Goal: Task Accomplishment & Management: Use online tool/utility

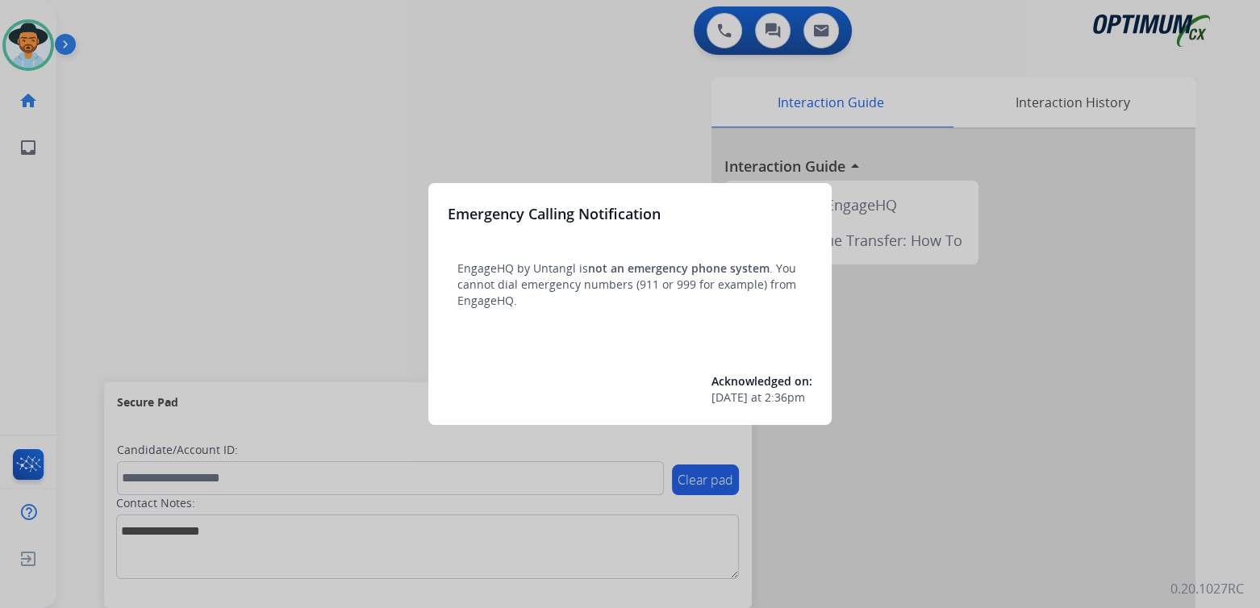
click at [291, 160] on div at bounding box center [630, 304] width 1260 height 608
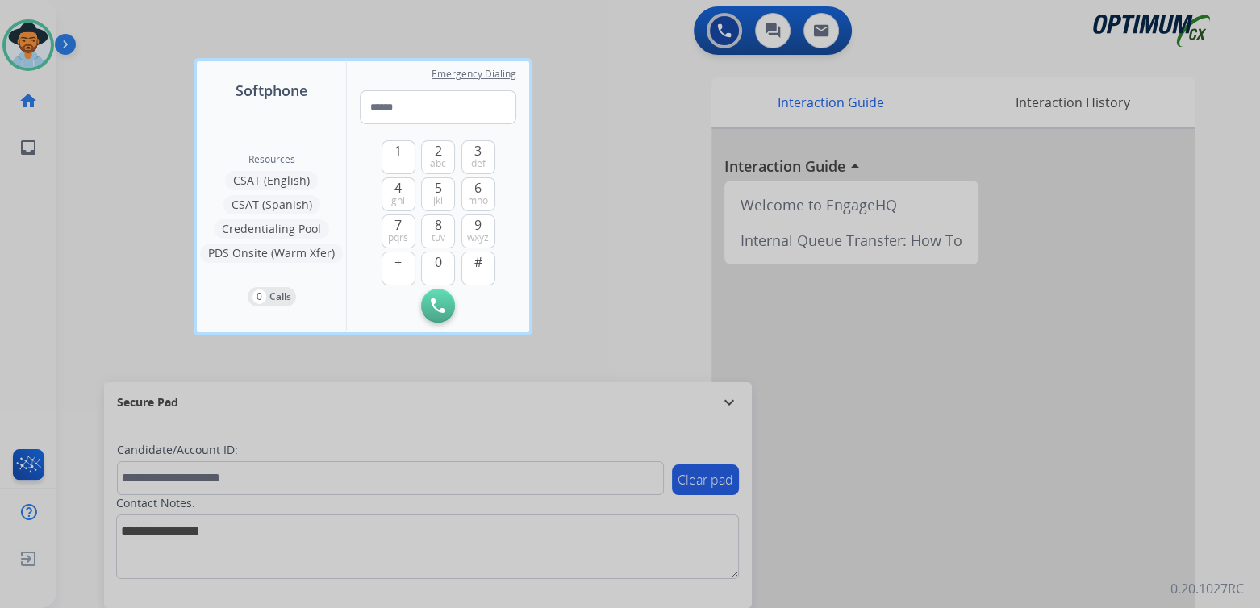
click at [600, 207] on div at bounding box center [630, 304] width 1260 height 608
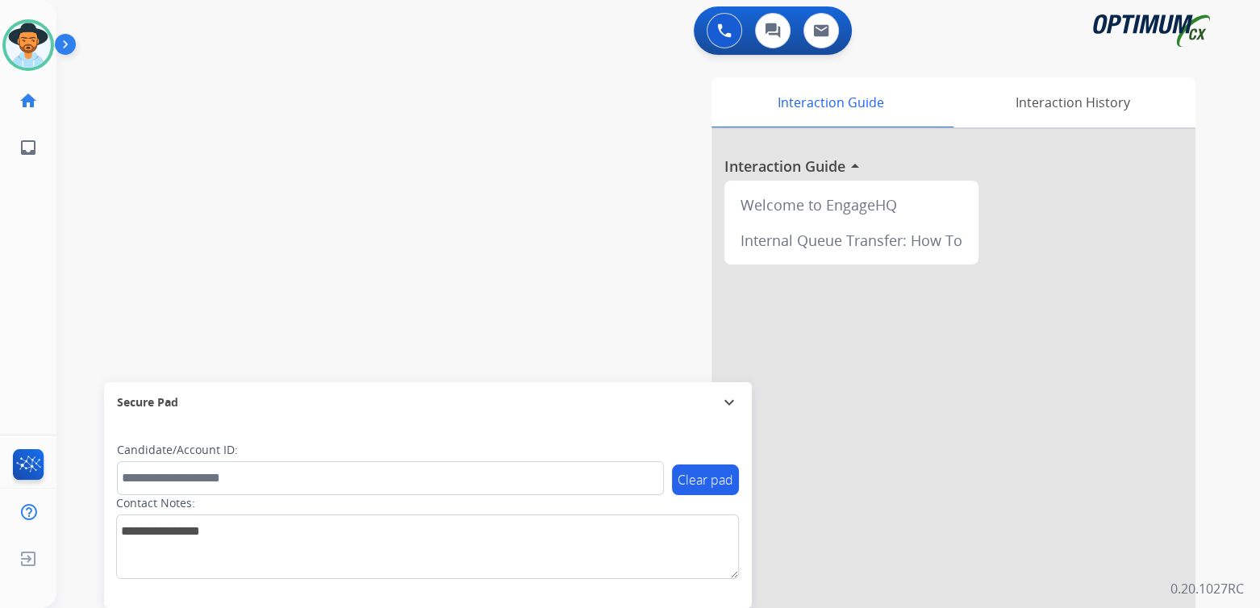
drag, startPoint x: 730, startPoint y: 407, endPoint x: 724, endPoint y: 386, distance: 22.7
click at [730, 407] on mat-icon "expand_more" at bounding box center [729, 402] width 19 height 19
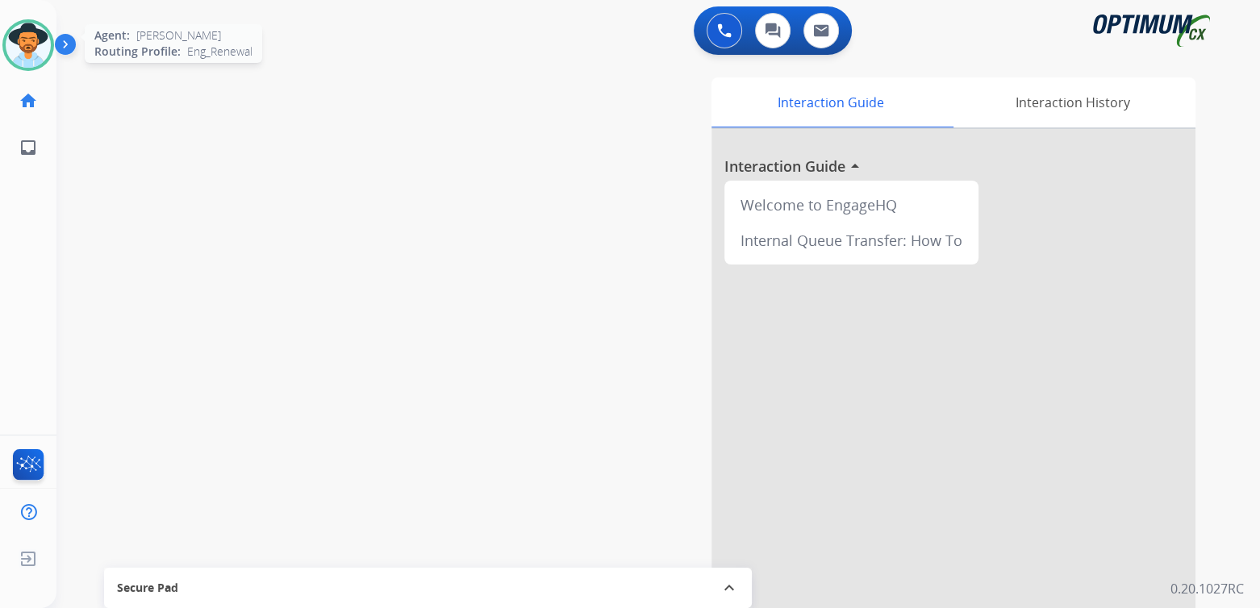
click at [30, 49] on img at bounding box center [28, 45] width 45 height 45
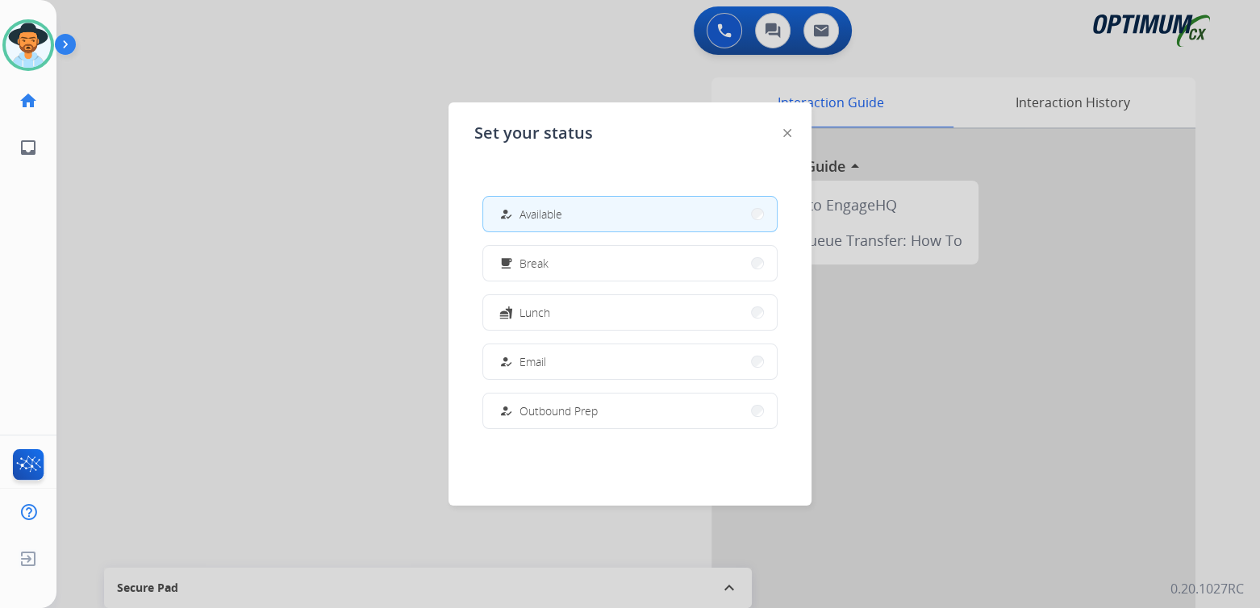
click at [264, 215] on div at bounding box center [630, 304] width 1260 height 608
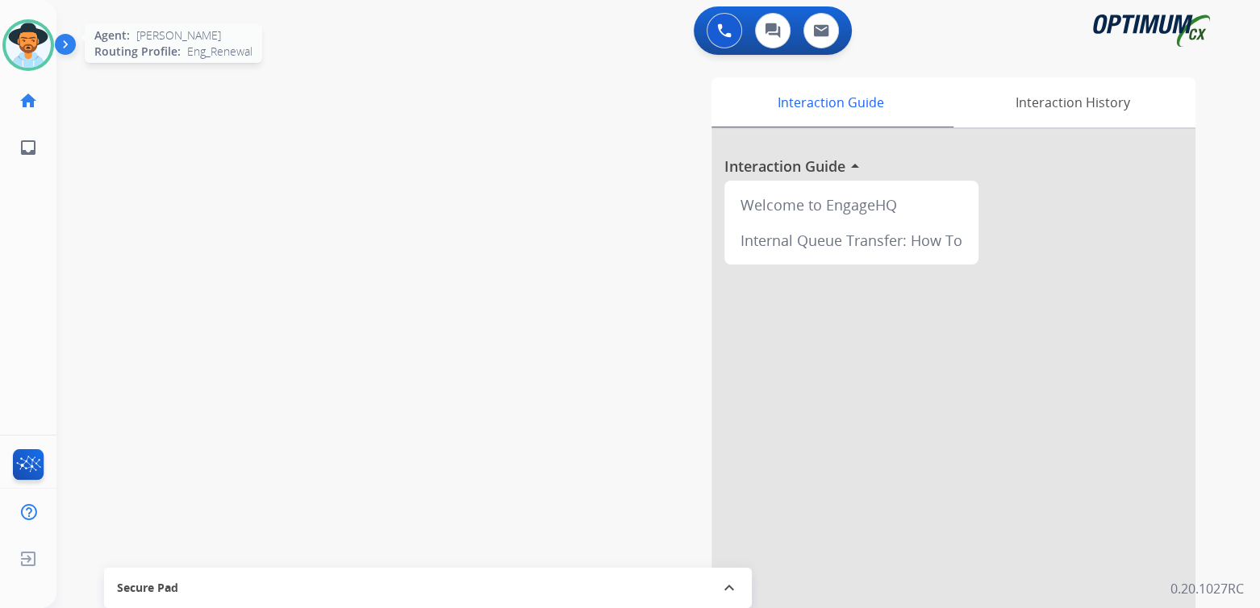
click at [35, 44] on img at bounding box center [28, 45] width 45 height 45
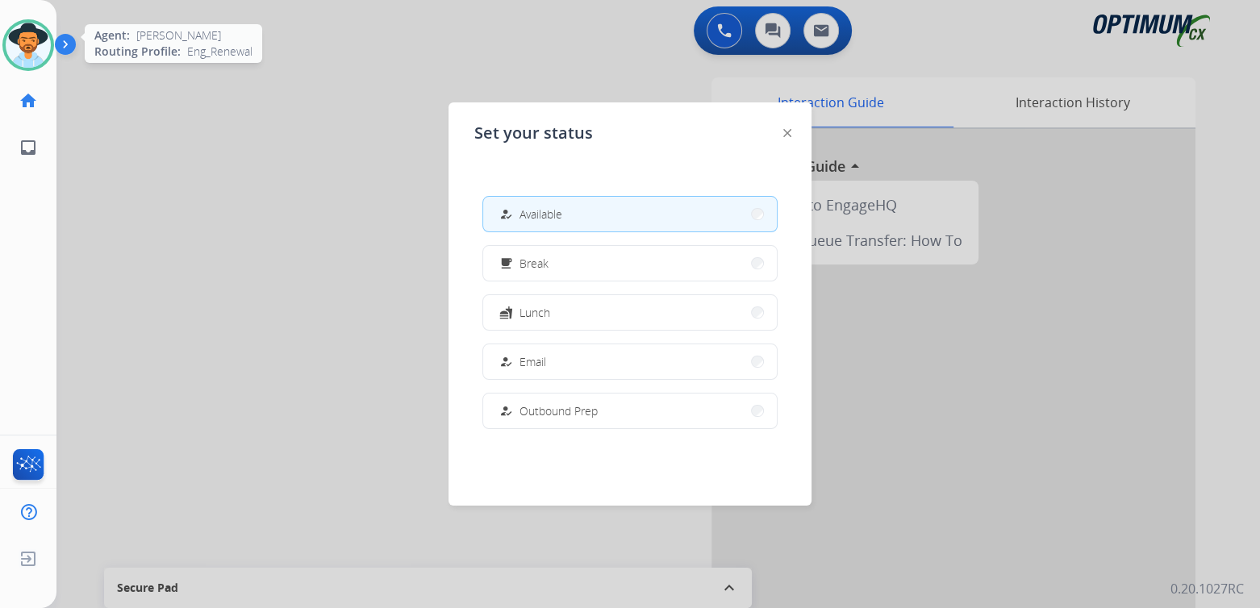
click at [35, 44] on img at bounding box center [28, 45] width 45 height 45
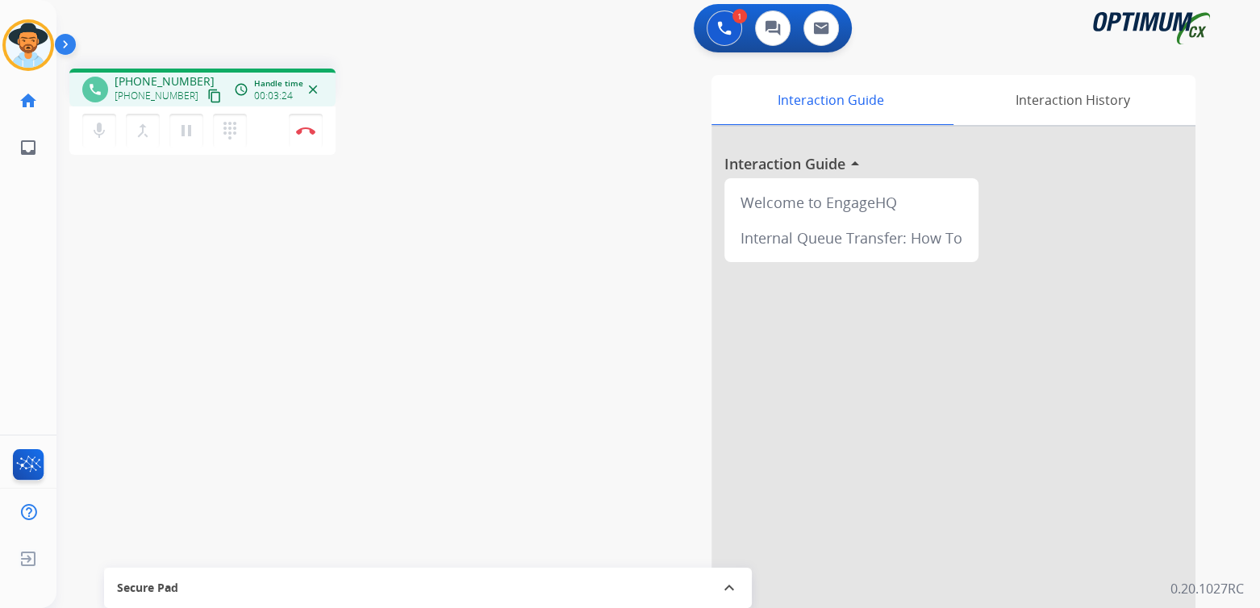
scroll to position [3, 0]
click at [310, 133] on img at bounding box center [305, 130] width 19 height 8
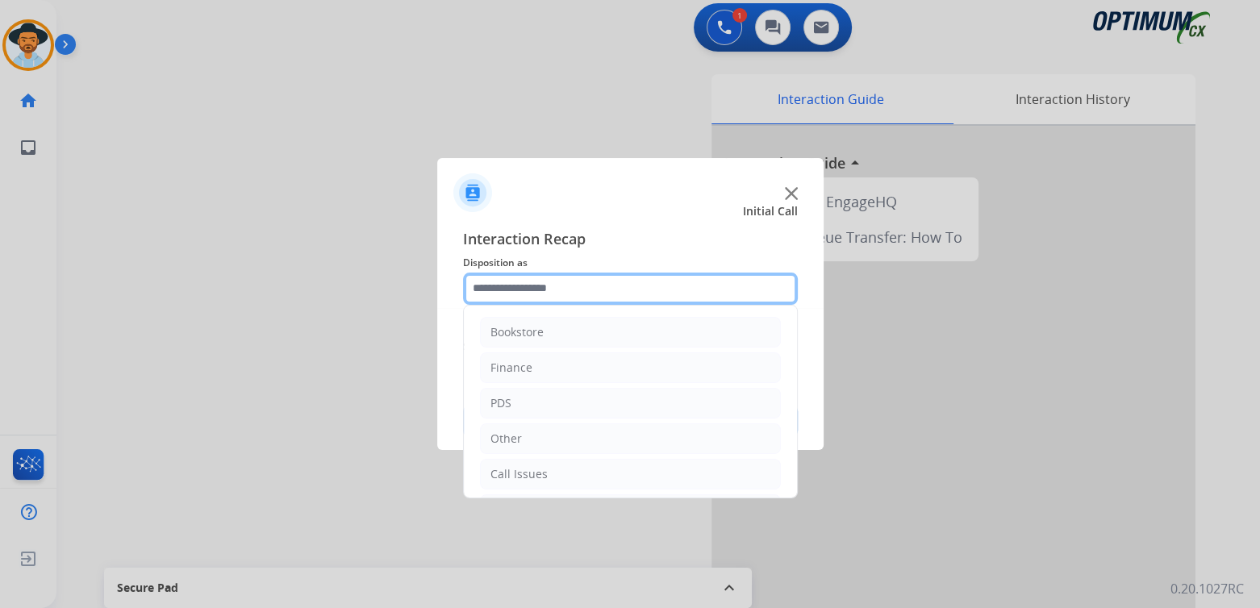
click at [544, 290] on input "text" at bounding box center [630, 289] width 335 height 32
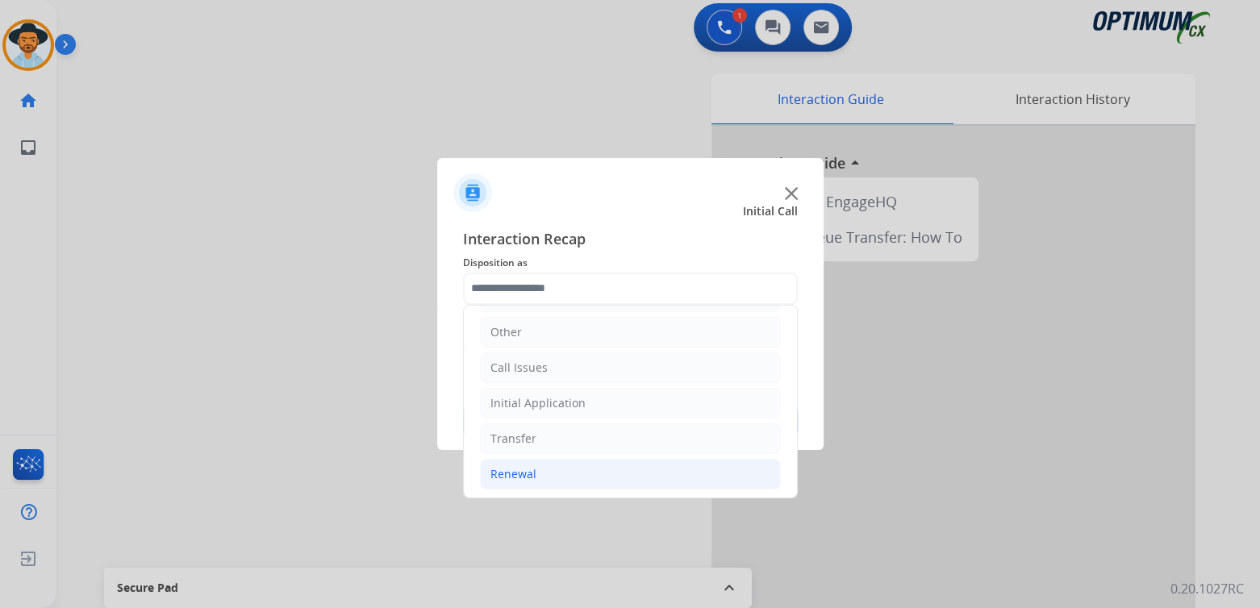
click at [522, 471] on div "Renewal" at bounding box center [514, 474] width 46 height 16
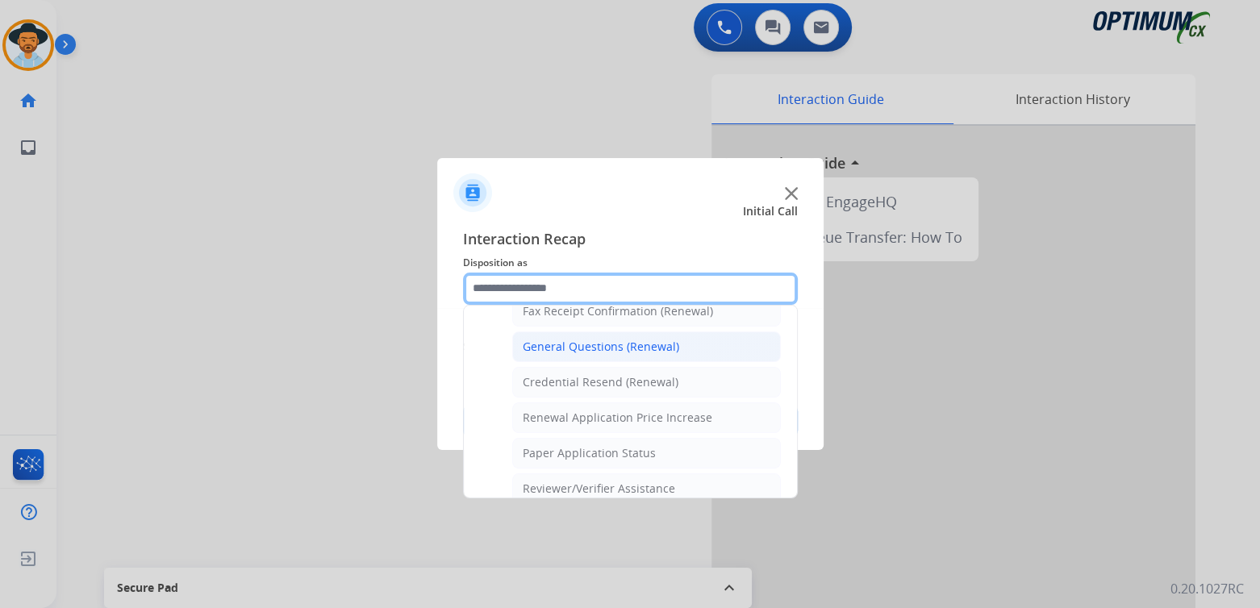
scroll to position [462, 0]
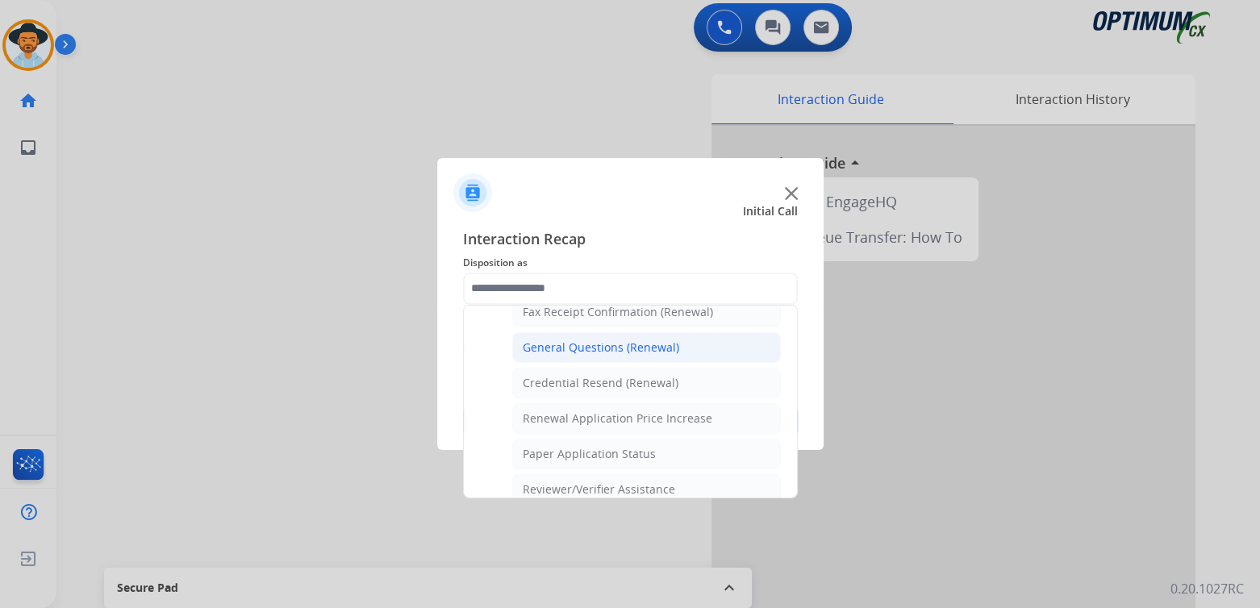
click at [608, 342] on div "General Questions (Renewal)" at bounding box center [601, 348] width 157 height 16
type input "**********"
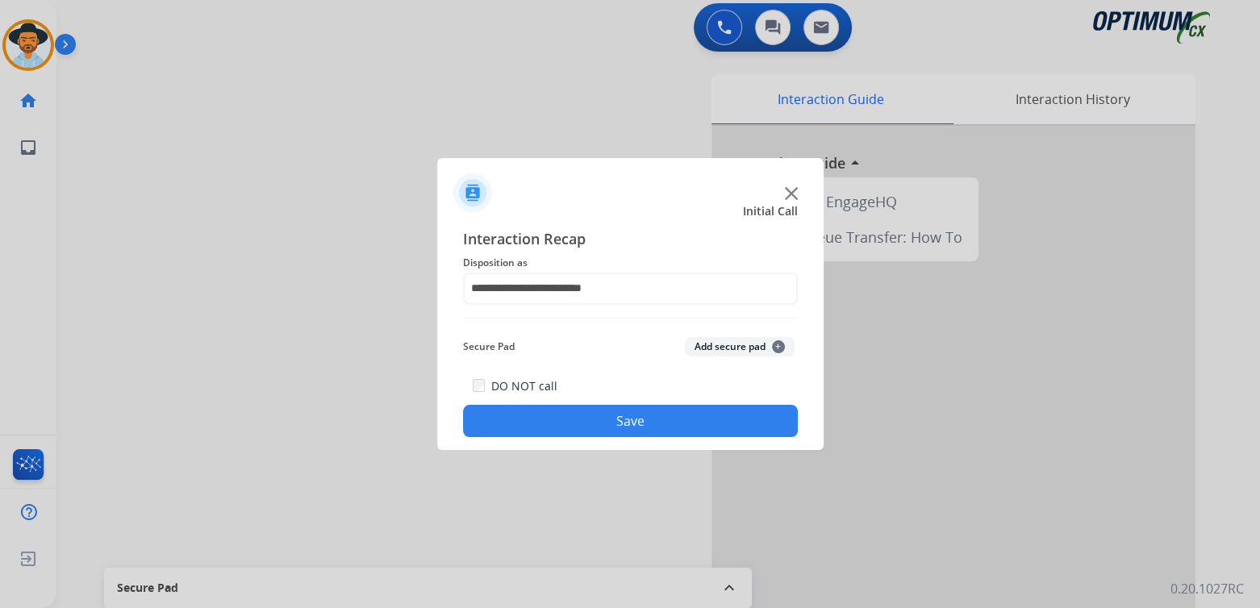
click at [661, 427] on button "Save" at bounding box center [630, 421] width 335 height 32
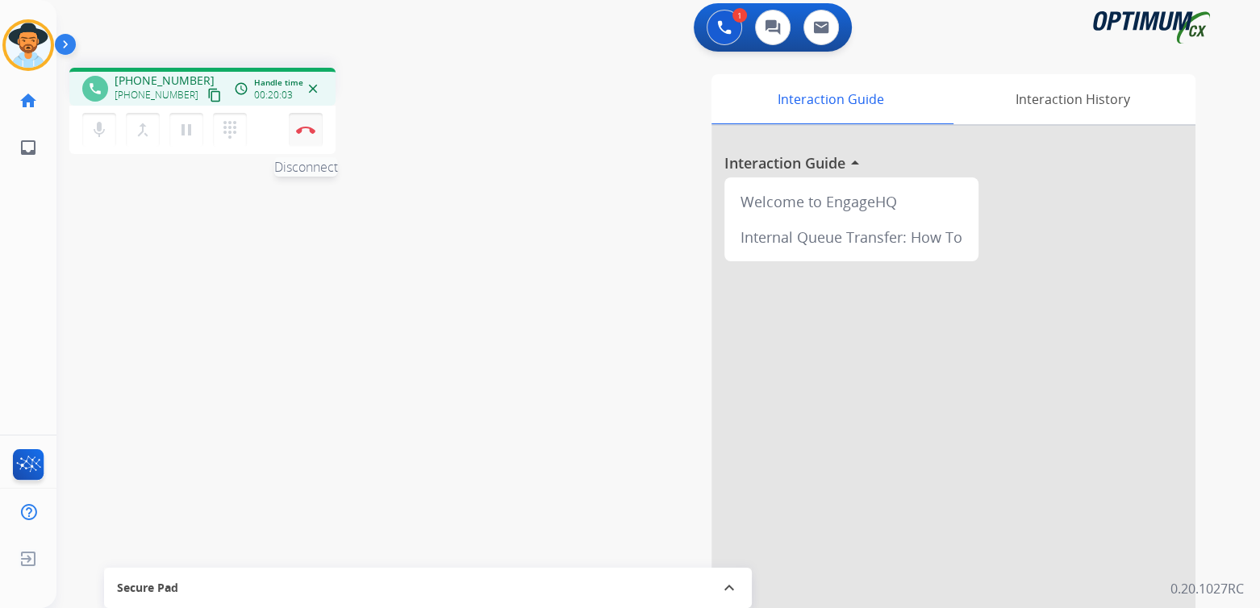
click at [307, 132] on img at bounding box center [305, 130] width 19 height 8
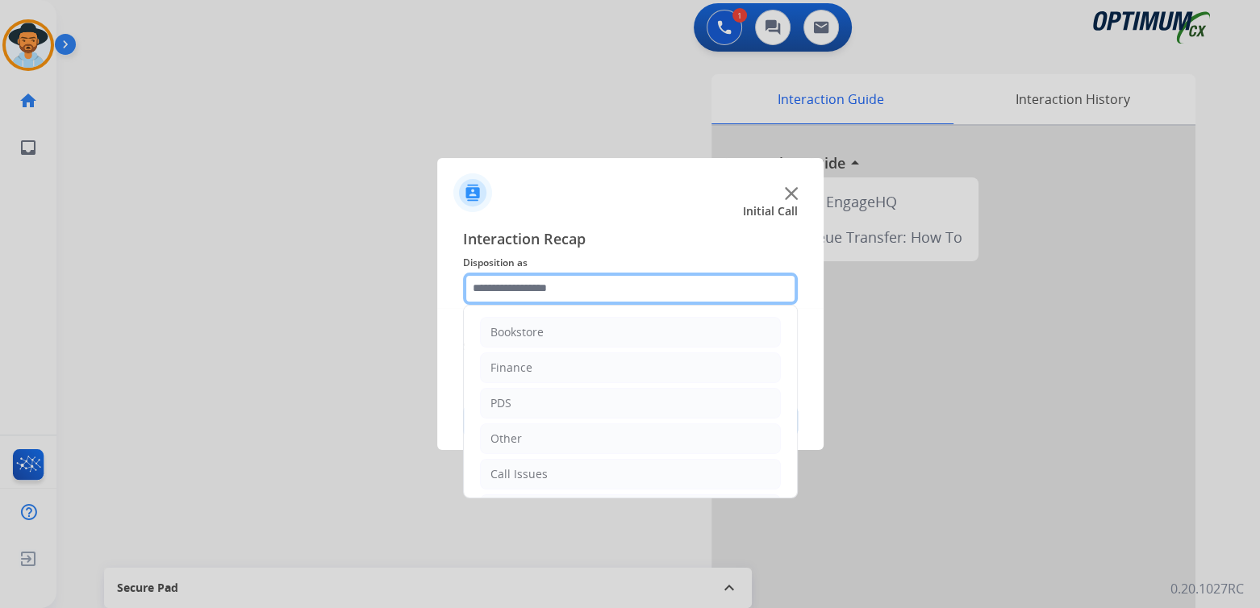
click at [540, 284] on input "text" at bounding box center [630, 289] width 335 height 32
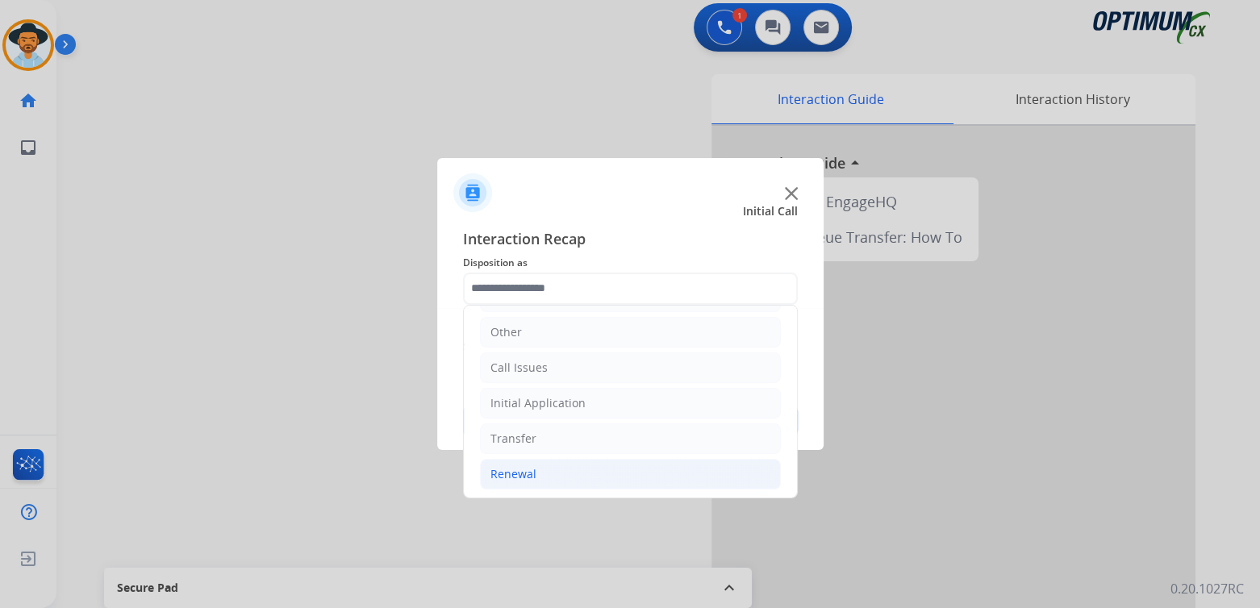
click at [532, 470] on div "Renewal" at bounding box center [514, 474] width 46 height 16
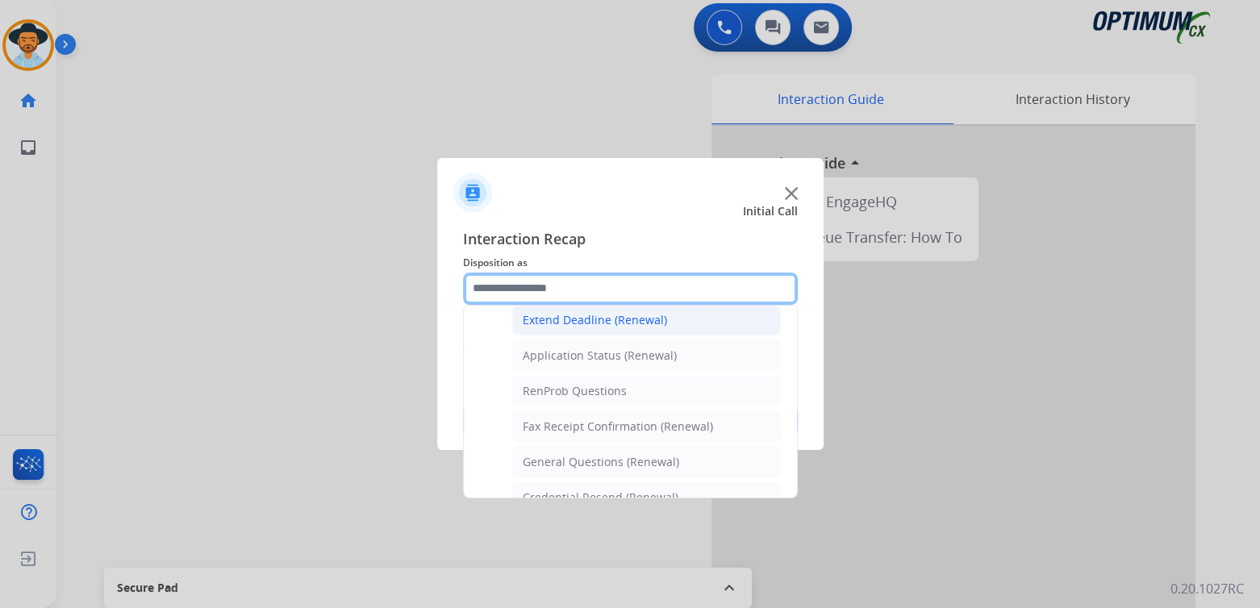
scroll to position [349, 0]
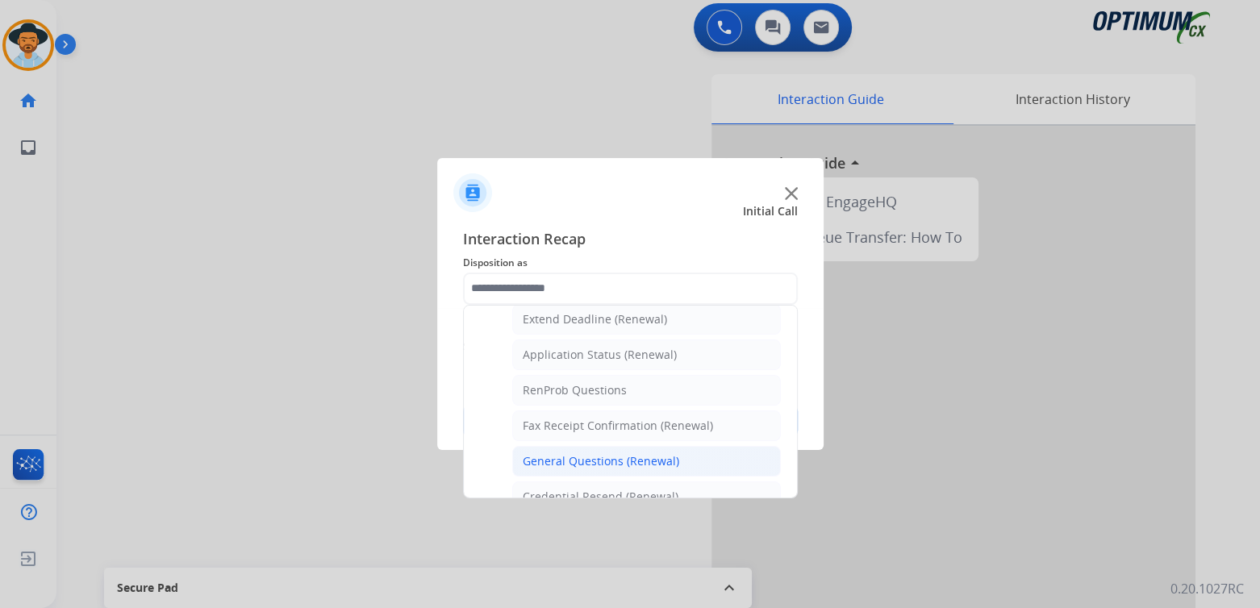
click at [589, 458] on div "General Questions (Renewal)" at bounding box center [601, 461] width 157 height 16
type input "**********"
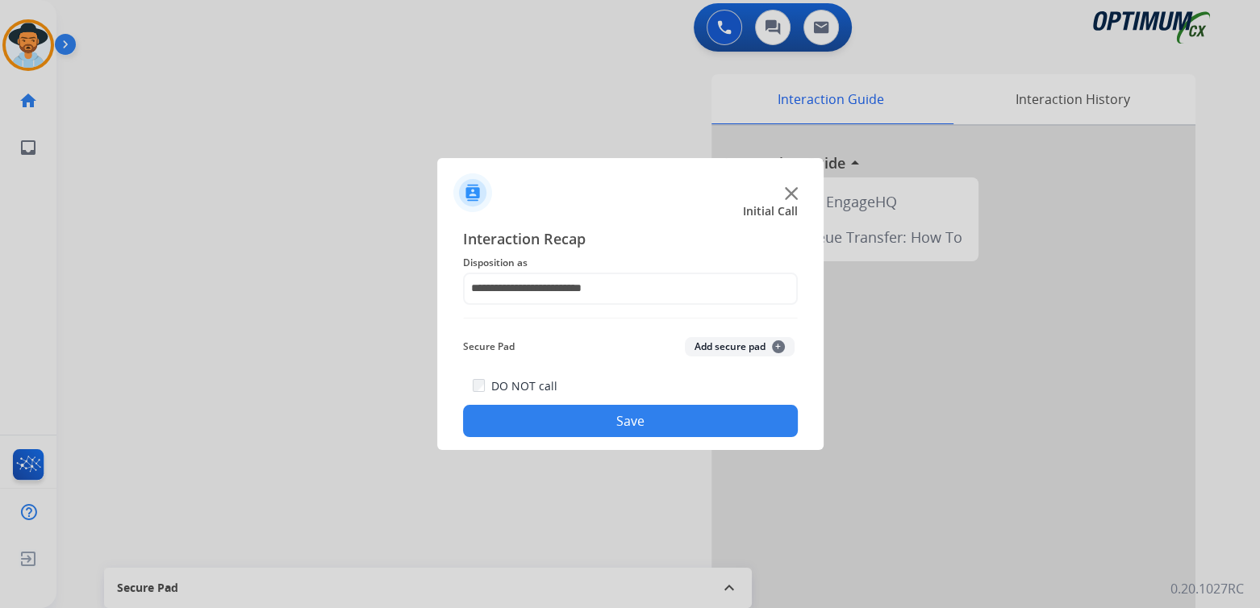
click at [670, 414] on button "Save" at bounding box center [630, 421] width 335 height 32
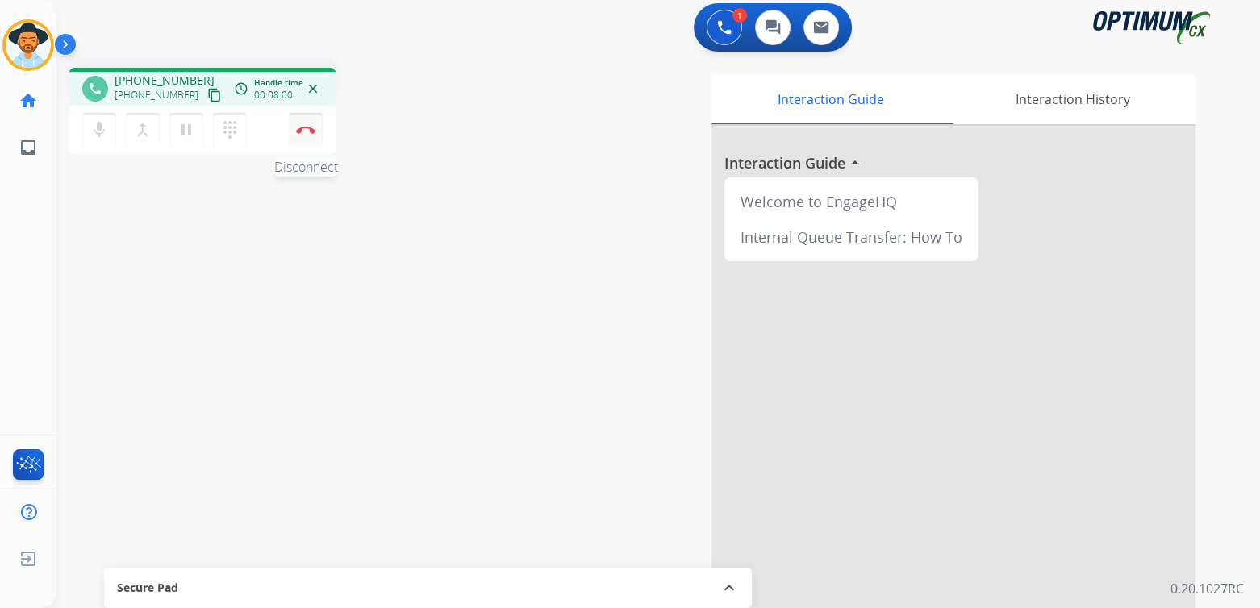
click at [303, 132] on img at bounding box center [305, 130] width 19 height 8
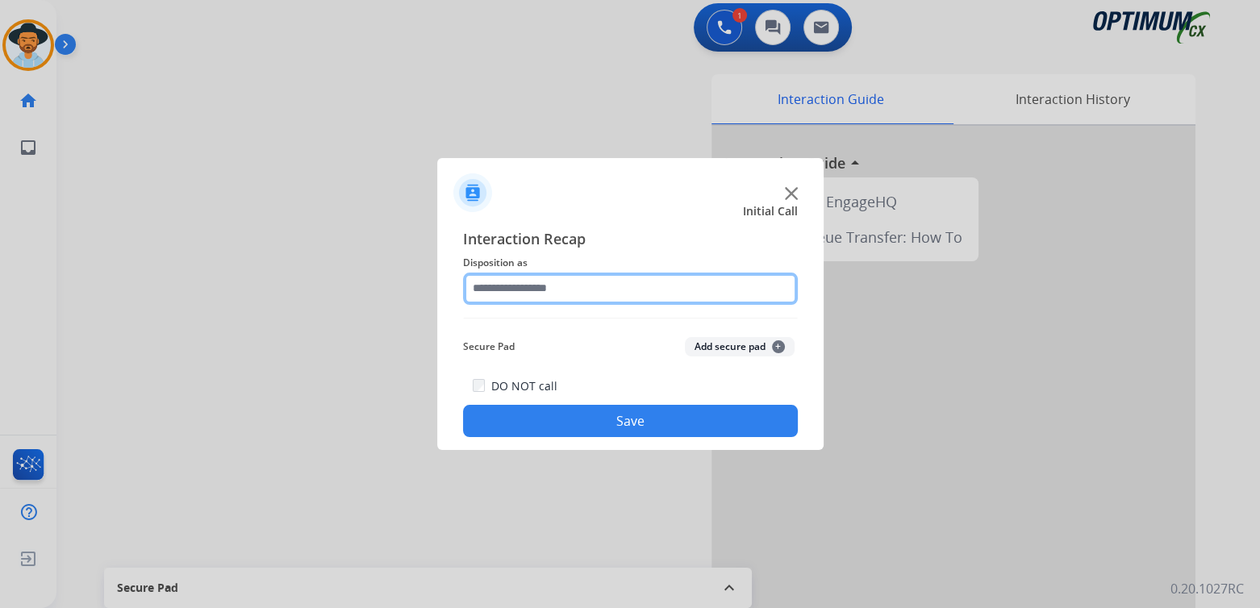
click at [522, 293] on input "text" at bounding box center [630, 289] width 335 height 32
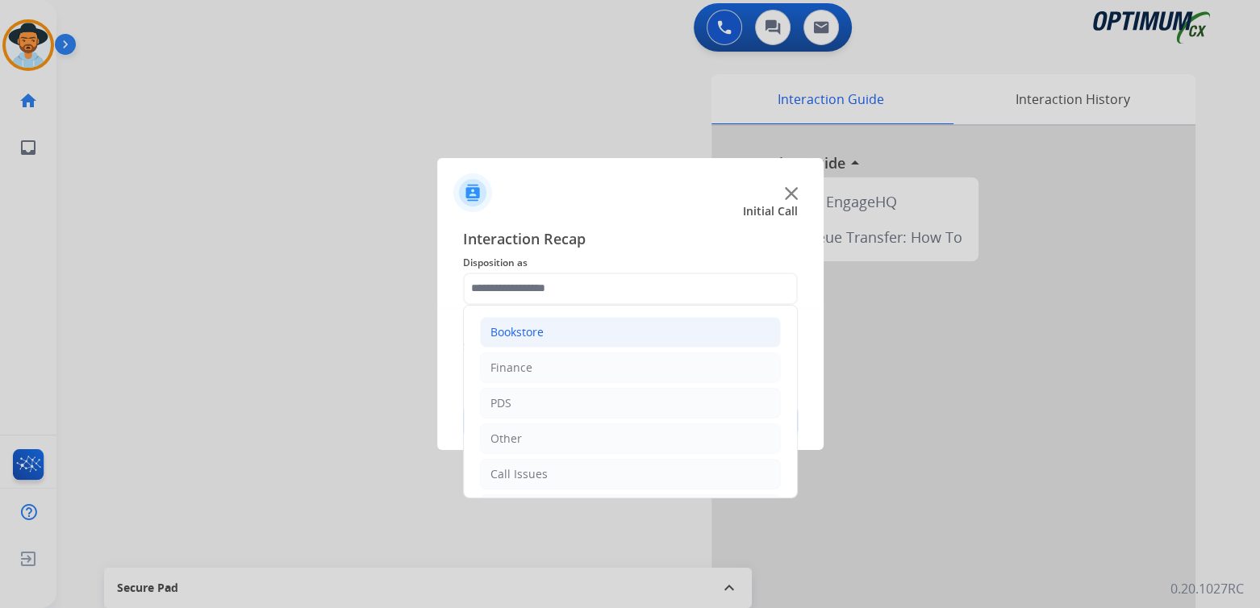
click at [540, 336] on div "Bookstore" at bounding box center [517, 332] width 53 height 16
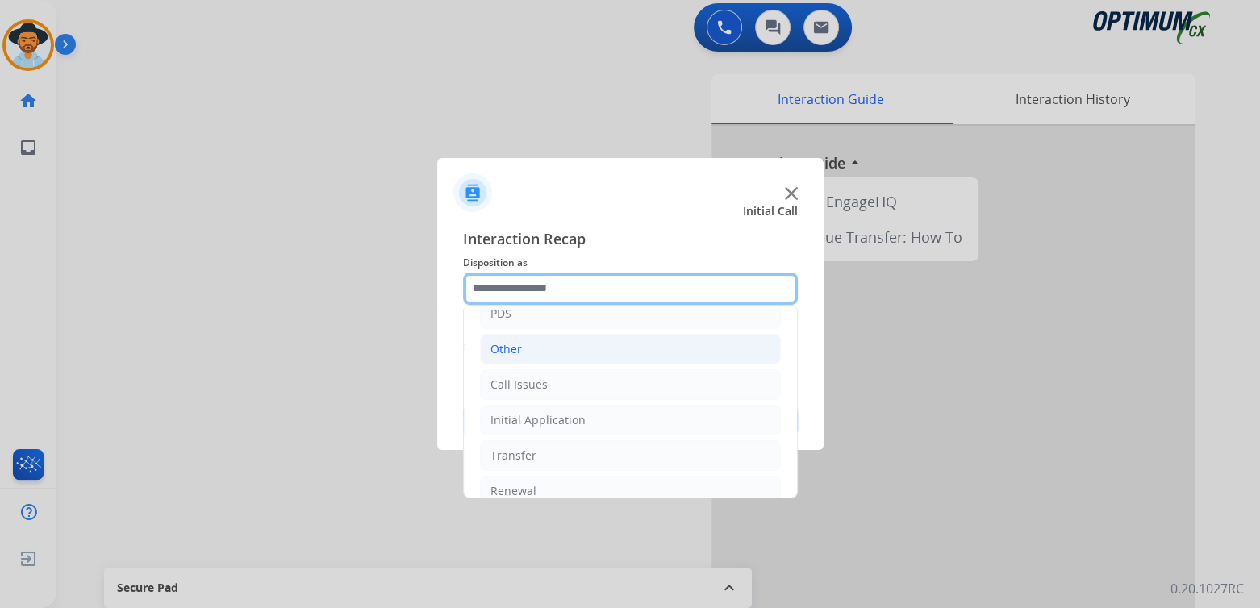
scroll to position [248, 0]
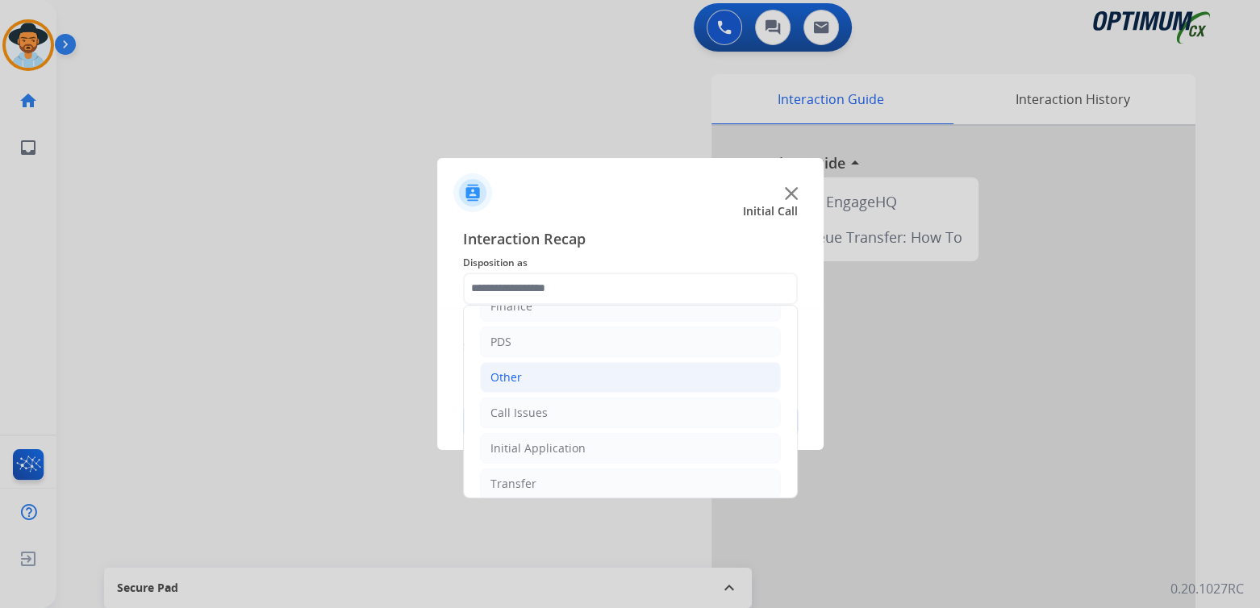
click at [512, 371] on div "Other" at bounding box center [506, 378] width 31 height 16
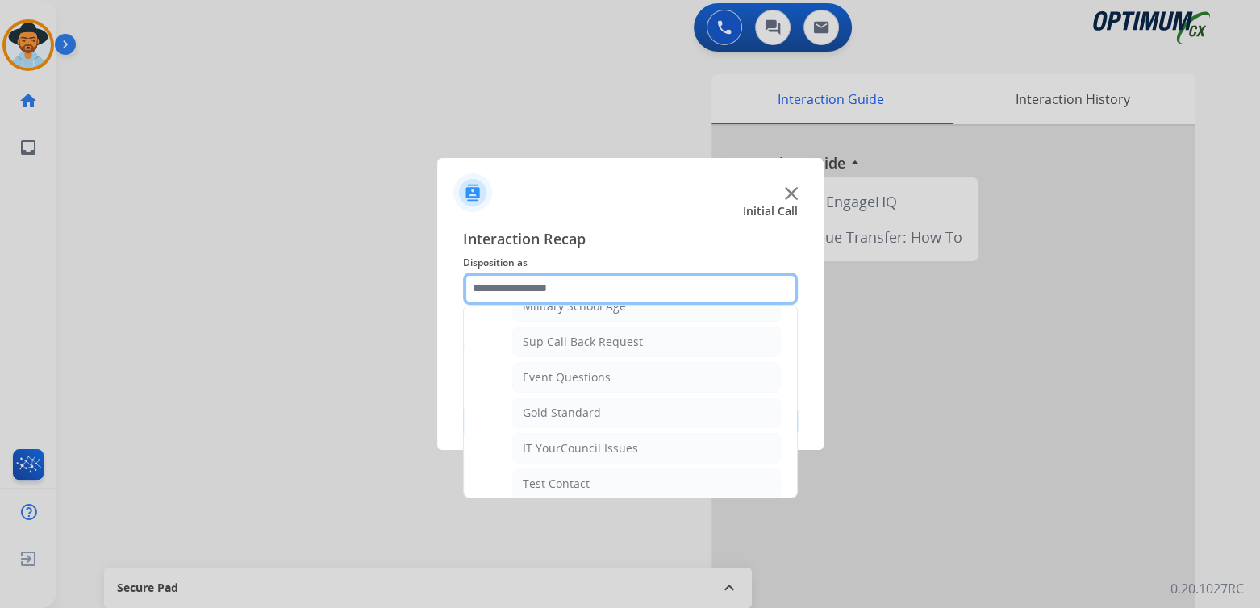
scroll to position [63, 0]
click at [547, 287] on input "text" at bounding box center [630, 289] width 335 height 32
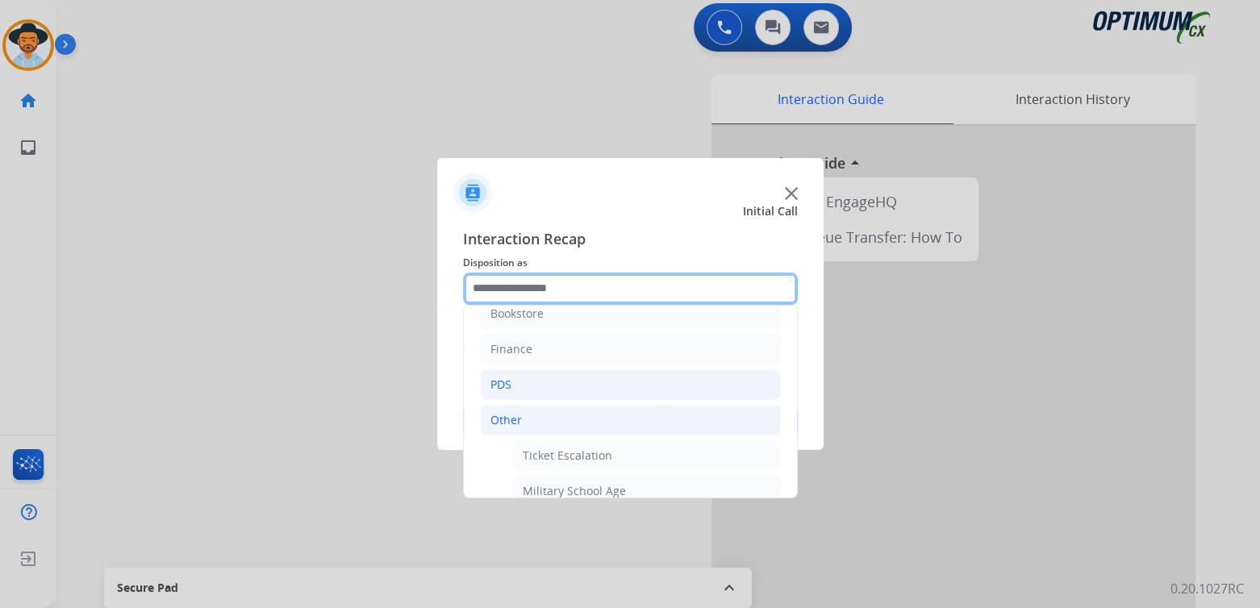
scroll to position [0, 0]
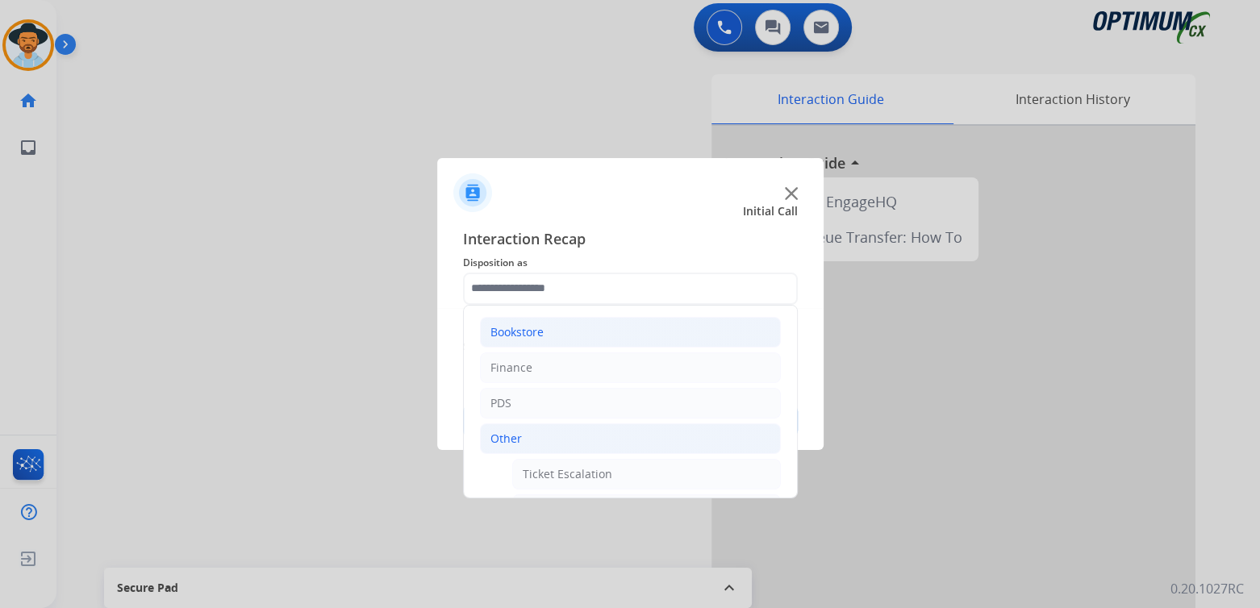
click at [539, 333] on div "Bookstore" at bounding box center [517, 332] width 53 height 16
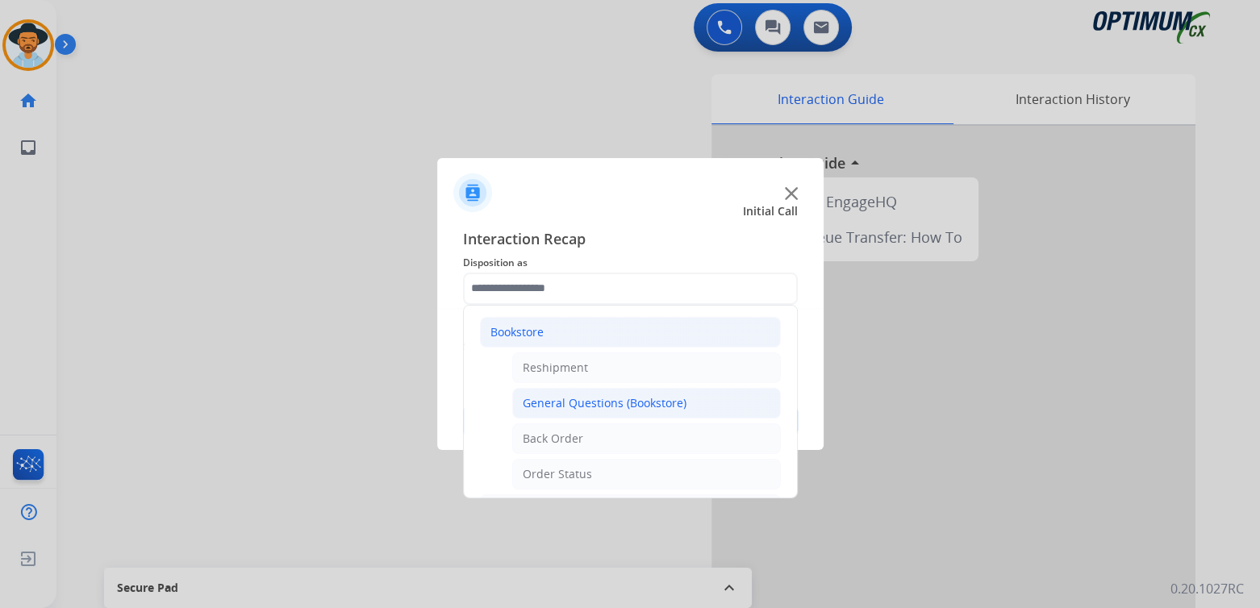
click at [604, 405] on div "General Questions (Bookstore)" at bounding box center [605, 403] width 164 height 16
type input "**********"
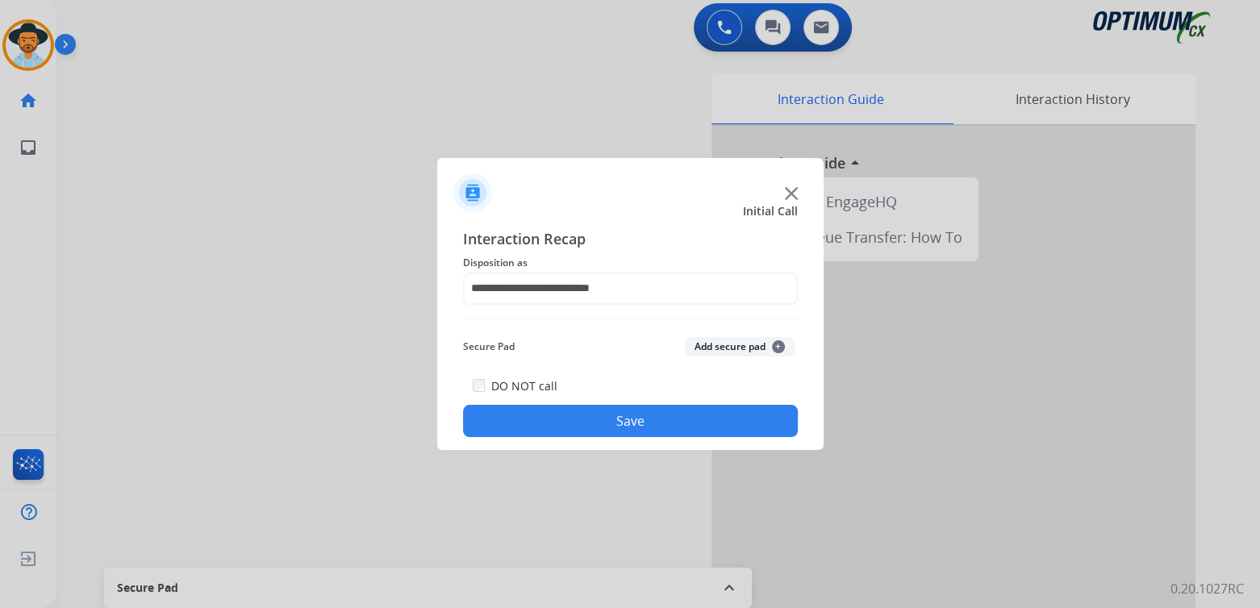
click at [619, 416] on button "Save" at bounding box center [630, 421] width 335 height 32
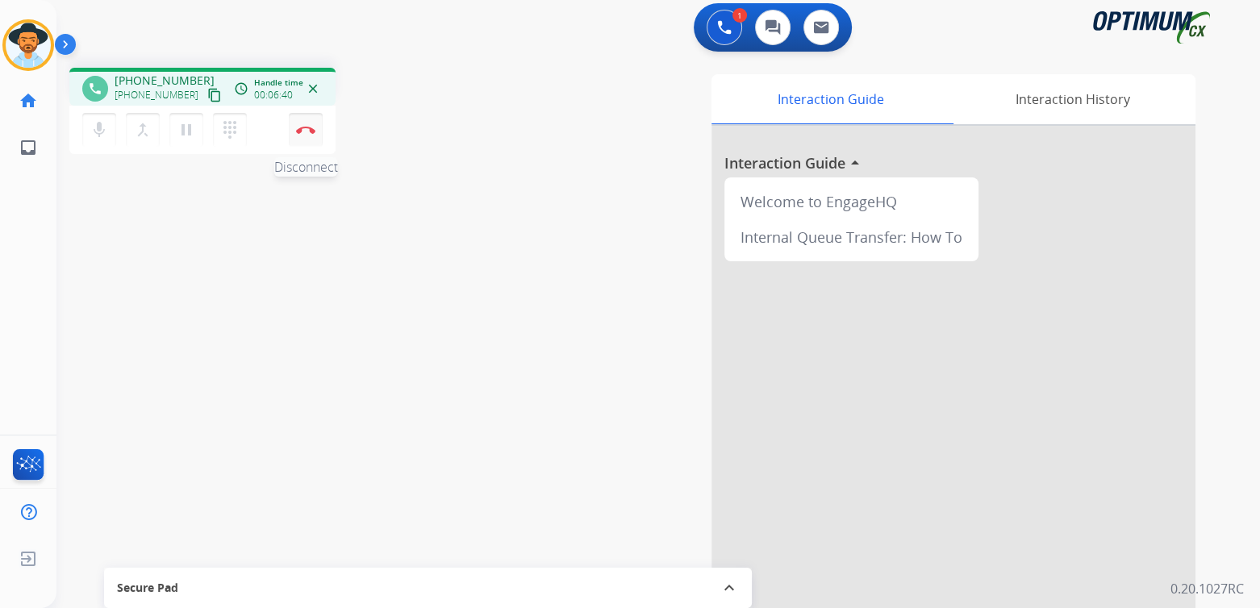
click at [308, 128] on img at bounding box center [305, 130] width 19 height 8
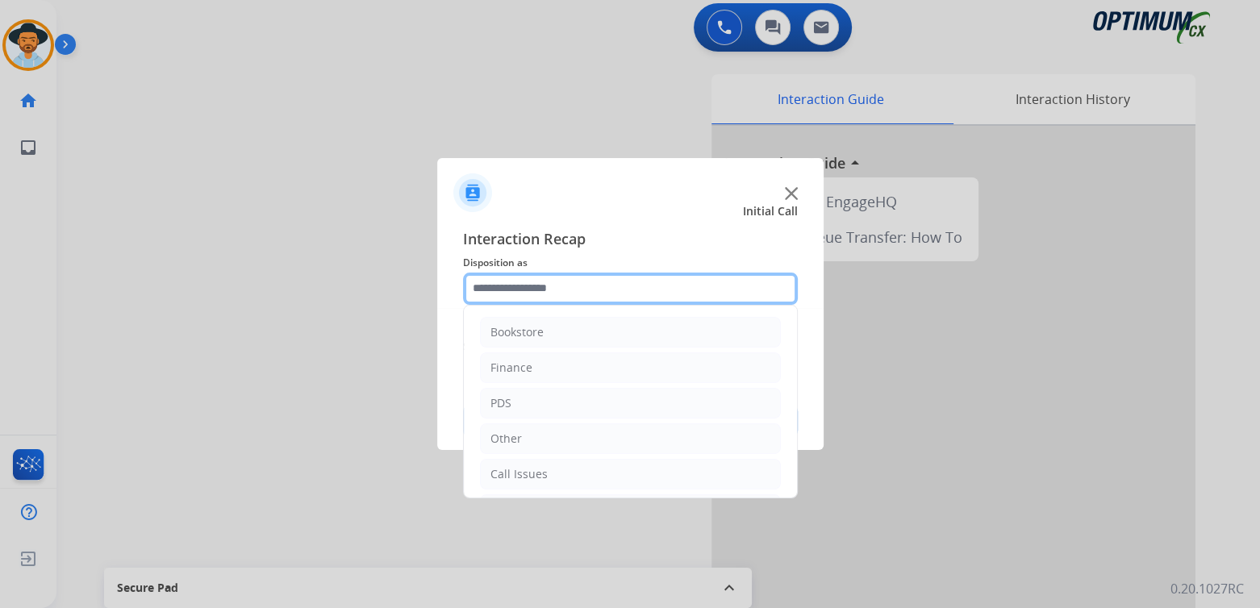
click at [542, 289] on input "text" at bounding box center [630, 289] width 335 height 32
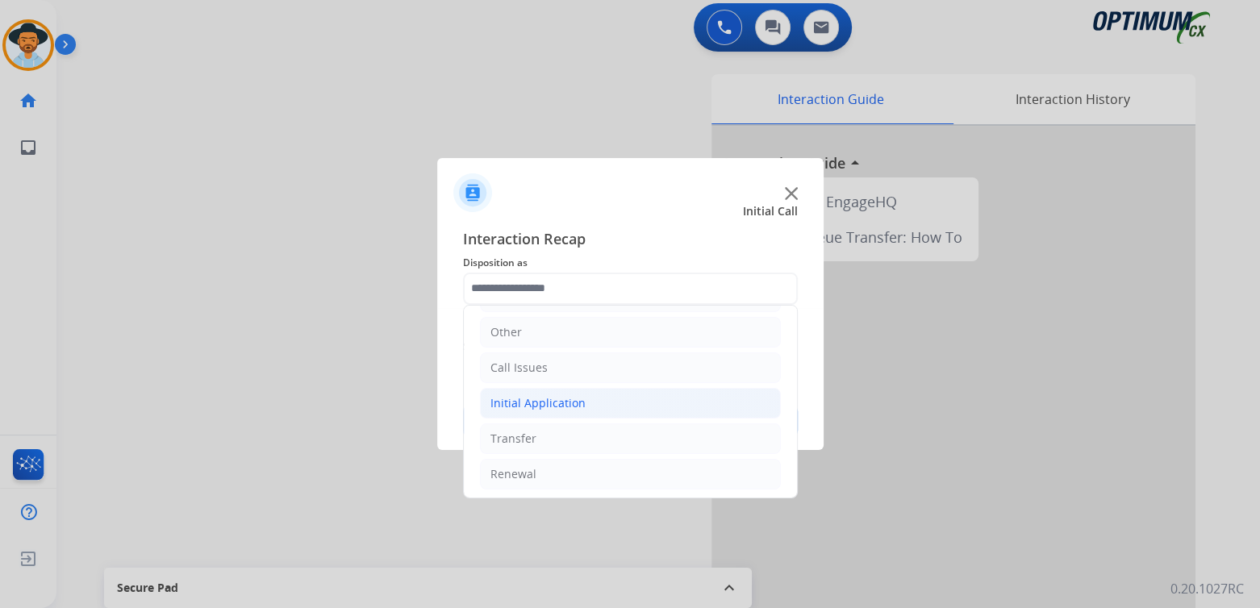
click at [543, 404] on div "Initial Application" at bounding box center [538, 403] width 95 height 16
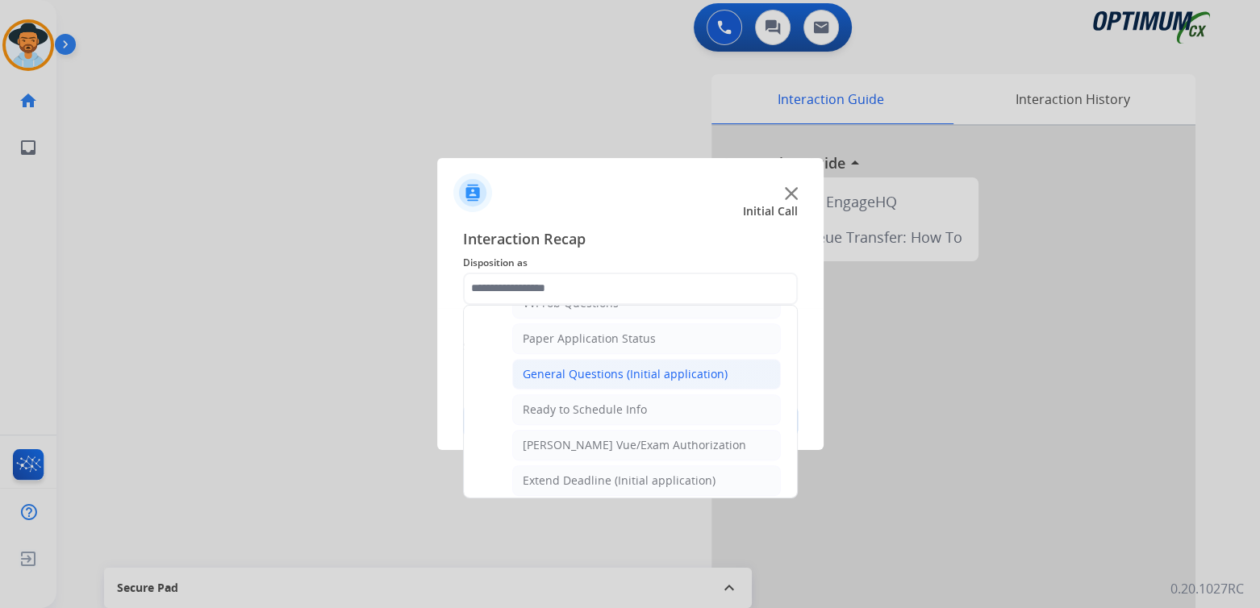
scroll to position [896, 0]
drag, startPoint x: 589, startPoint y: 368, endPoint x: 620, endPoint y: 364, distance: 30.9
click at [591, 368] on div "General Questions (Initial application)" at bounding box center [625, 375] width 205 height 16
type input "**********"
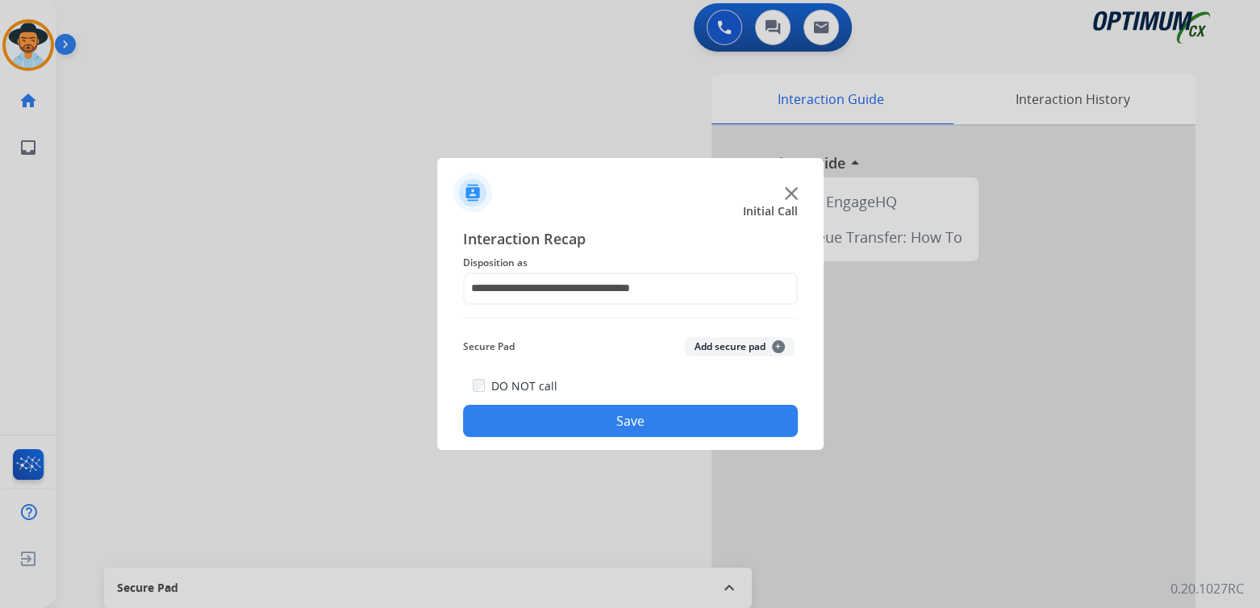
click at [679, 417] on button "Save" at bounding box center [630, 421] width 335 height 32
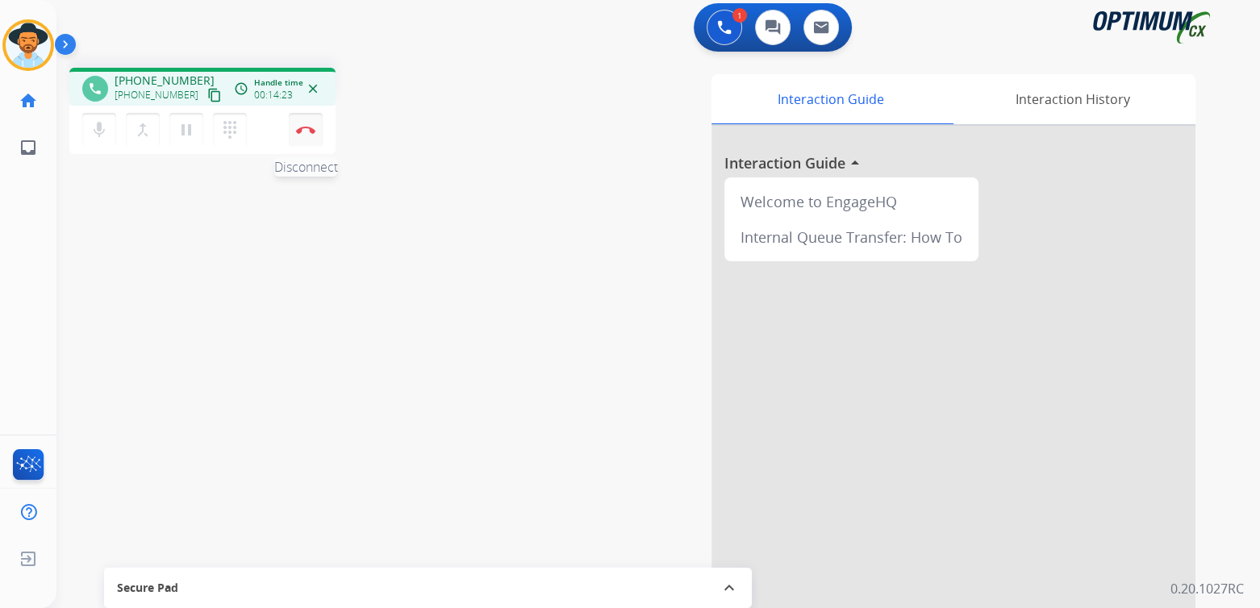
click at [311, 127] on img at bounding box center [305, 130] width 19 height 8
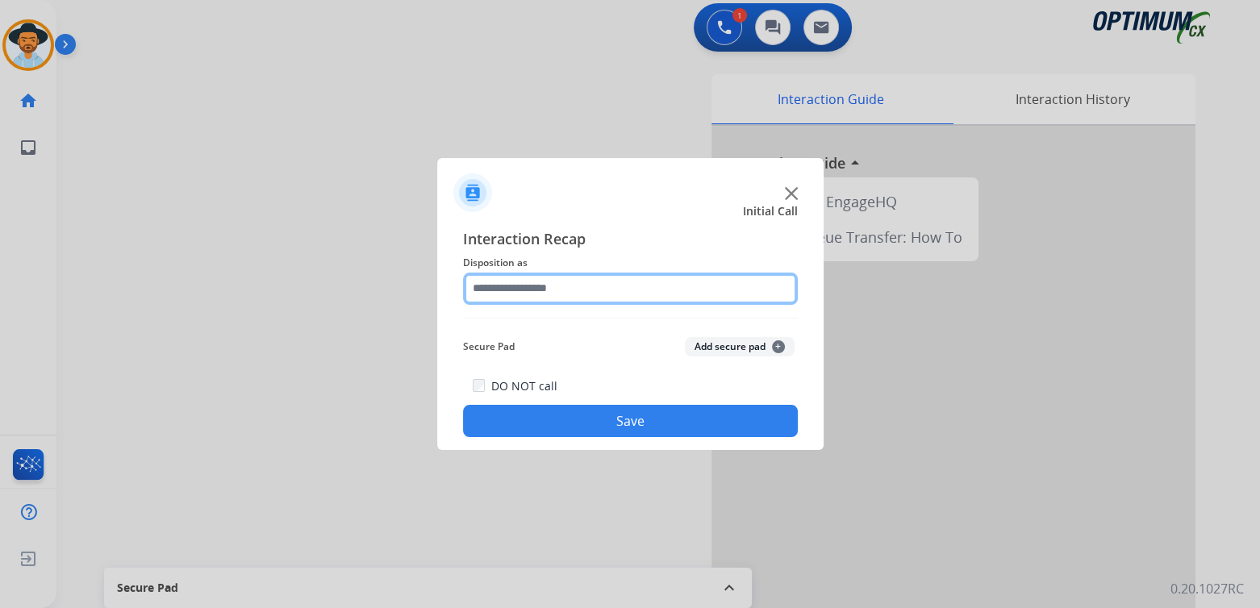
click at [543, 290] on input "text" at bounding box center [630, 289] width 335 height 32
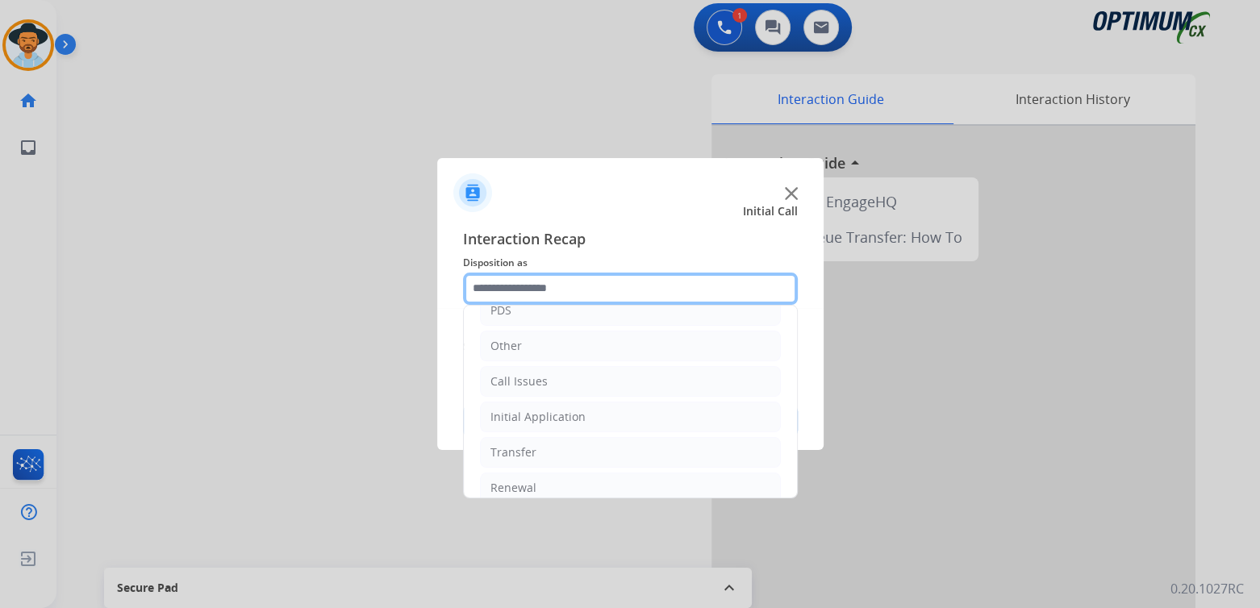
scroll to position [107, 0]
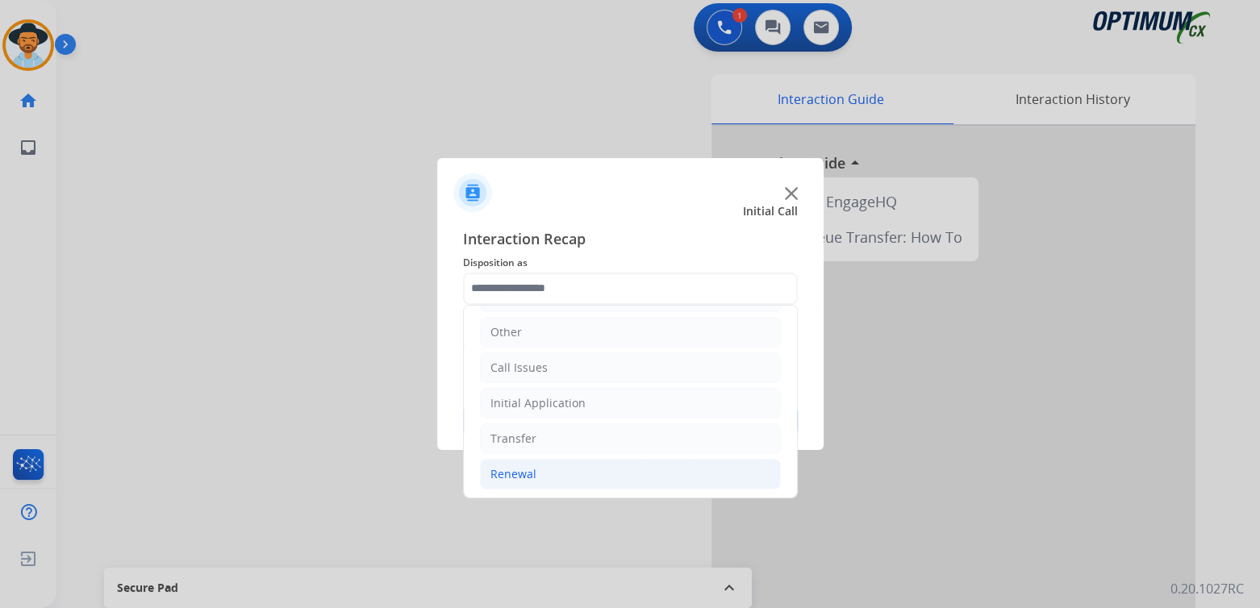
click at [537, 477] on li "Renewal" at bounding box center [630, 474] width 301 height 31
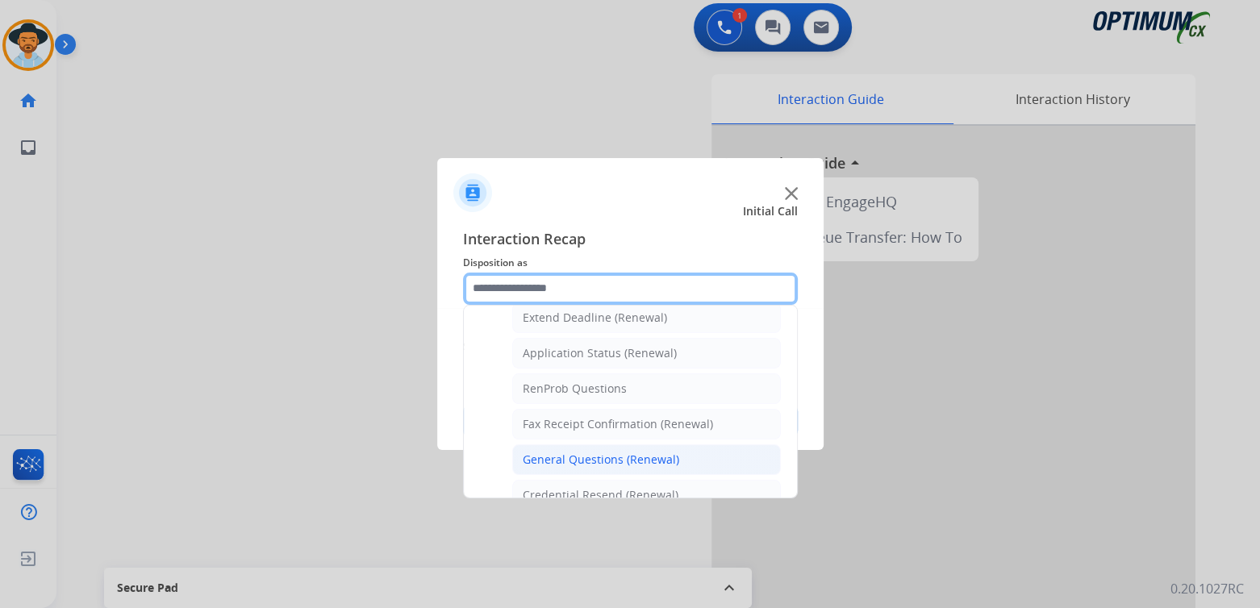
scroll to position [349, 0]
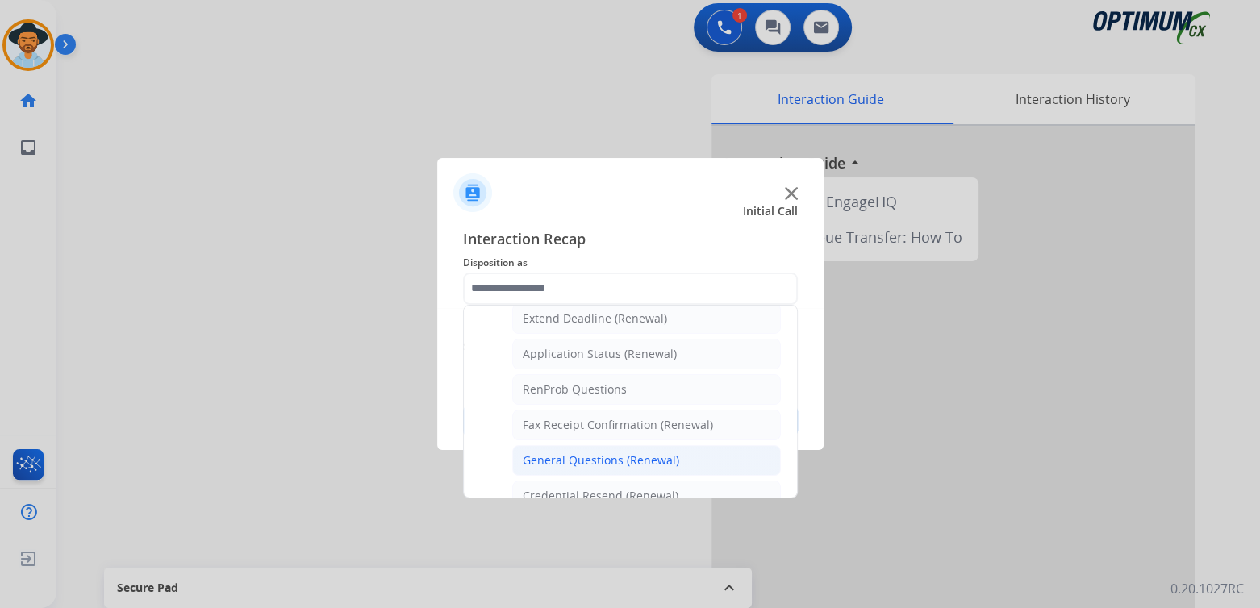
click at [583, 456] on div "General Questions (Renewal)" at bounding box center [601, 461] width 157 height 16
type input "**********"
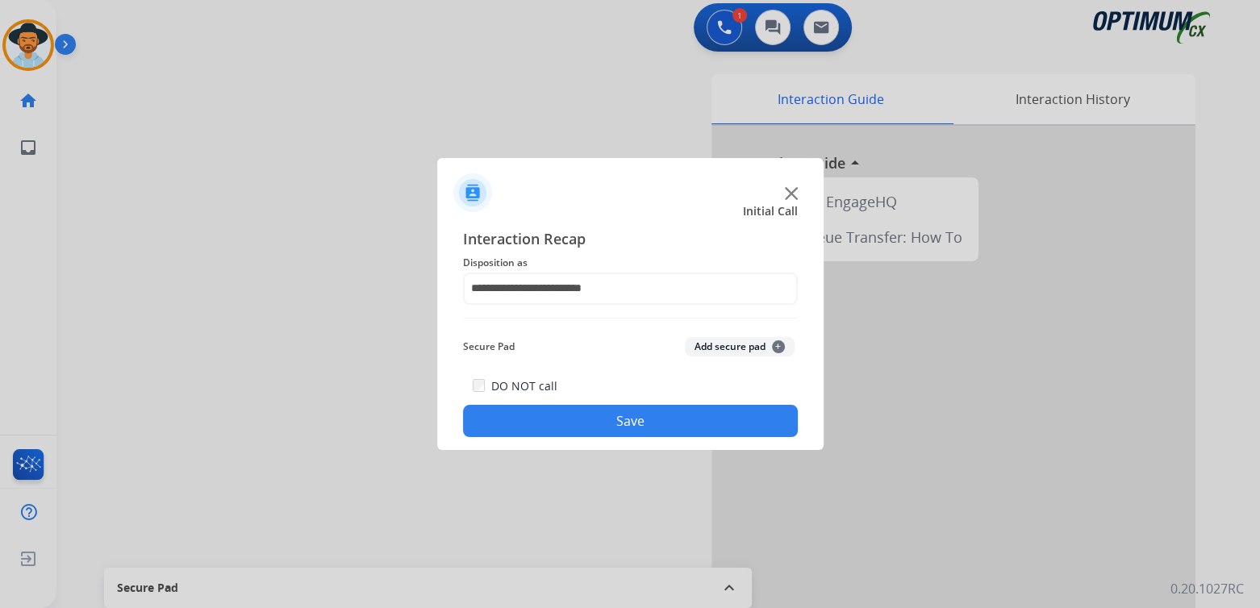
click at [646, 428] on button "Save" at bounding box center [630, 421] width 335 height 32
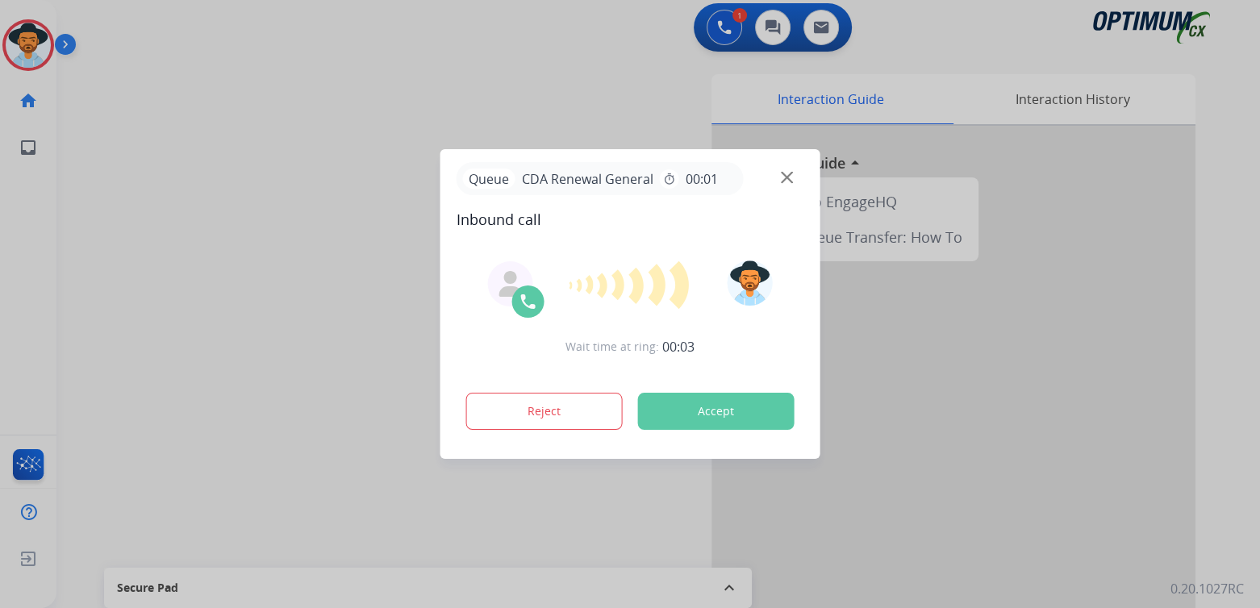
click at [611, 378] on div "Wait time at ring: 00:03 Reject Accept" at bounding box center [631, 346] width 348 height 199
click at [558, 399] on button "Reject" at bounding box center [544, 411] width 157 height 37
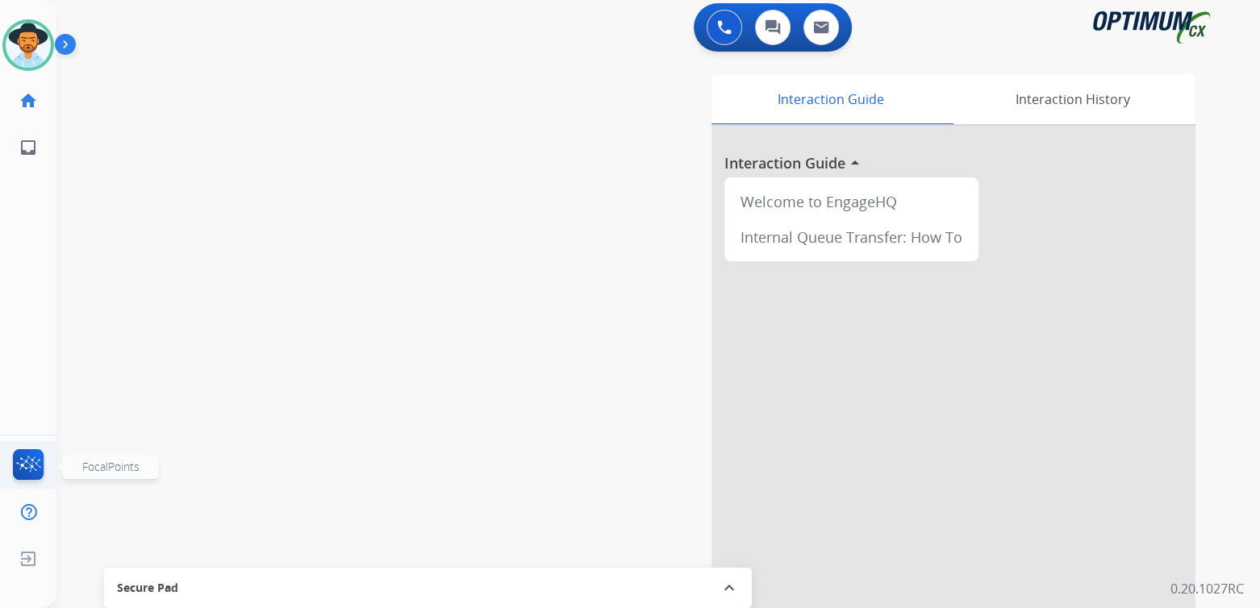
click at [31, 469] on img at bounding box center [29, 467] width 38 height 37
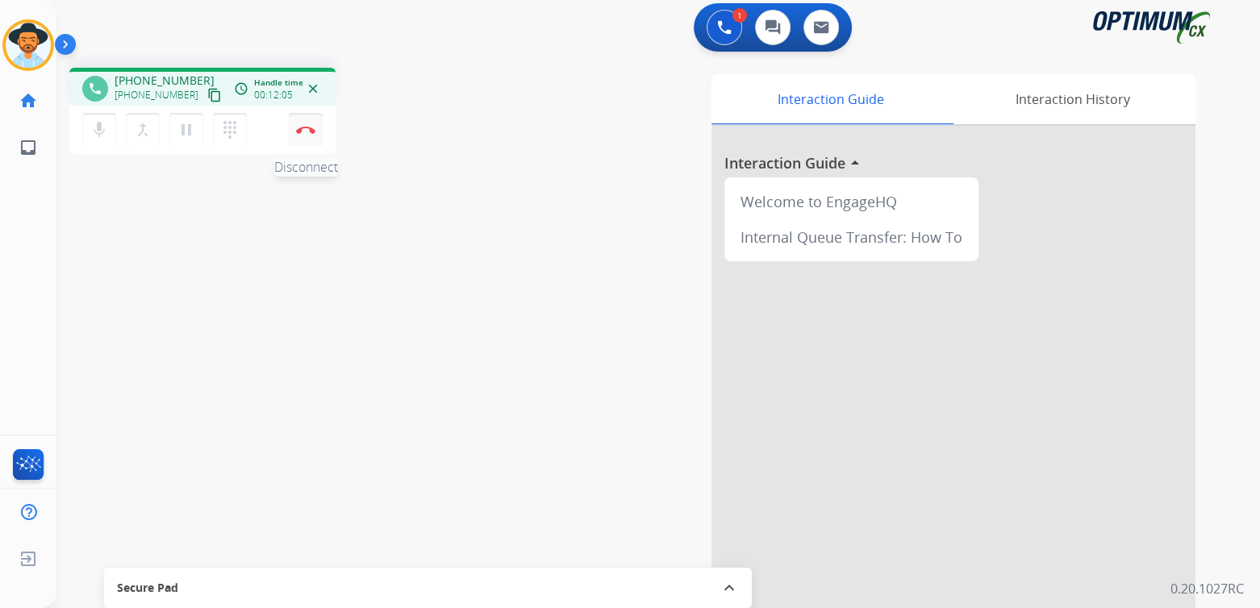
click at [307, 123] on button "Disconnect" at bounding box center [306, 130] width 34 height 34
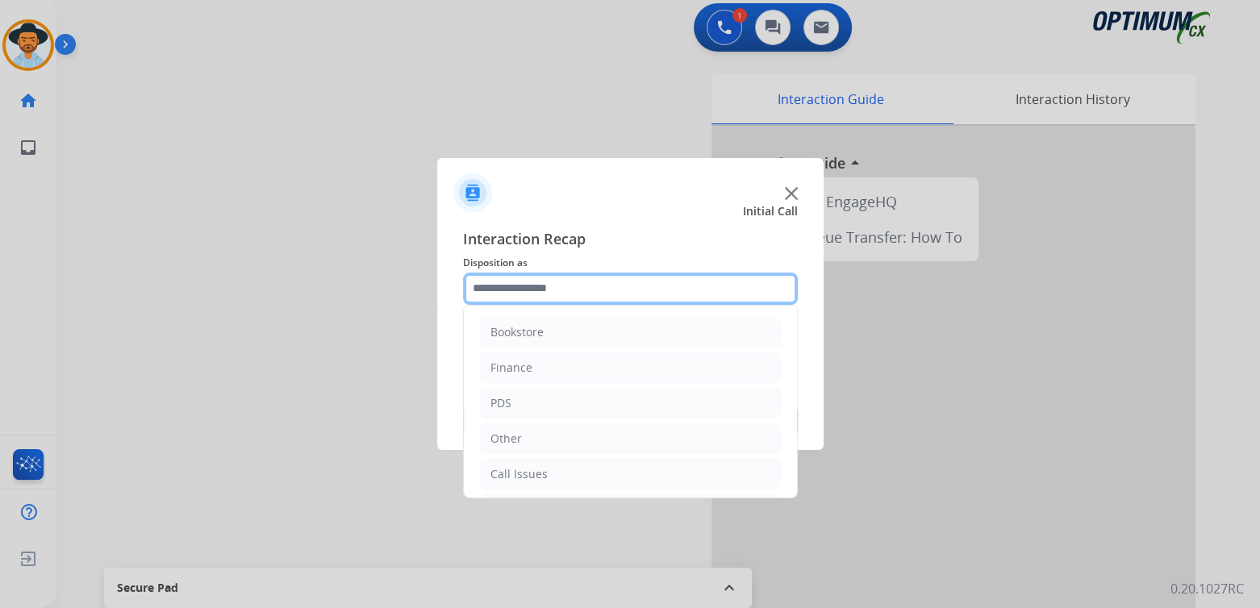
click at [560, 295] on input "text" at bounding box center [630, 289] width 335 height 32
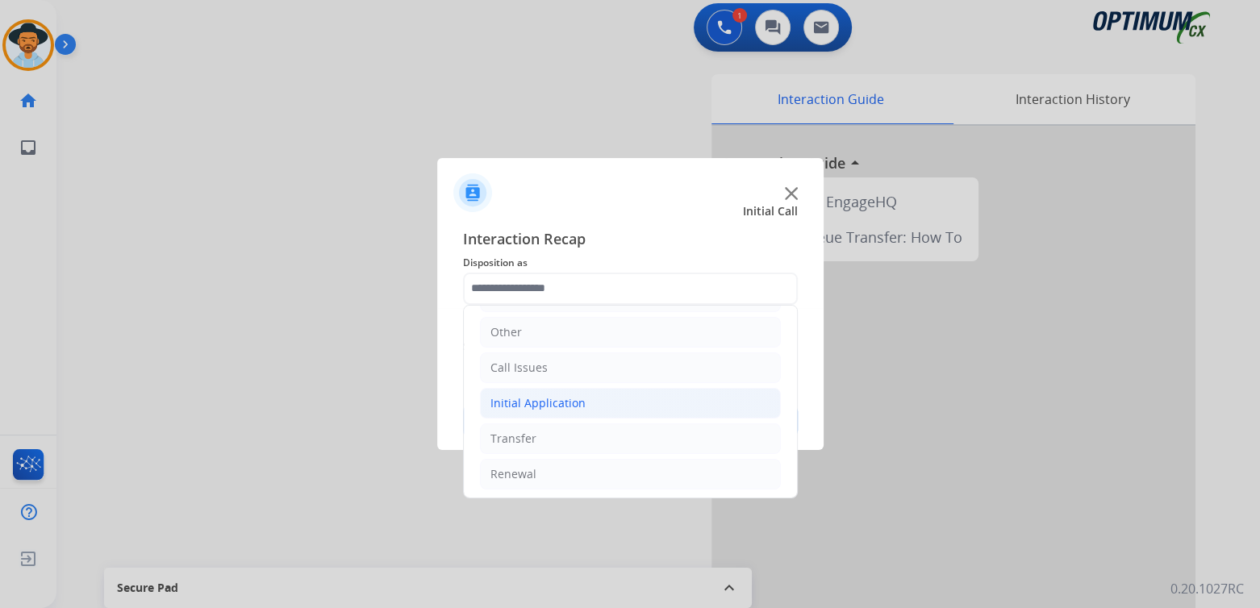
click at [576, 403] on div "Initial Application" at bounding box center [538, 403] width 95 height 16
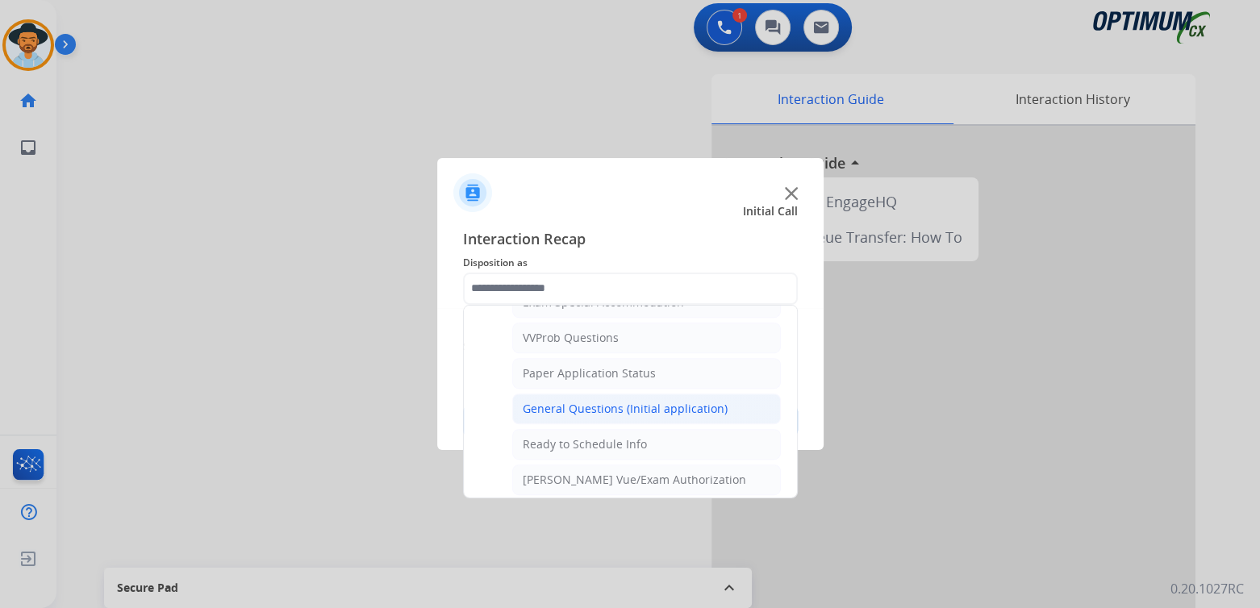
scroll to position [867, 0]
click at [609, 396] on div "General Questions (Initial application)" at bounding box center [625, 404] width 205 height 16
type input "**********"
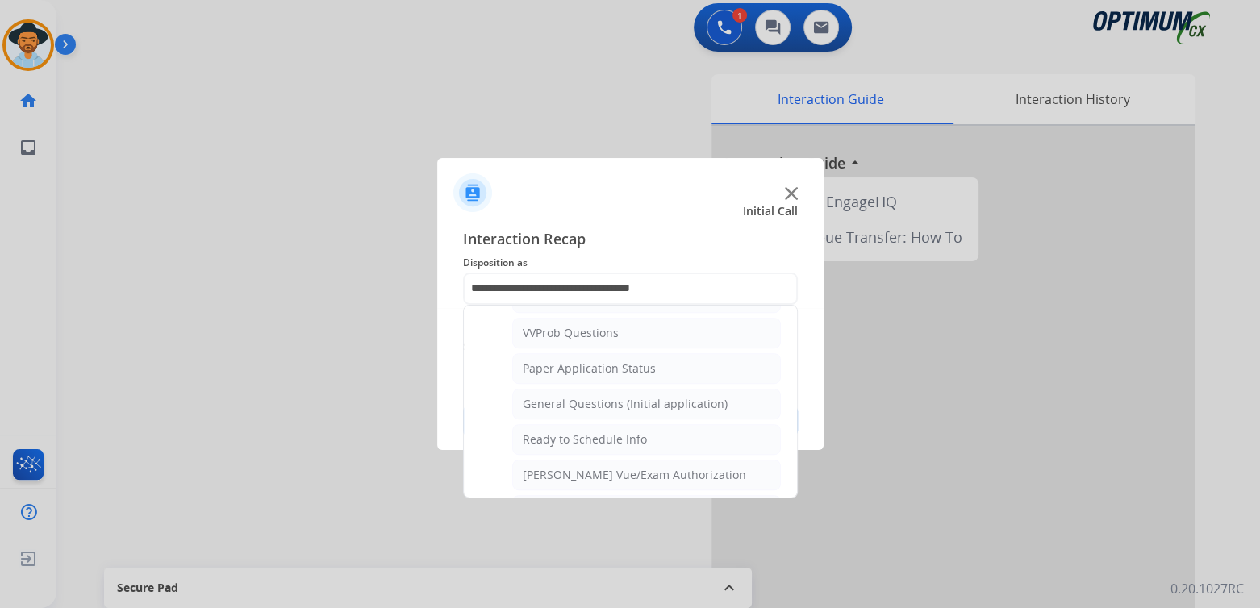
scroll to position [0, 0]
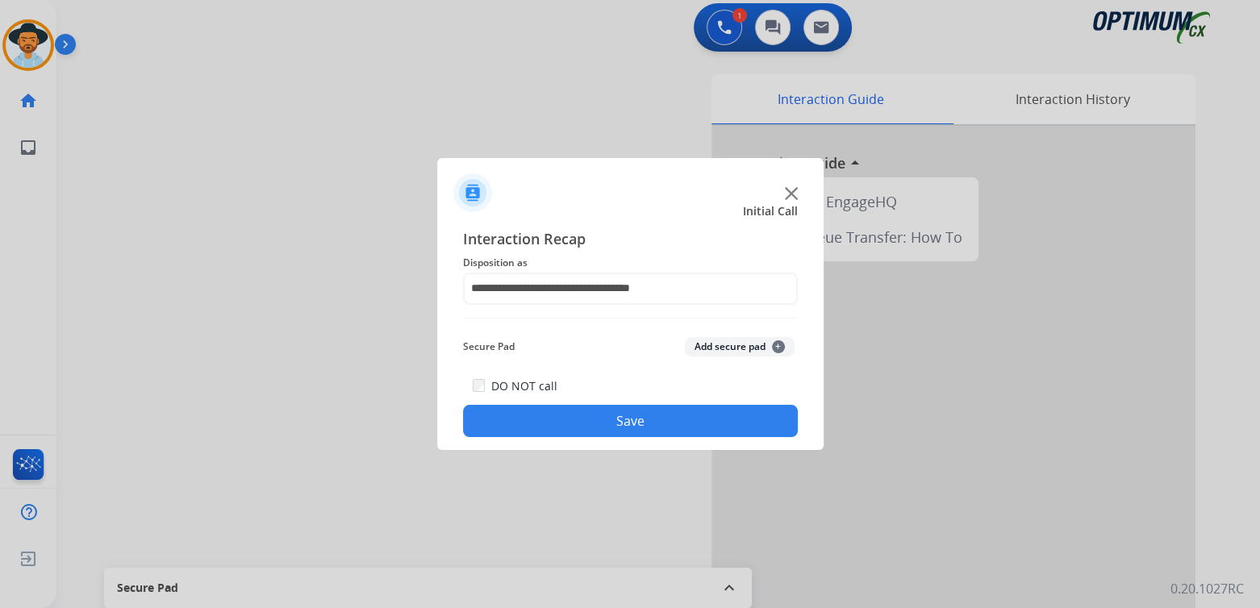
click at [687, 420] on button "Save" at bounding box center [630, 421] width 335 height 32
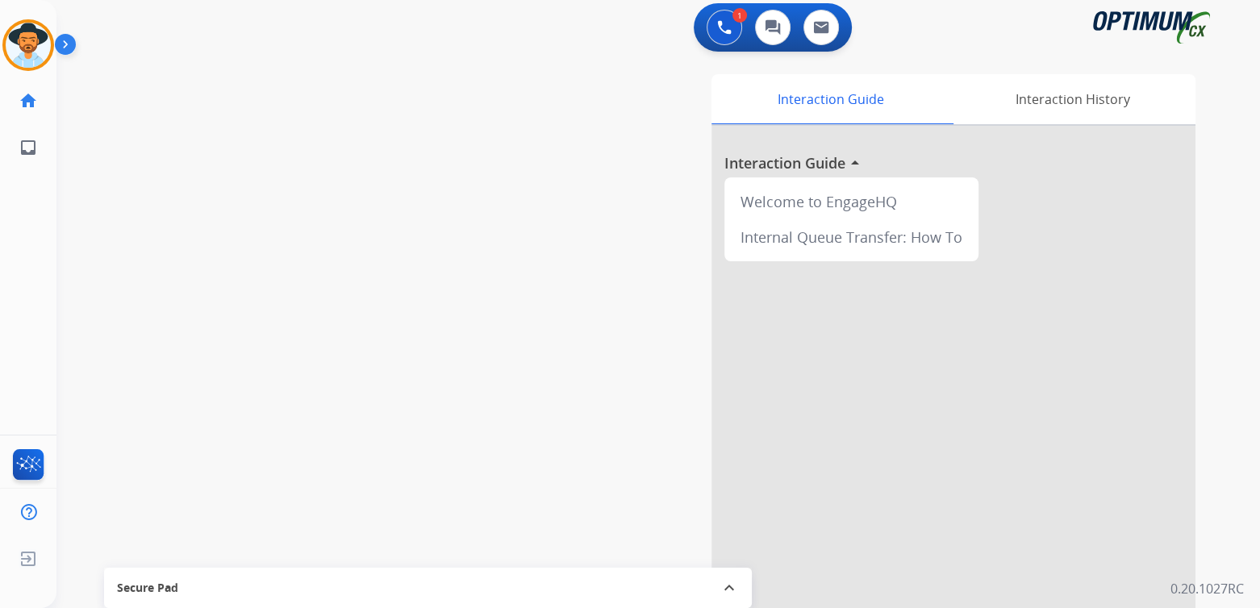
scroll to position [6, 0]
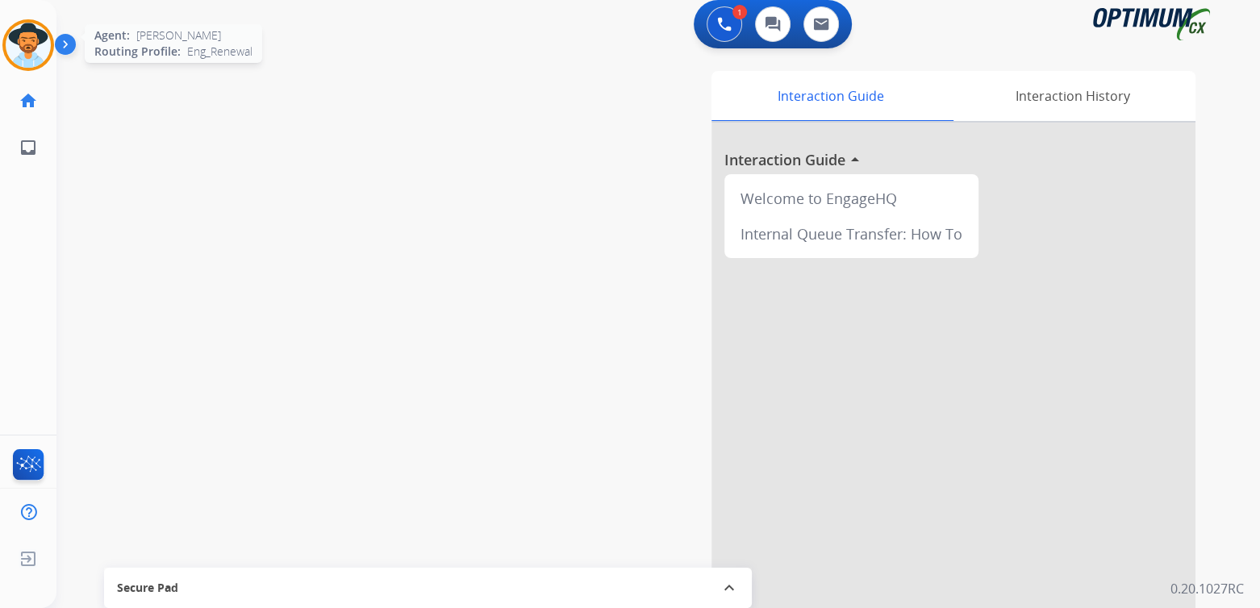
click at [18, 32] on img at bounding box center [28, 45] width 45 height 45
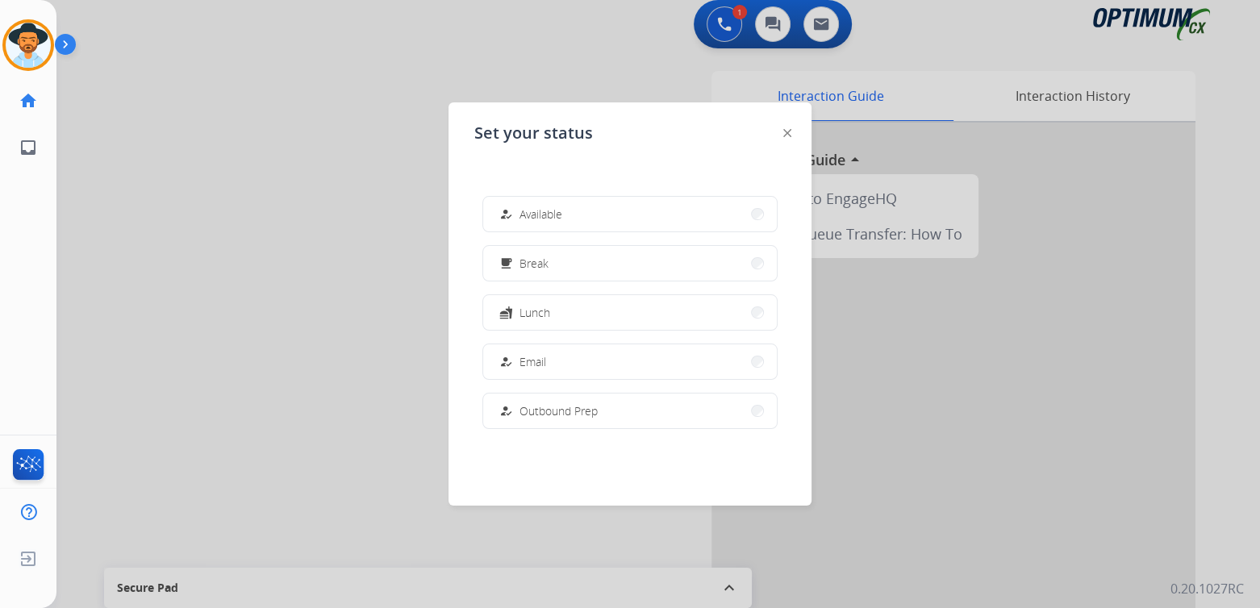
click at [557, 311] on button "fastfood Lunch" at bounding box center [630, 312] width 294 height 35
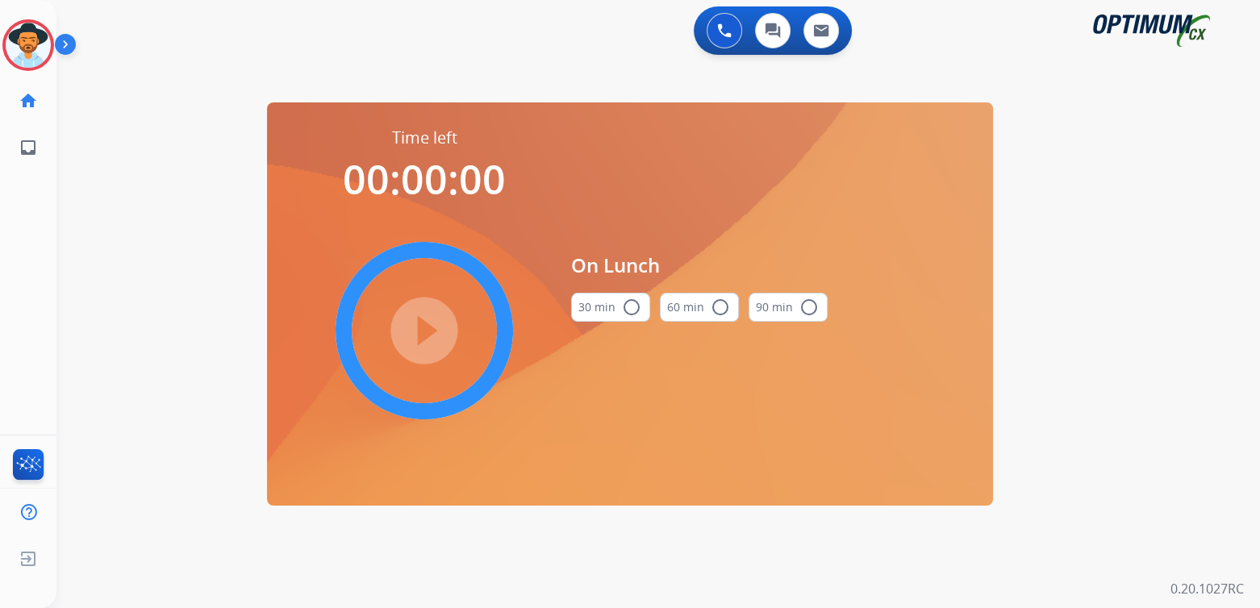
scroll to position [0, 0]
click at [638, 307] on mat-icon "radio_button_unchecked" at bounding box center [631, 307] width 19 height 19
click at [418, 330] on mat-icon "play_circle_filled" at bounding box center [424, 330] width 19 height 19
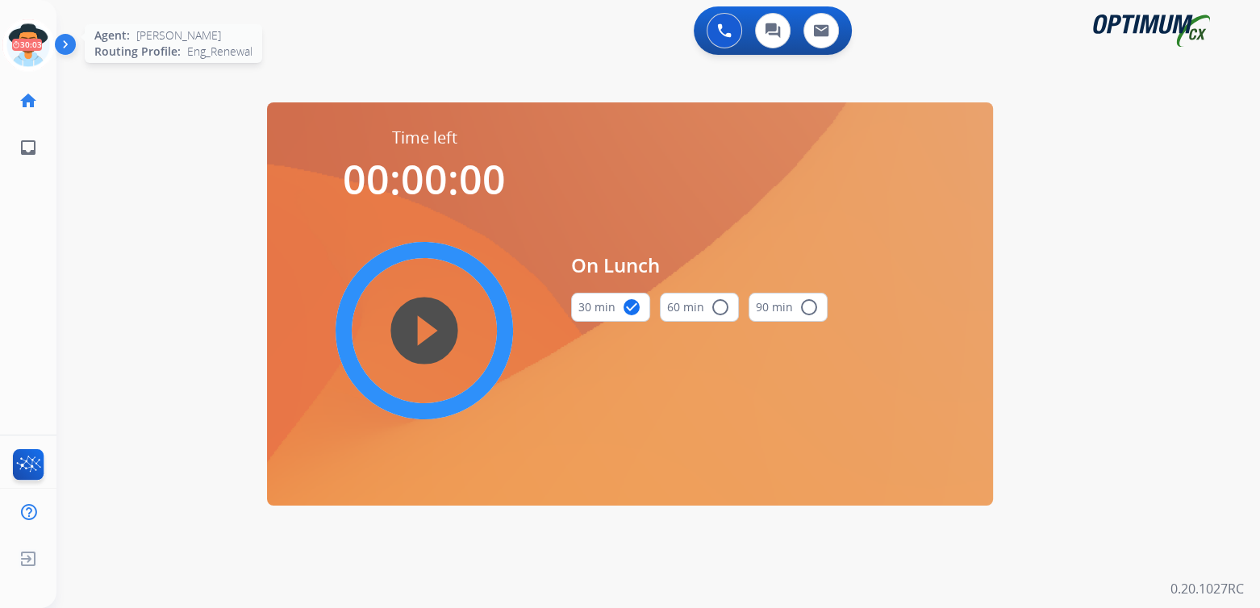
click at [27, 40] on icon at bounding box center [28, 45] width 52 height 52
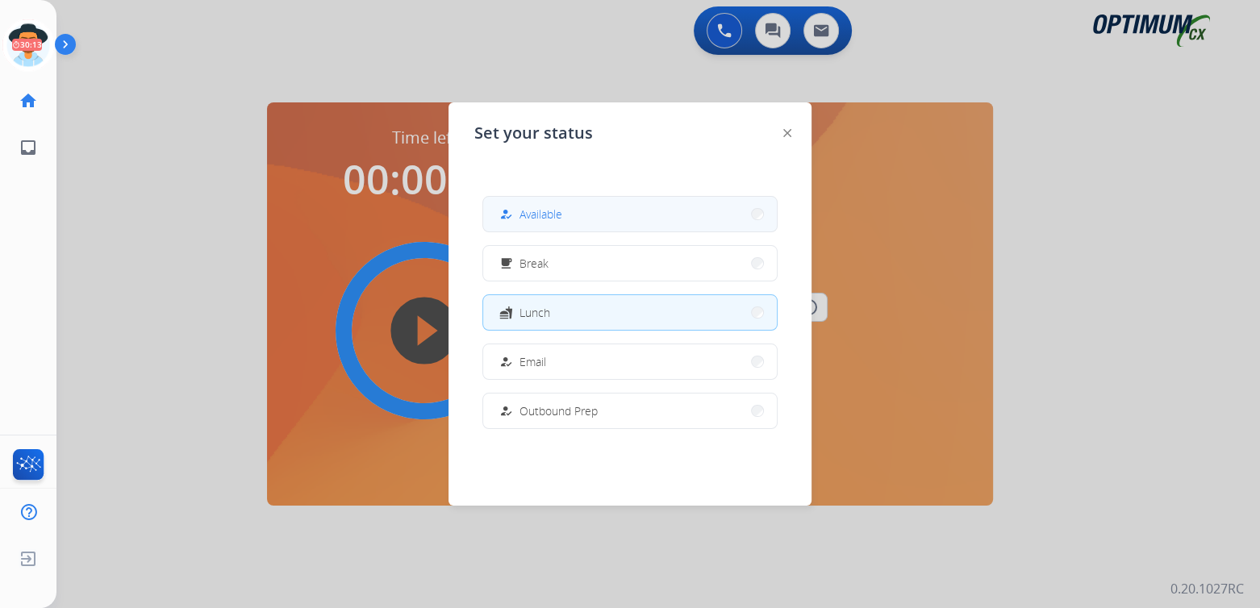
click at [554, 220] on span "Available" at bounding box center [541, 214] width 43 height 17
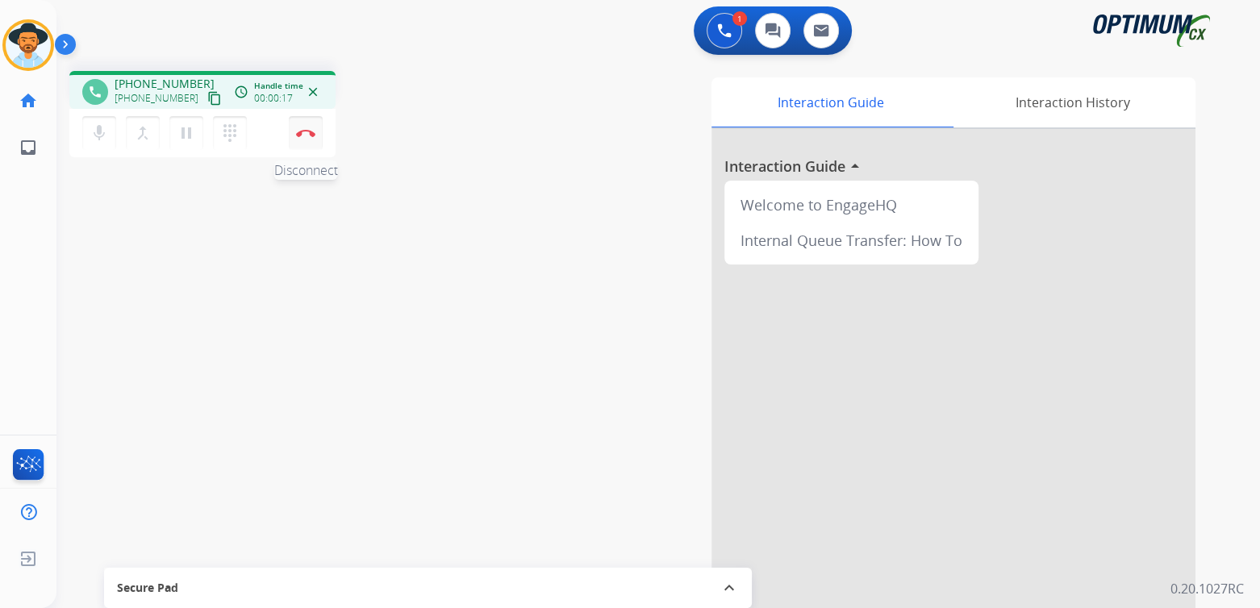
drag, startPoint x: 303, startPoint y: 127, endPoint x: 302, endPoint y: 136, distance: 9.0
click at [303, 129] on button "Disconnect" at bounding box center [306, 133] width 34 height 34
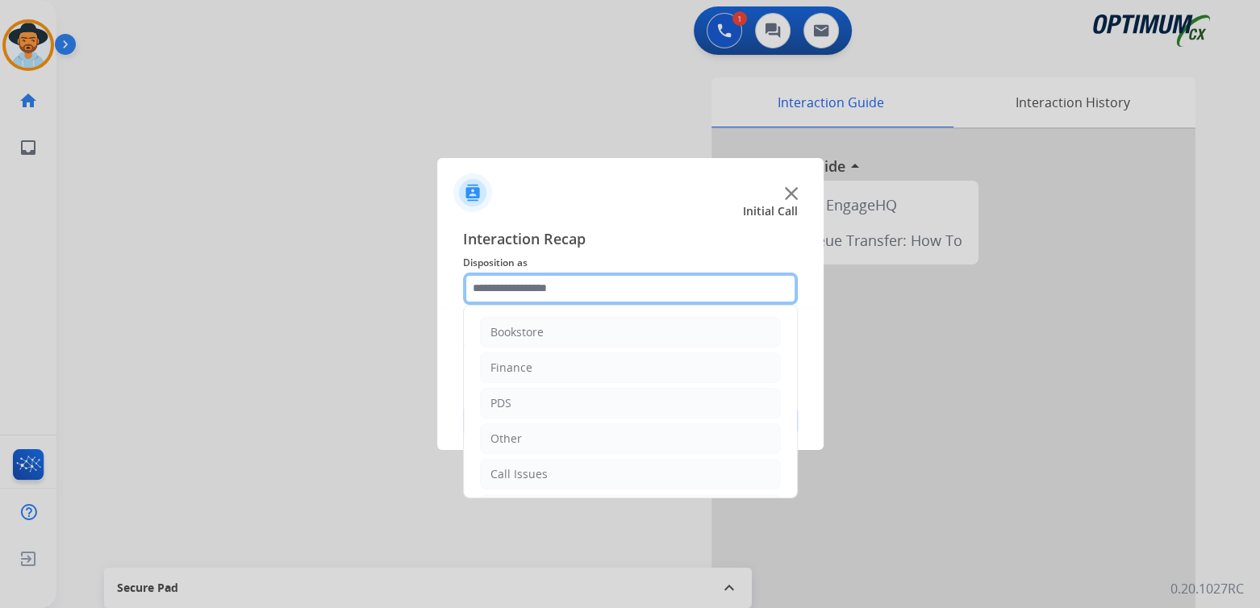
click at [603, 286] on input "text" at bounding box center [630, 289] width 335 height 32
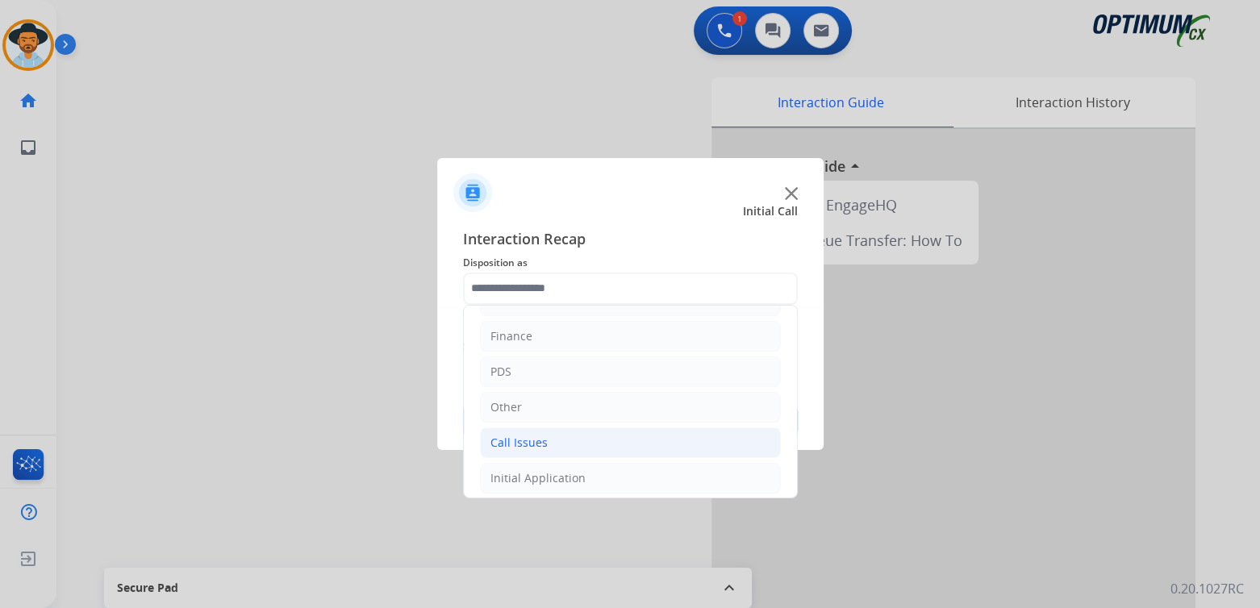
click at [550, 436] on li "Call Issues" at bounding box center [630, 443] width 301 height 31
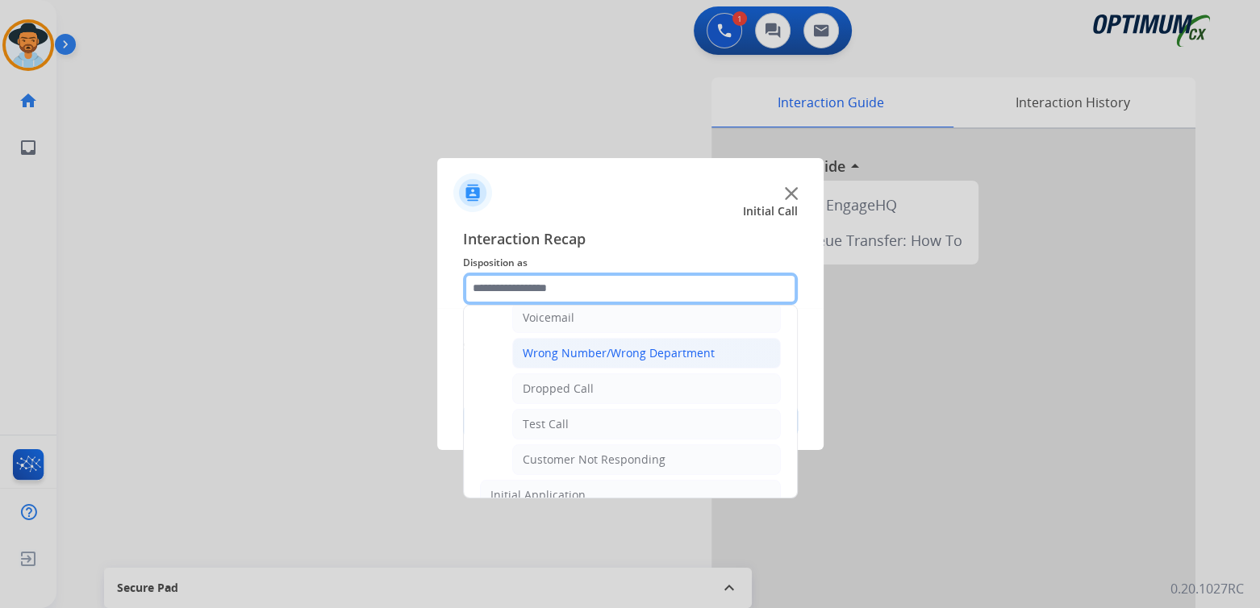
scroll to position [193, 0]
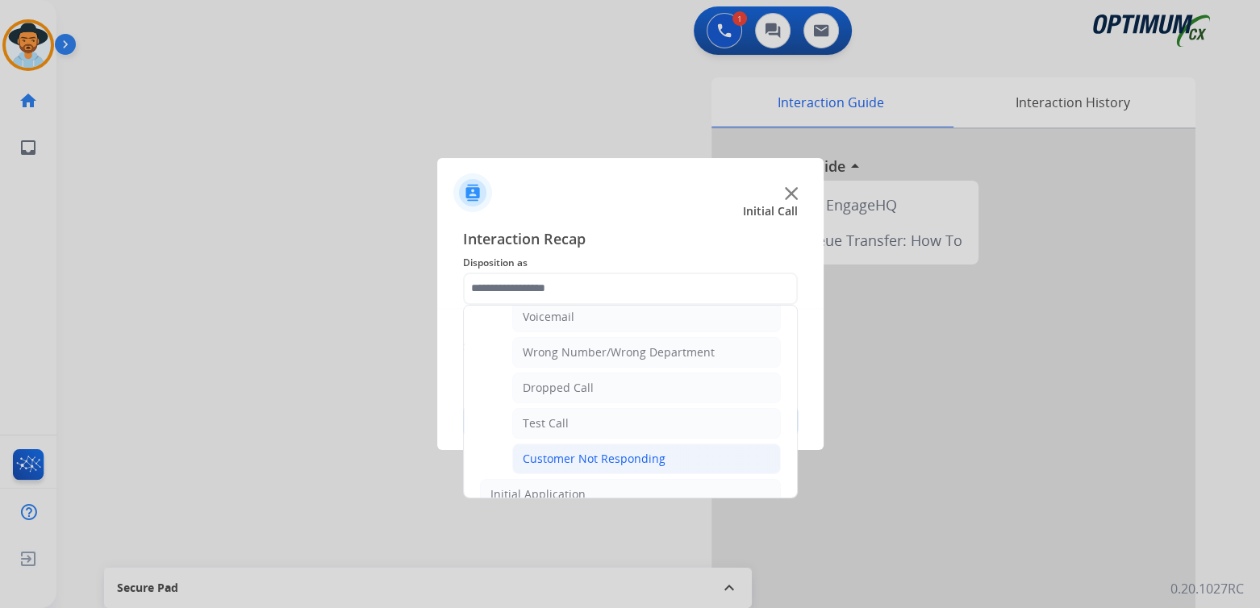
click at [634, 458] on div "Customer Not Responding" at bounding box center [594, 459] width 143 height 16
type input "**********"
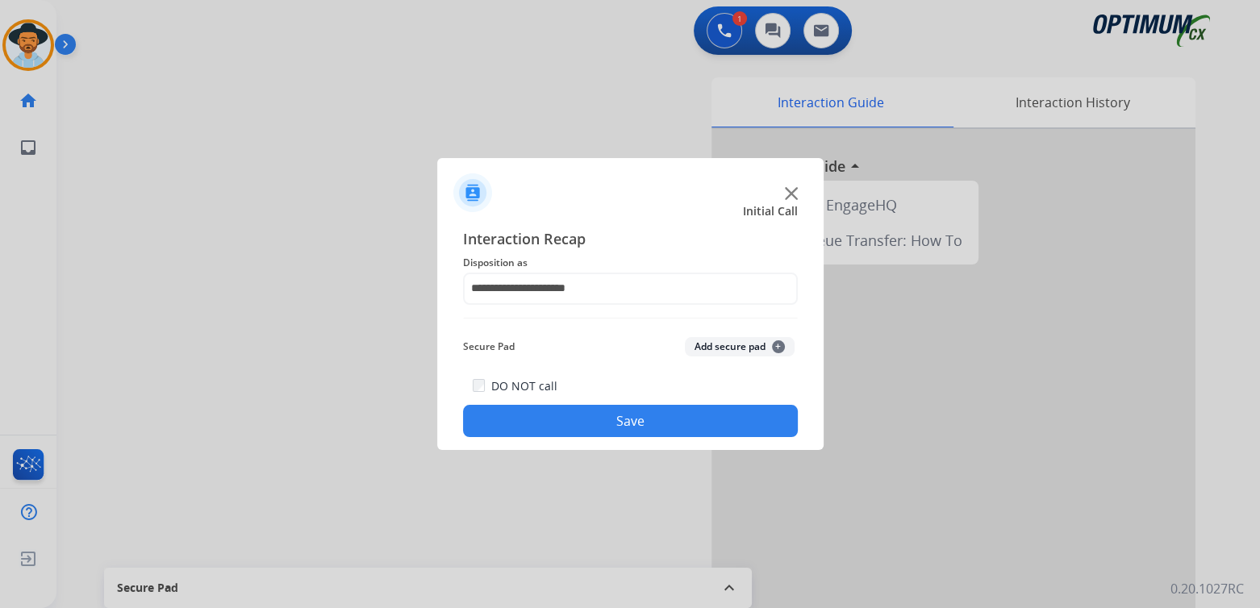
click at [668, 425] on button "Save" at bounding box center [630, 421] width 335 height 32
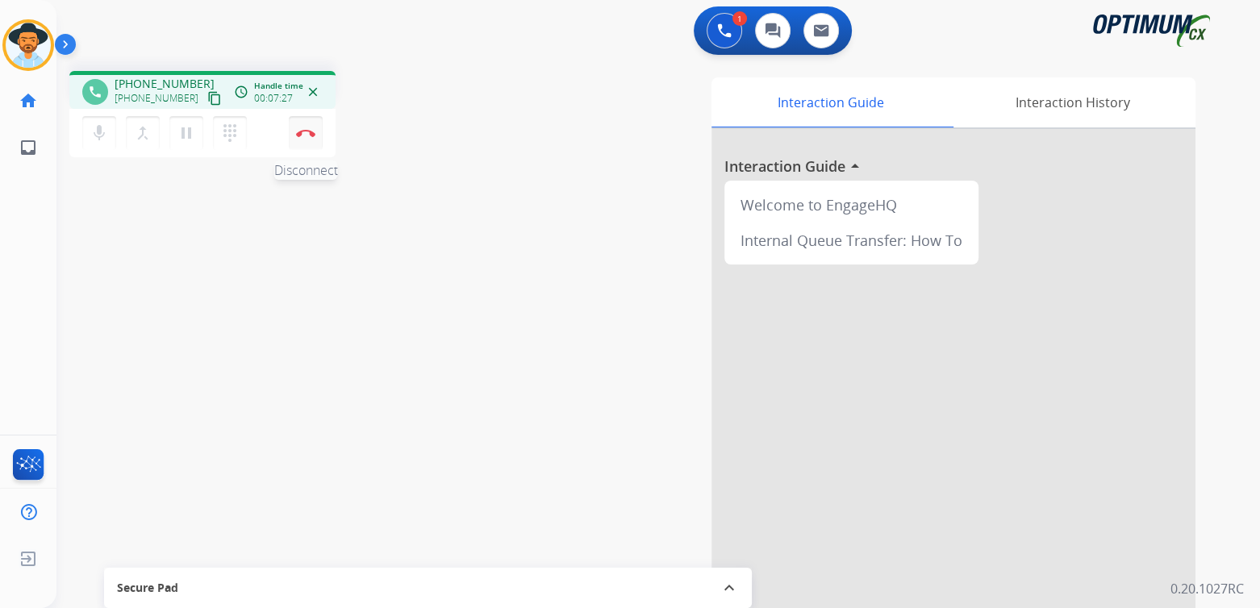
click at [307, 133] on img at bounding box center [305, 133] width 19 height 8
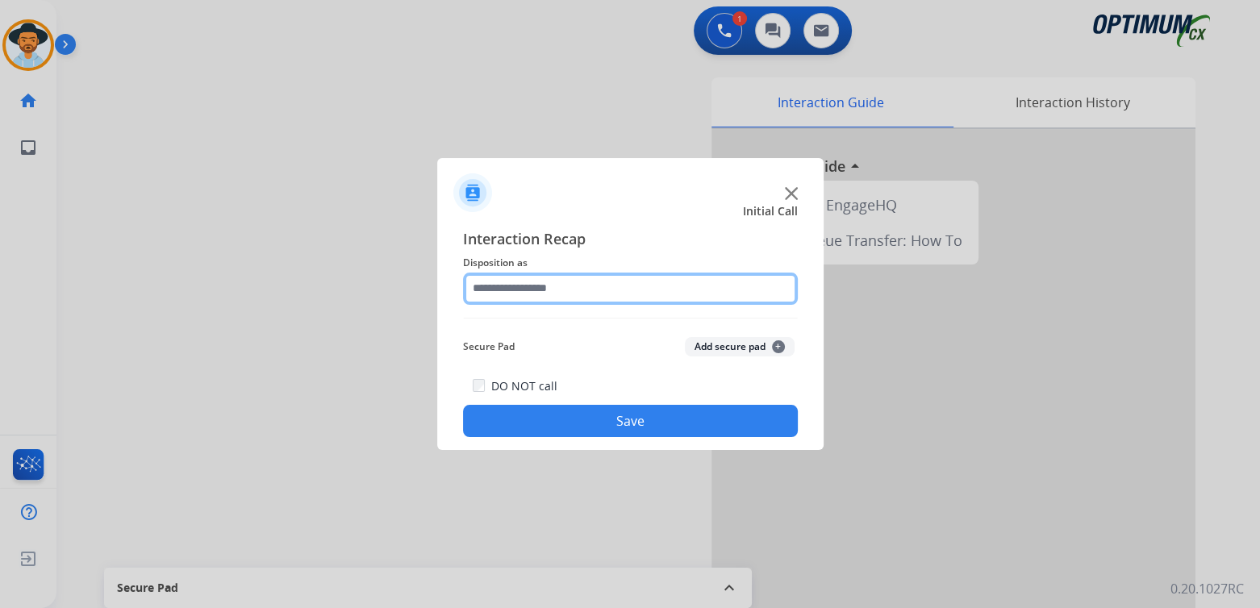
click at [543, 283] on input "text" at bounding box center [630, 289] width 335 height 32
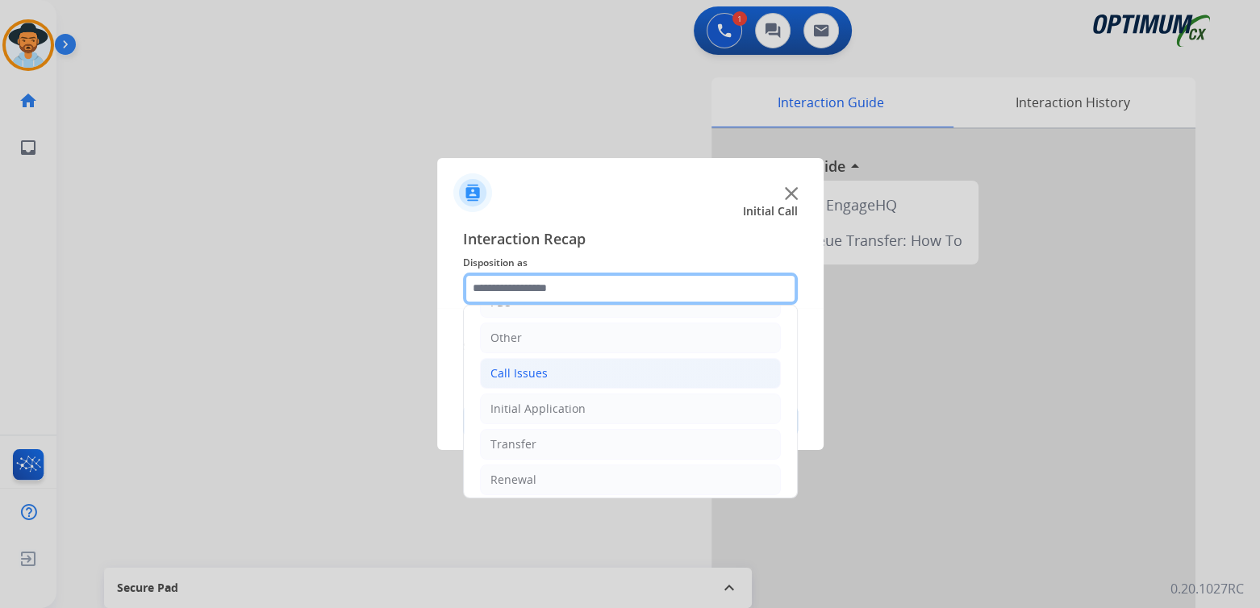
scroll to position [107, 0]
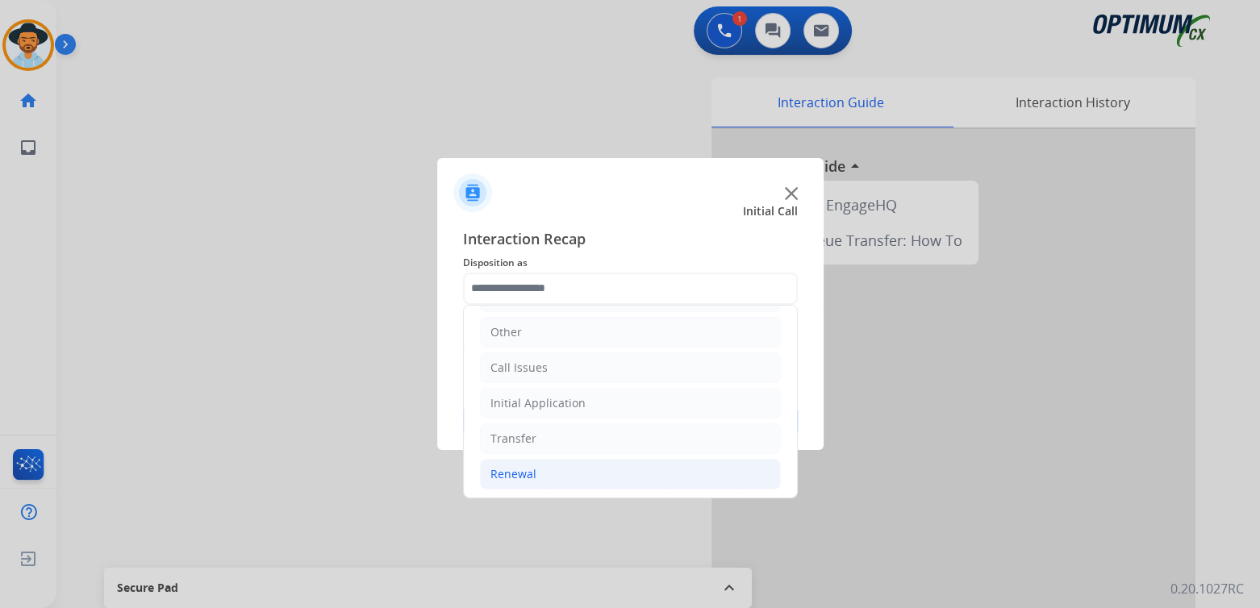
click at [521, 468] on div "Renewal" at bounding box center [514, 474] width 46 height 16
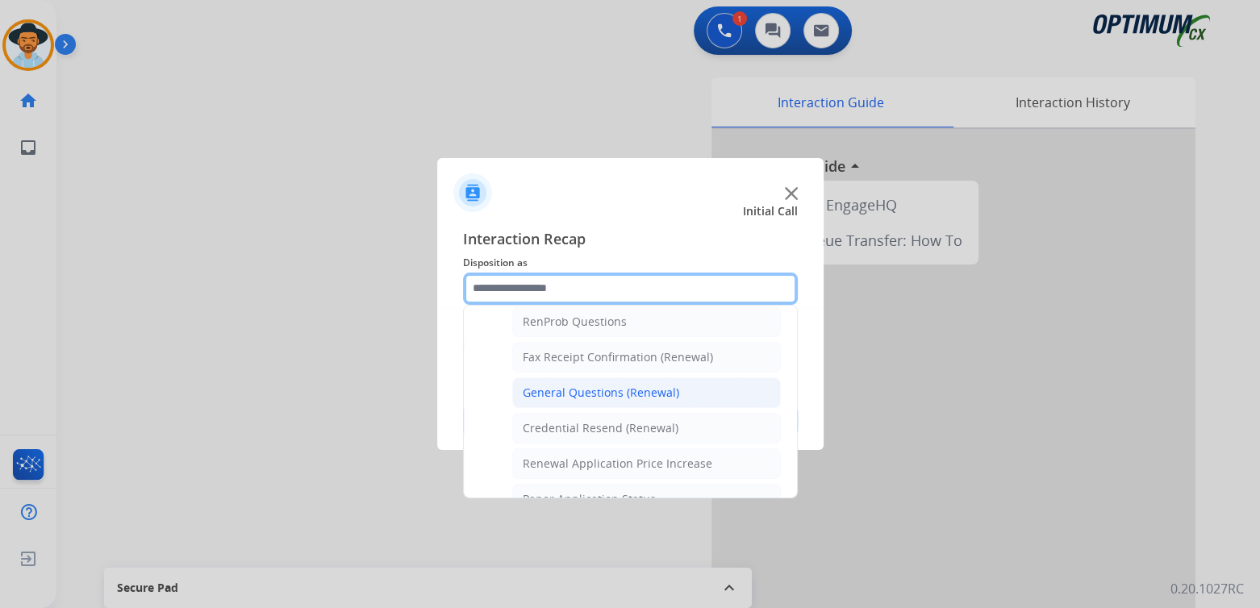
scroll to position [403, 0]
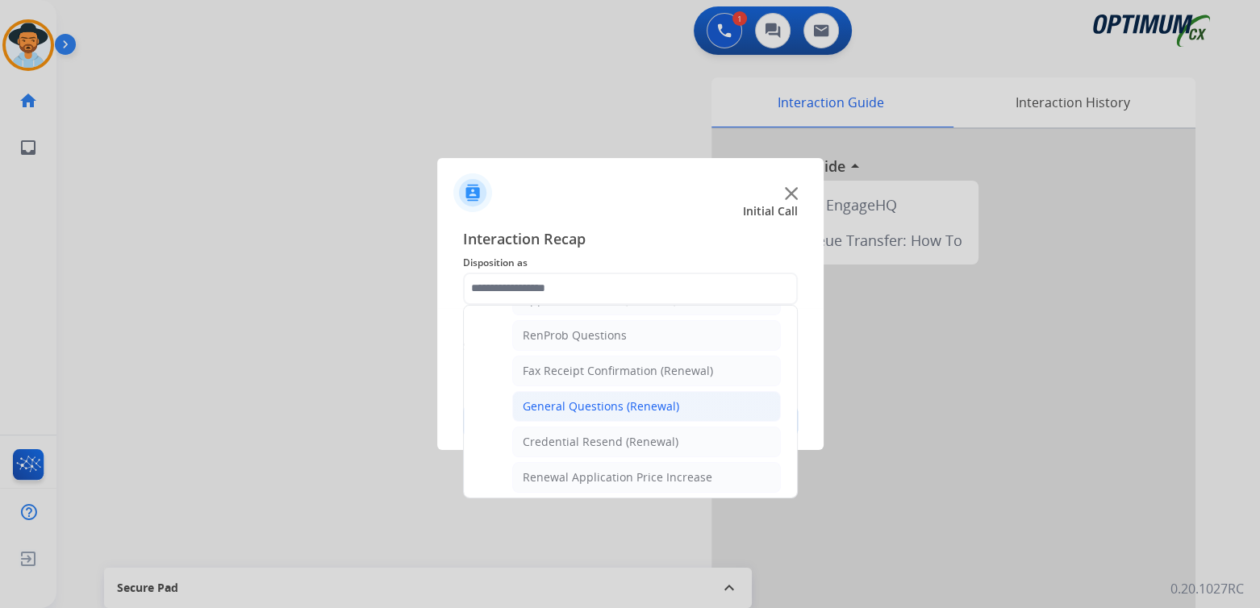
click at [596, 393] on li "General Questions (Renewal)" at bounding box center [646, 406] width 269 height 31
type input "**********"
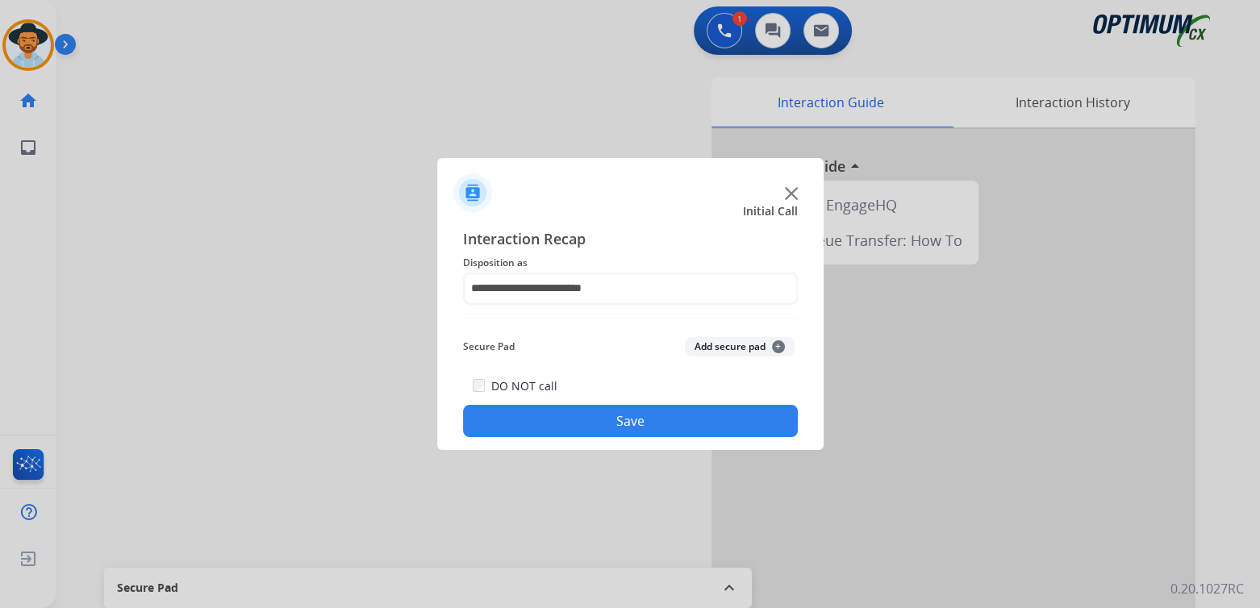
click at [642, 422] on button "Save" at bounding box center [630, 421] width 335 height 32
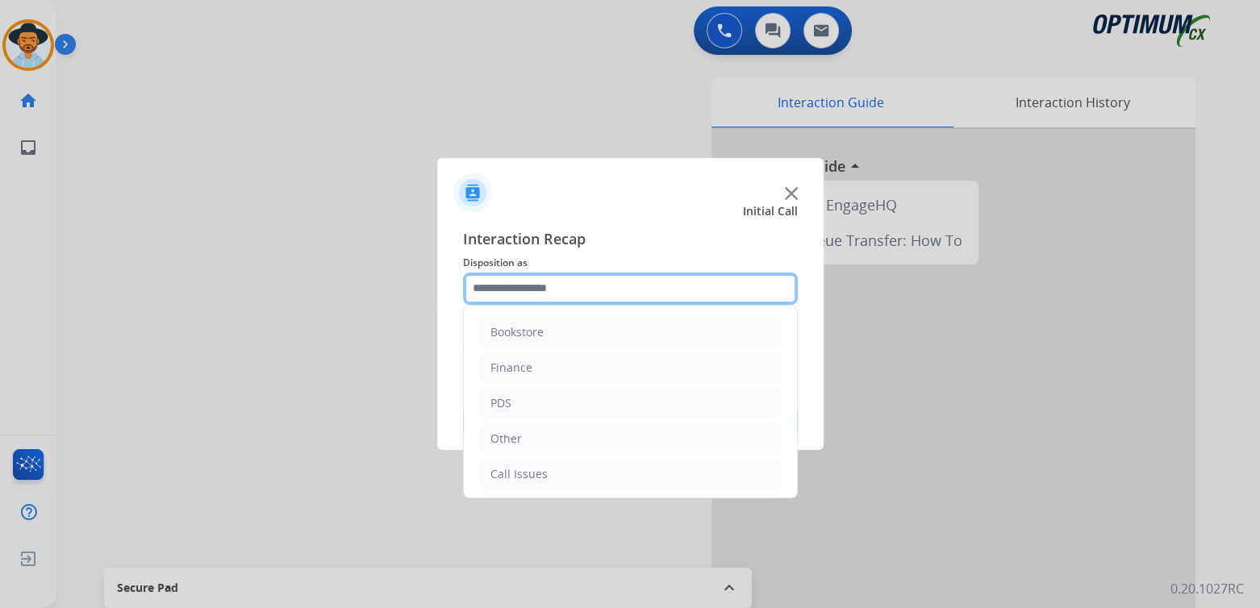
click at [537, 288] on input "text" at bounding box center [630, 289] width 335 height 32
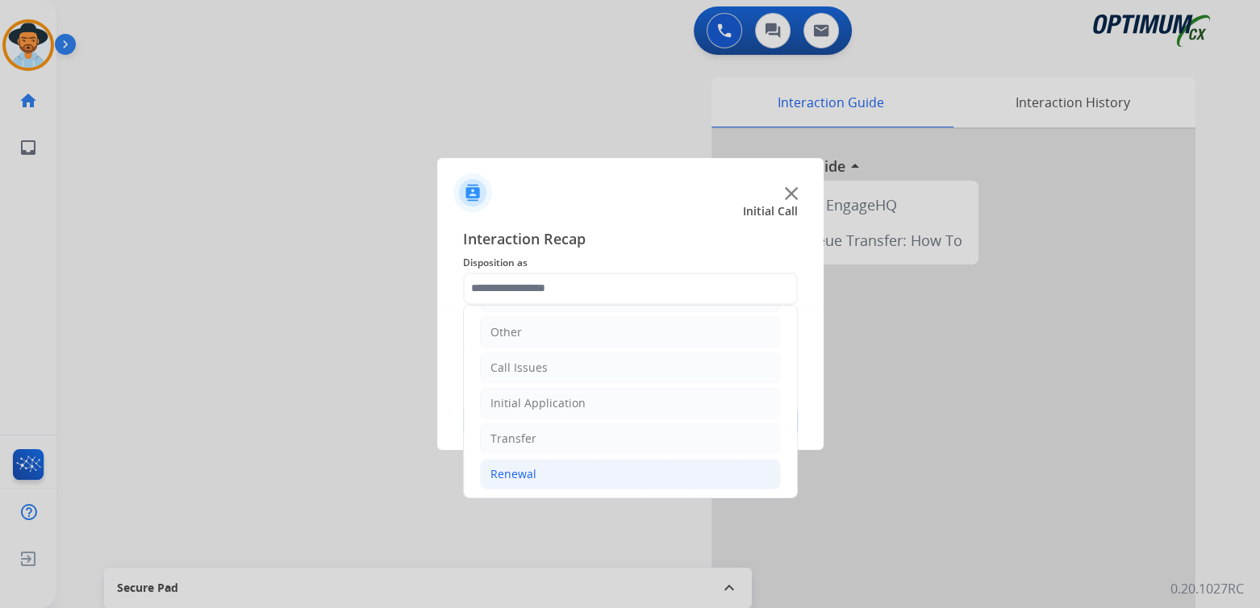
click at [537, 466] on li "Renewal" at bounding box center [630, 474] width 301 height 31
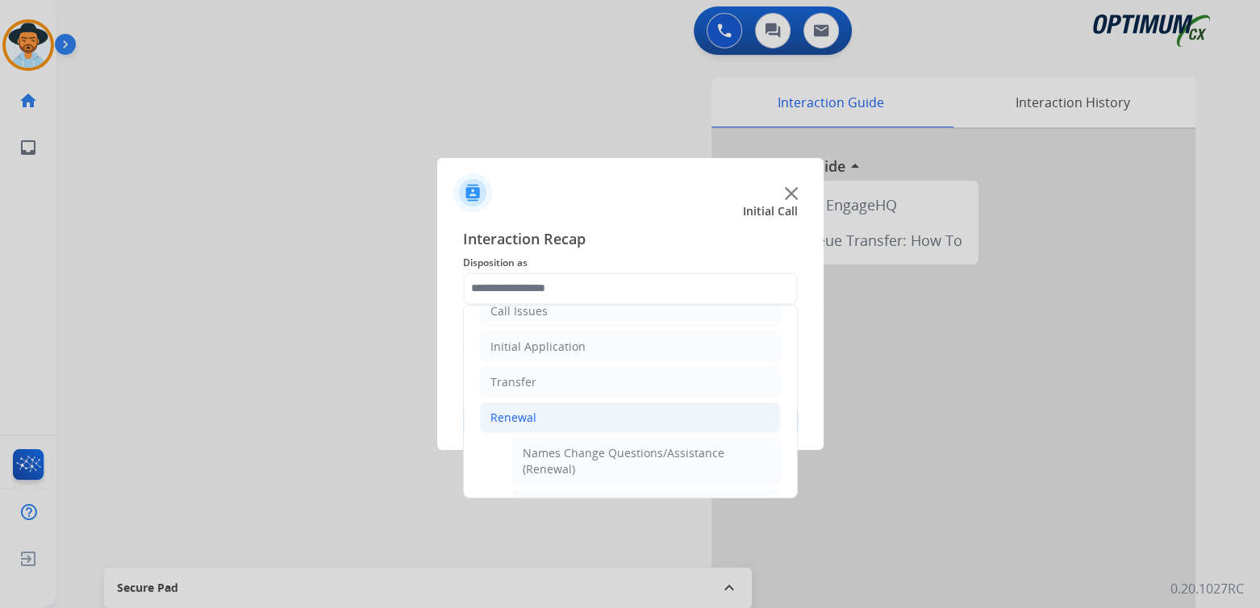
click at [525, 403] on li "Renewal" at bounding box center [630, 418] width 301 height 31
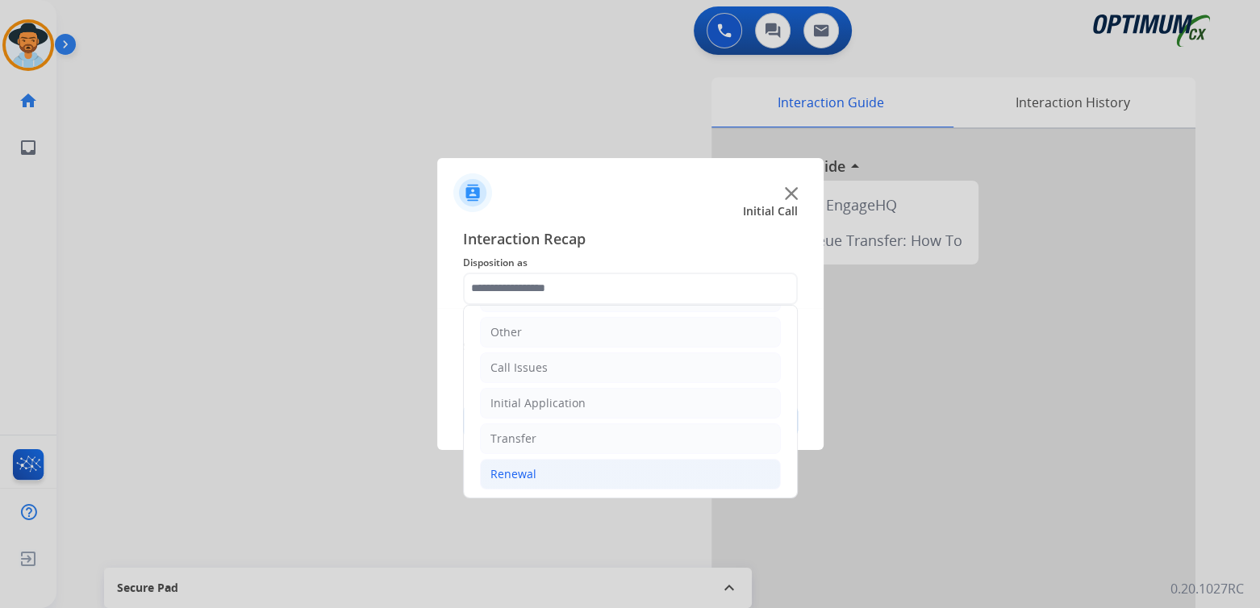
click at [537, 470] on li "Renewal" at bounding box center [630, 474] width 301 height 31
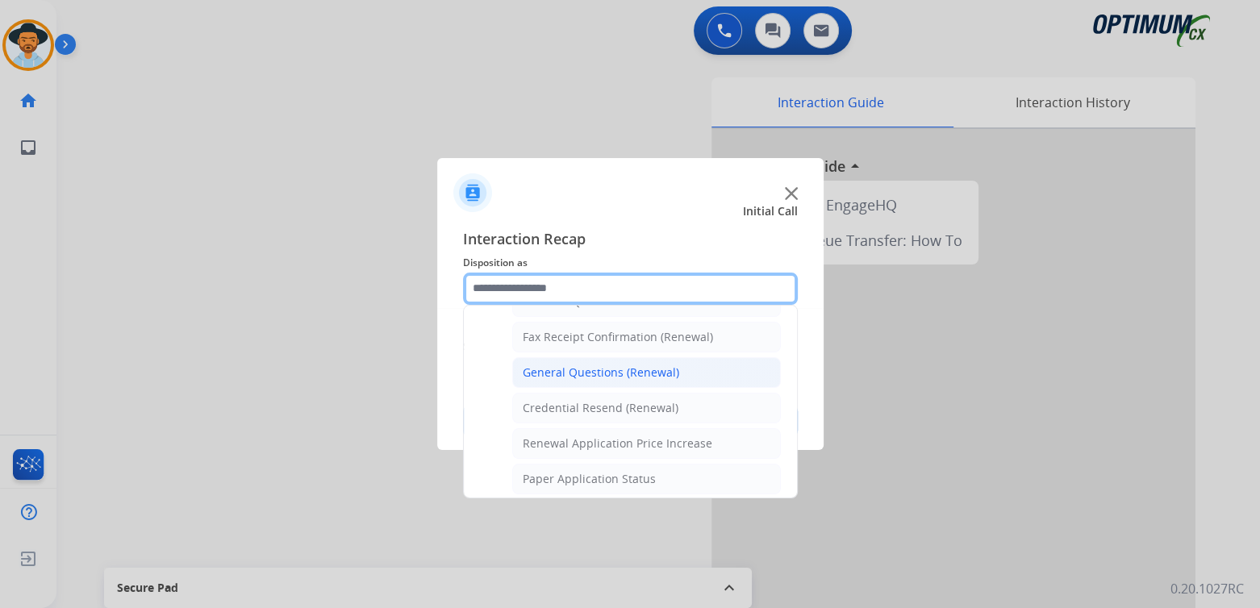
scroll to position [438, 0]
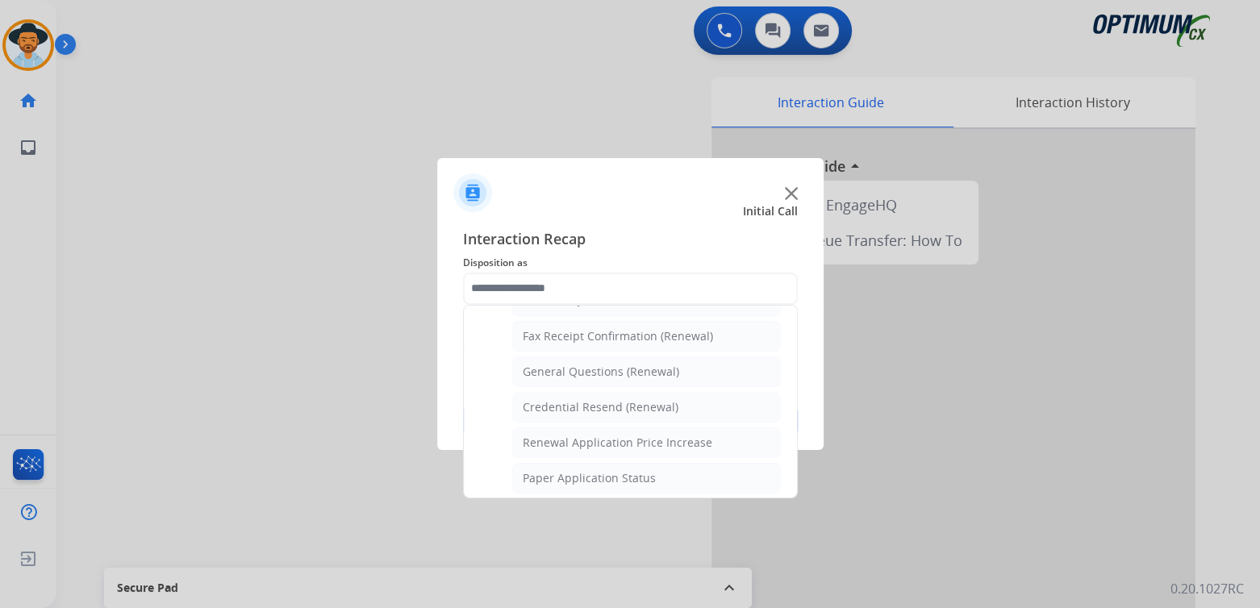
drag, startPoint x: 573, startPoint y: 366, endPoint x: 664, endPoint y: 395, distance: 95.5
click at [574, 366] on div "General Questions (Renewal)" at bounding box center [601, 372] width 157 height 16
type input "**********"
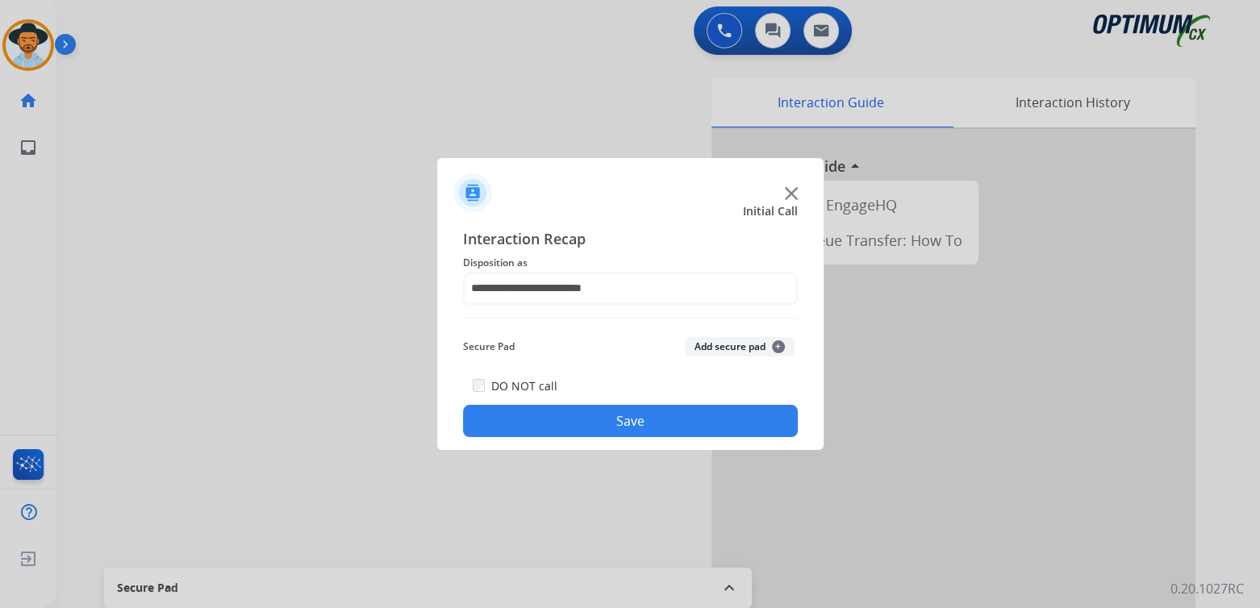
click at [696, 424] on button "Save" at bounding box center [630, 421] width 335 height 32
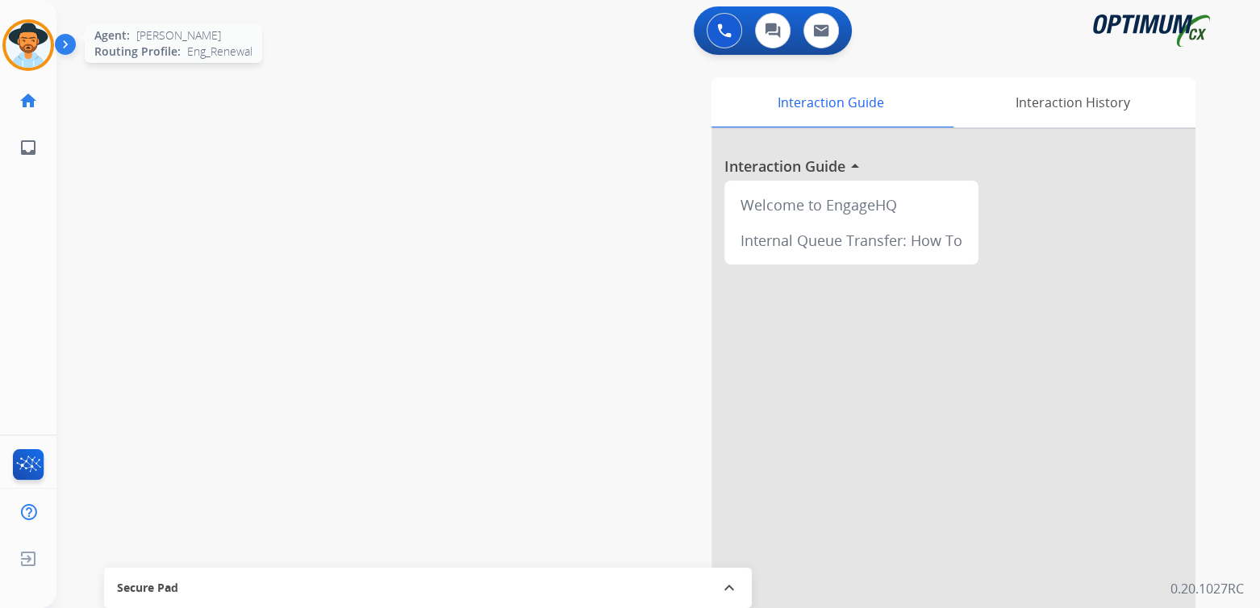
drag, startPoint x: 27, startPoint y: 31, endPoint x: 51, endPoint y: 31, distance: 23.4
click at [28, 31] on img at bounding box center [28, 45] width 45 height 45
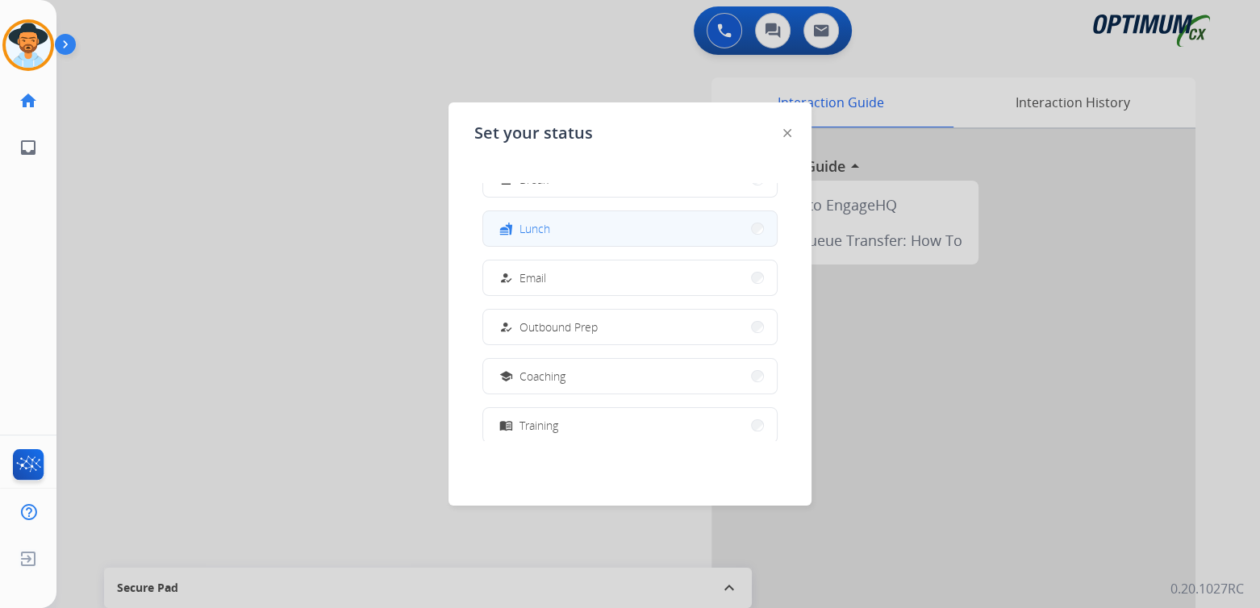
scroll to position [85, 0]
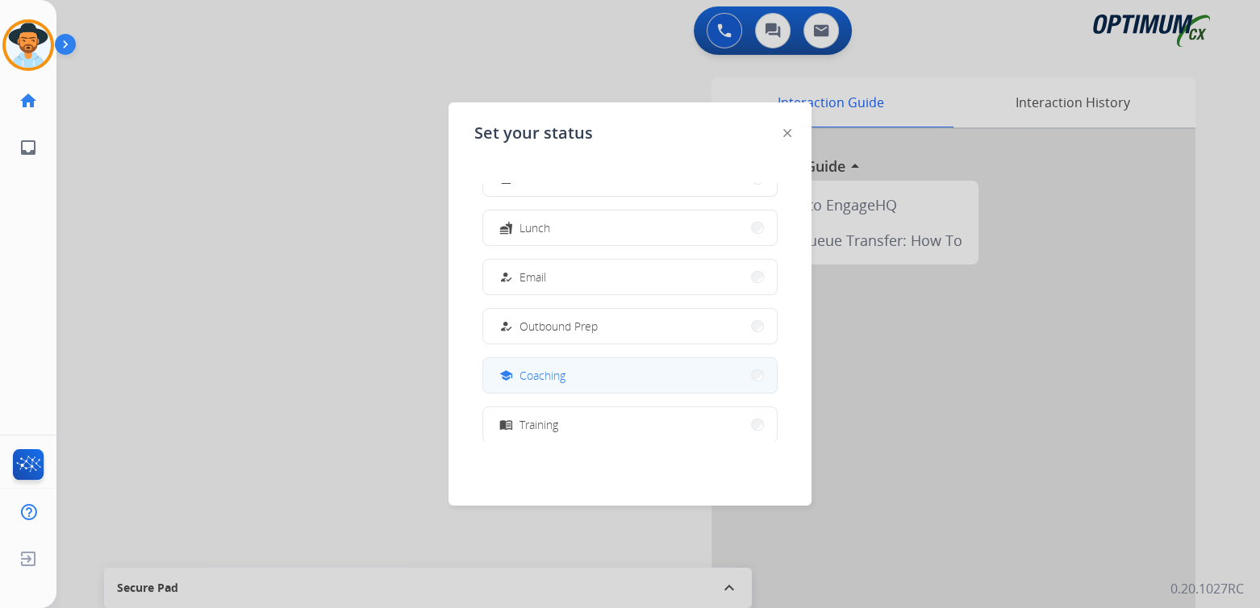
click at [562, 376] on span "Coaching" at bounding box center [543, 375] width 46 height 17
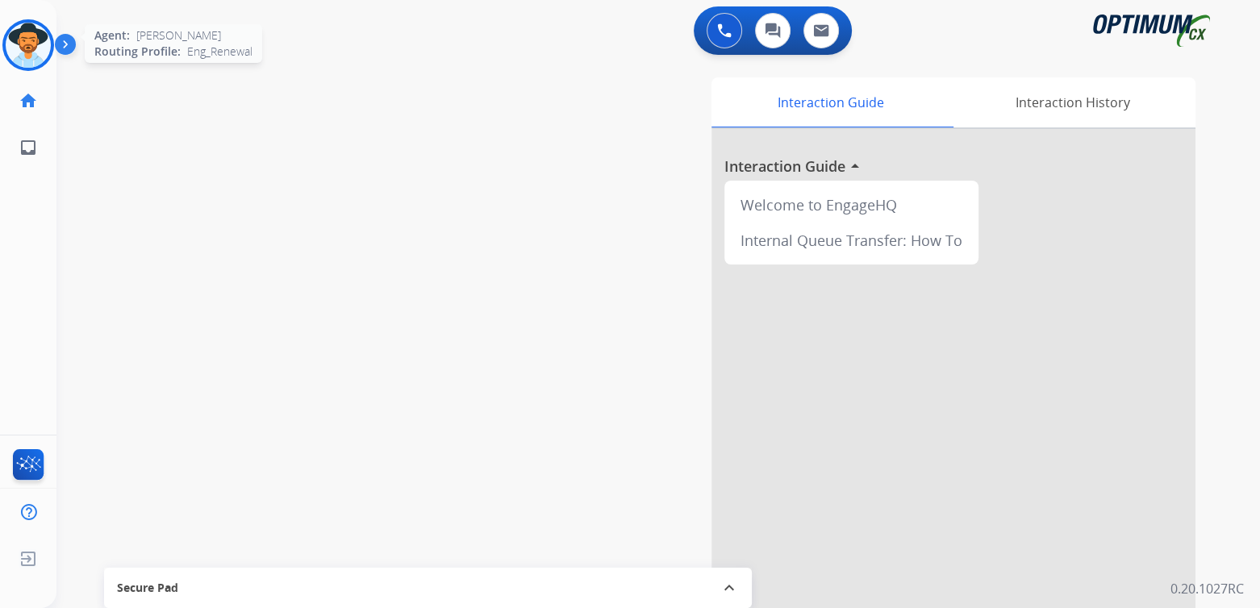
click at [32, 48] on img at bounding box center [28, 45] width 45 height 45
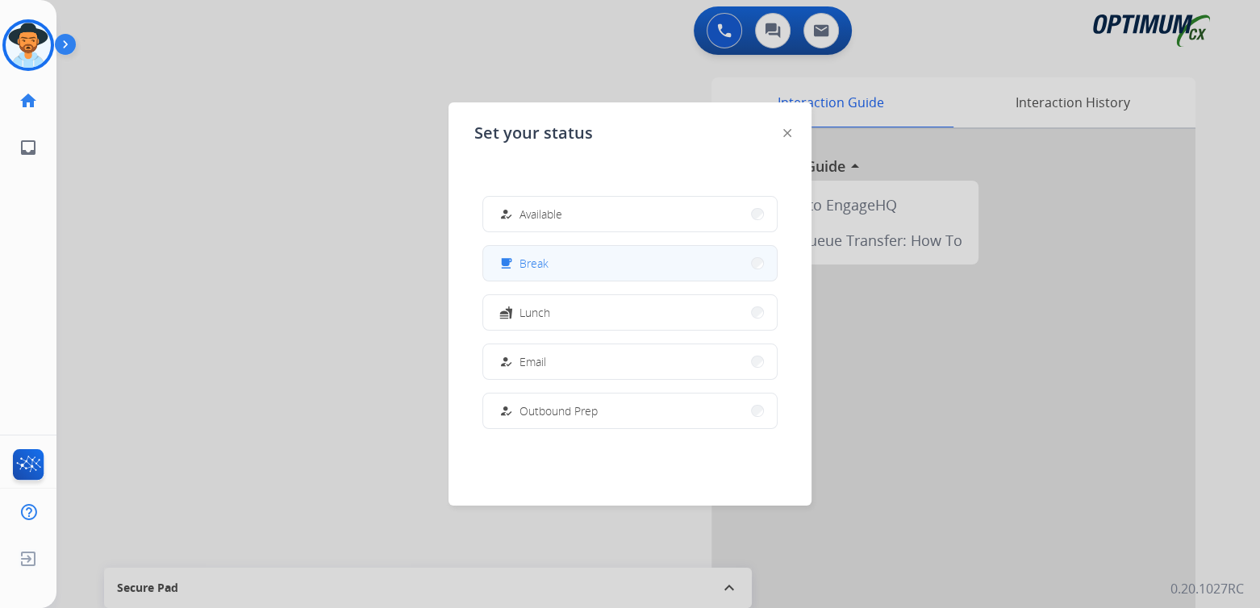
click at [557, 268] on button "free_breakfast Break" at bounding box center [630, 263] width 294 height 35
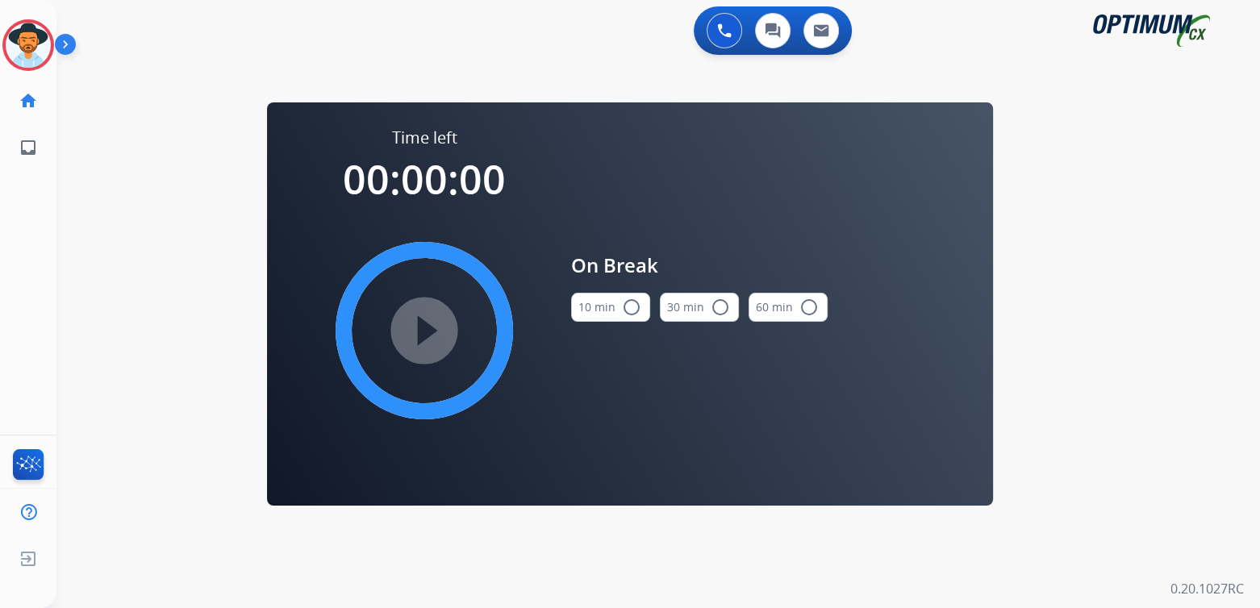
click at [632, 309] on mat-icon "radio_button_unchecked" at bounding box center [631, 307] width 19 height 19
click at [434, 328] on mat-icon "play_circle_filled" at bounding box center [424, 330] width 19 height 19
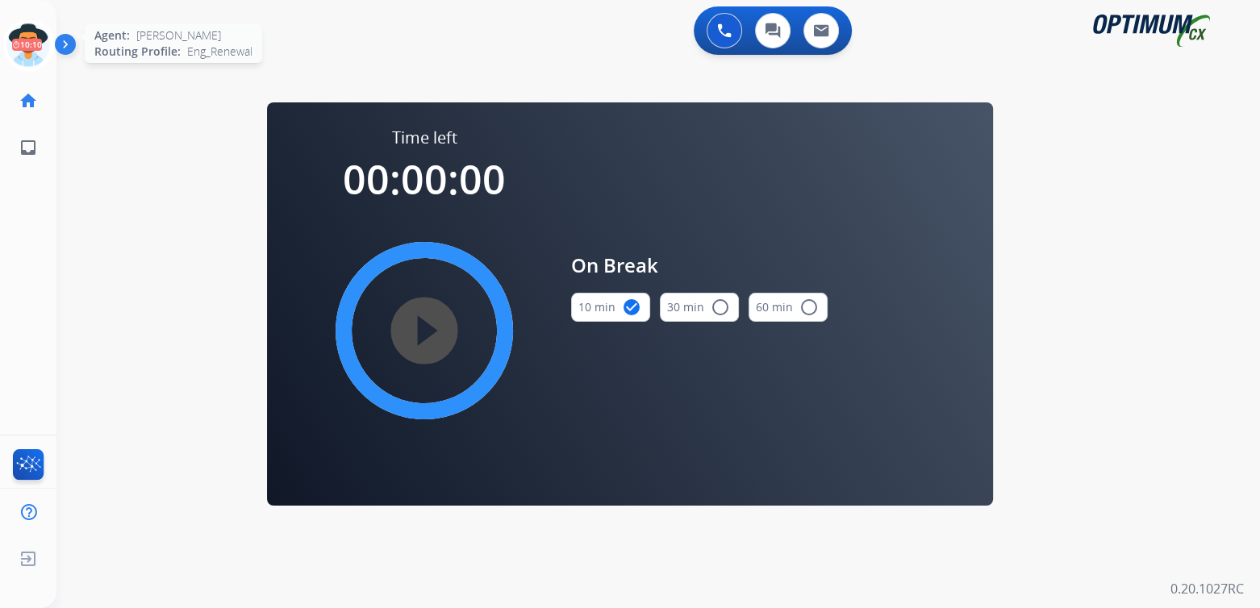
click at [25, 44] on icon at bounding box center [28, 45] width 52 height 52
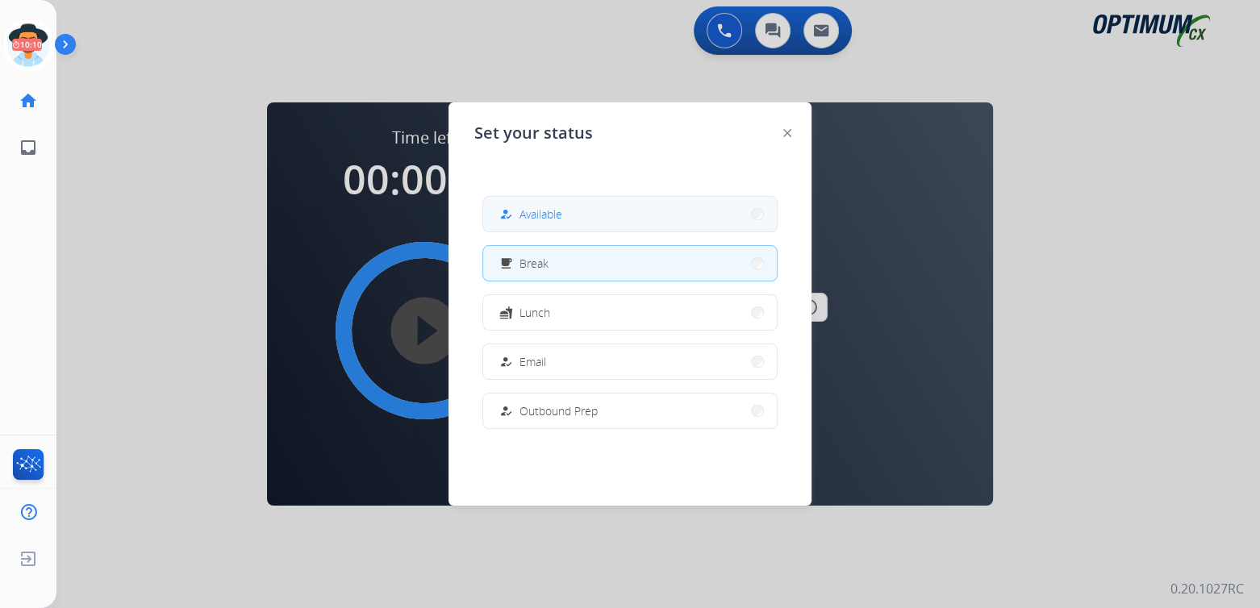
click at [575, 217] on button "how_to_reg Available" at bounding box center [630, 214] width 294 height 35
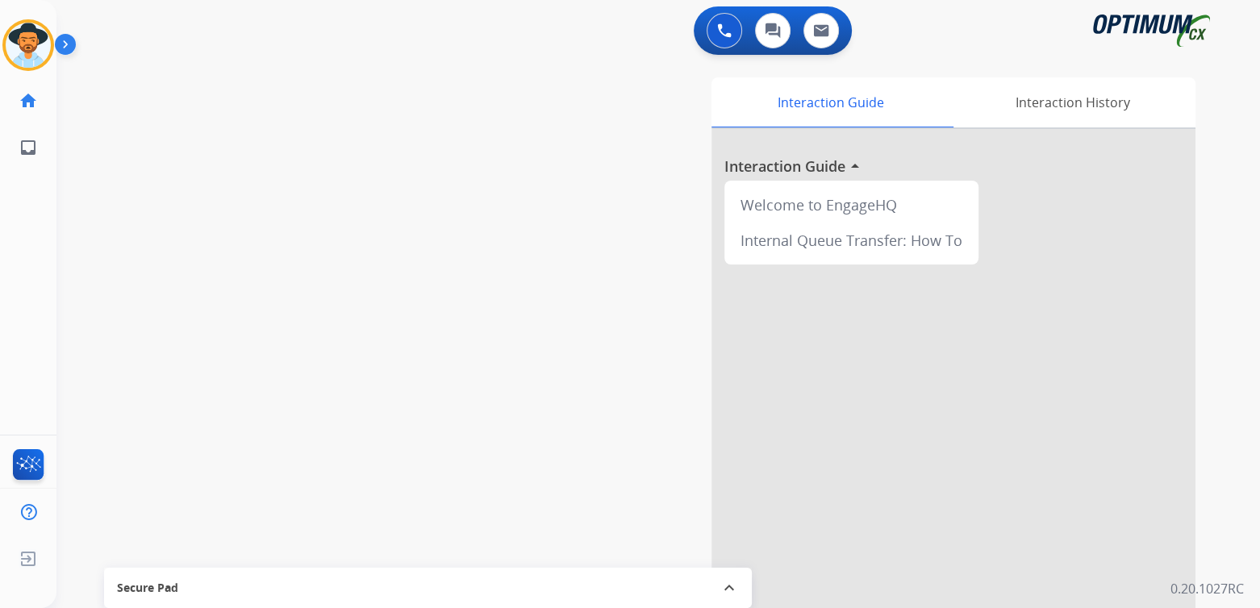
drag, startPoint x: 23, startPoint y: 40, endPoint x: 55, endPoint y: 28, distance: 33.4
click at [23, 40] on img at bounding box center [28, 45] width 45 height 45
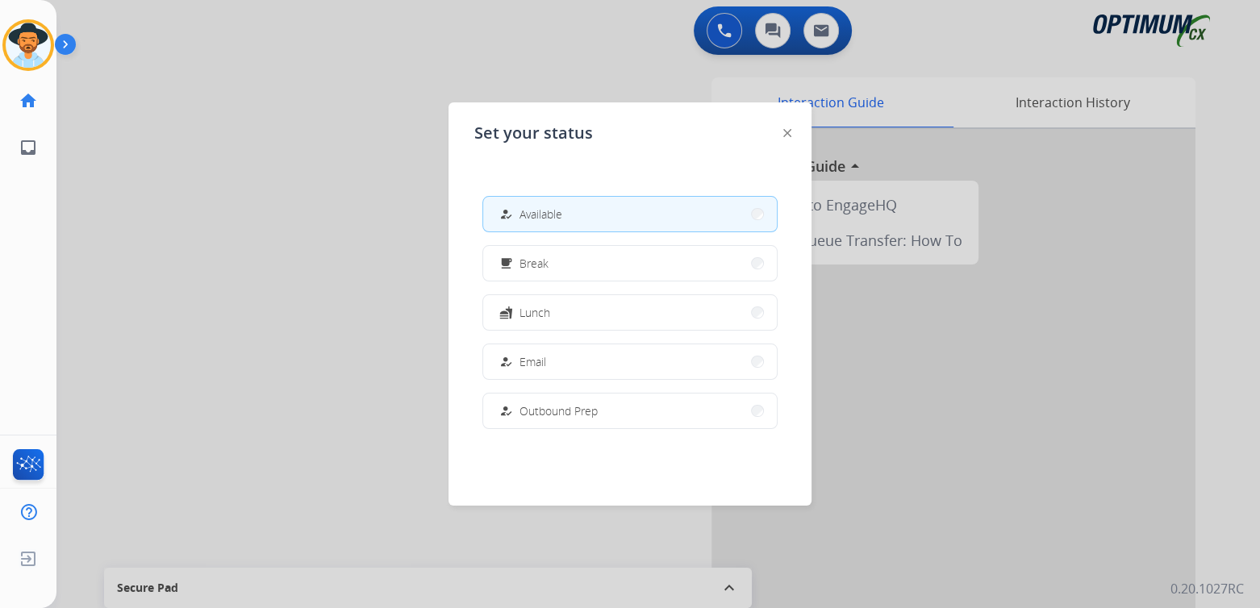
click at [230, 165] on div at bounding box center [630, 304] width 1260 height 608
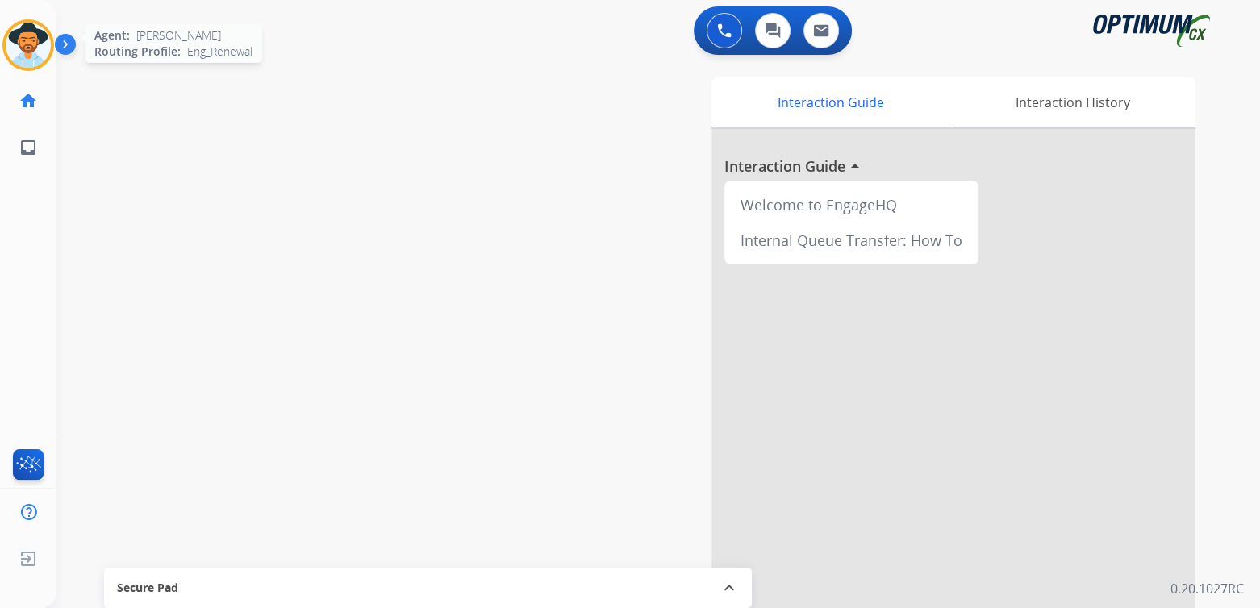
click at [40, 38] on img at bounding box center [28, 45] width 45 height 45
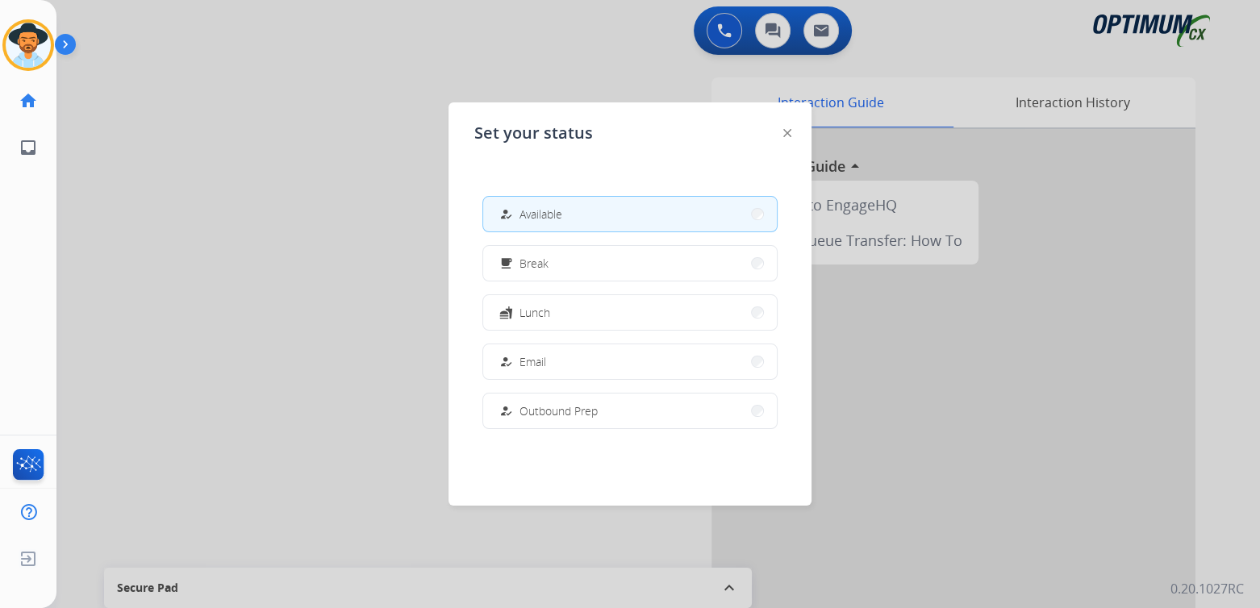
click at [204, 128] on div at bounding box center [630, 304] width 1260 height 608
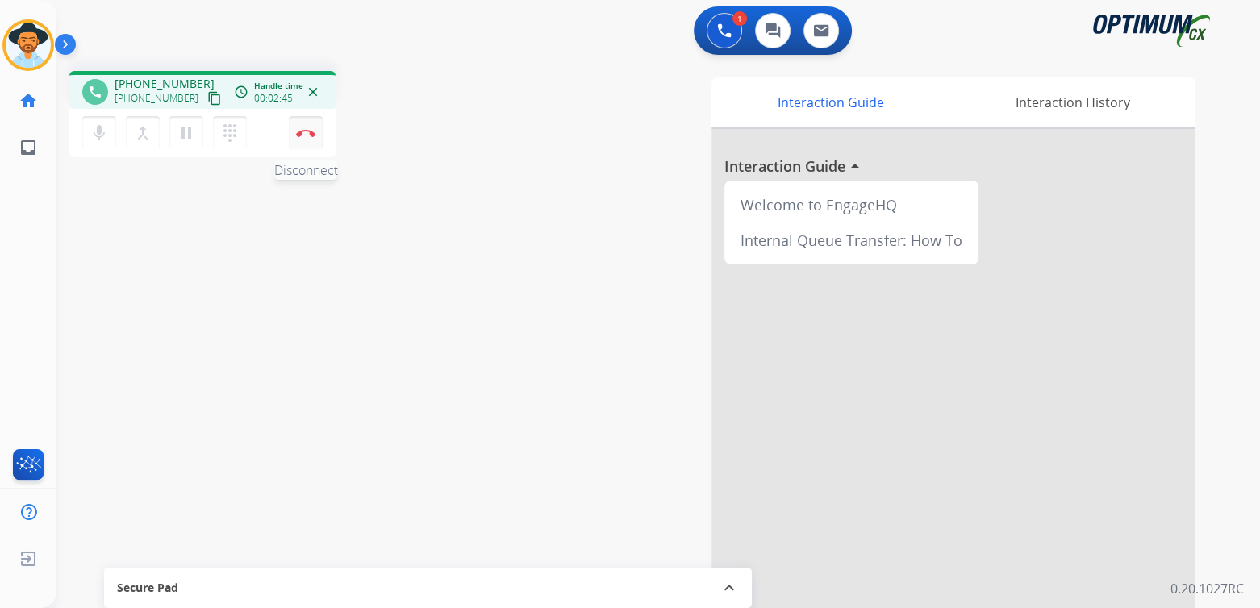
click at [305, 134] on img at bounding box center [305, 133] width 19 height 8
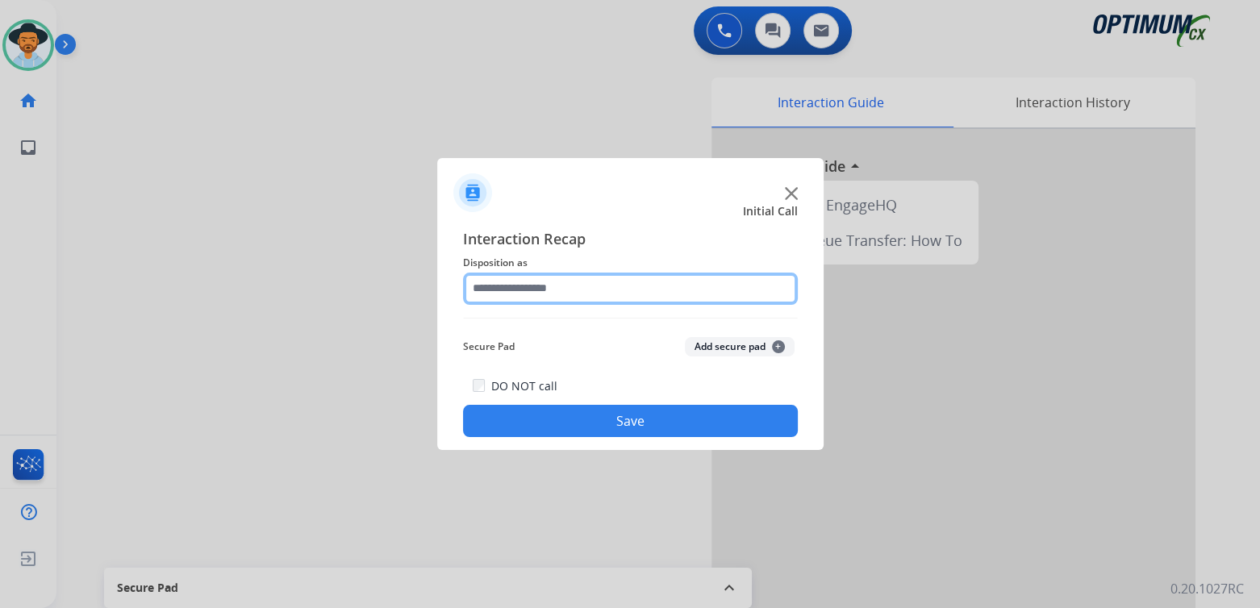
click at [539, 295] on input "text" at bounding box center [630, 289] width 335 height 32
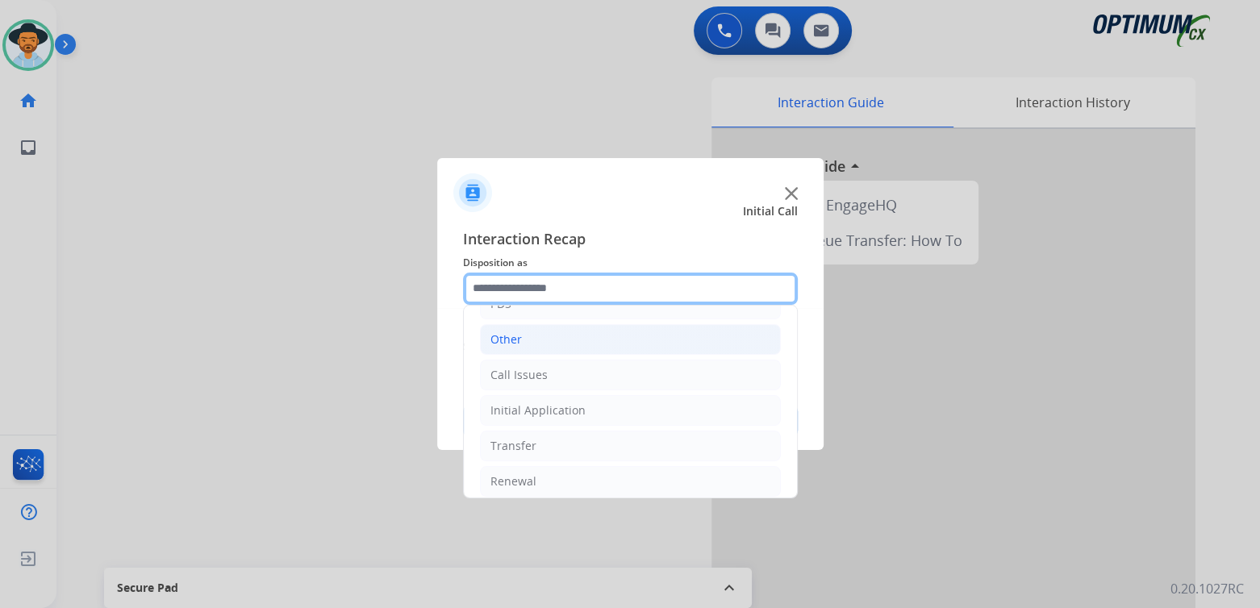
scroll to position [107, 0]
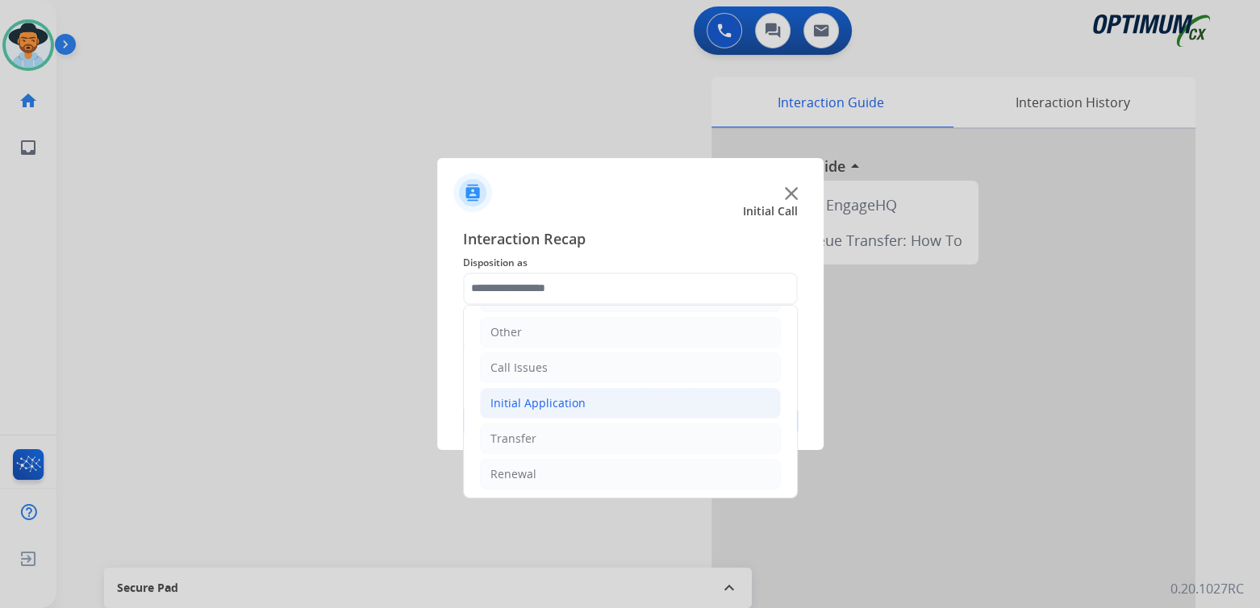
click at [547, 401] on div "Initial Application" at bounding box center [538, 403] width 95 height 16
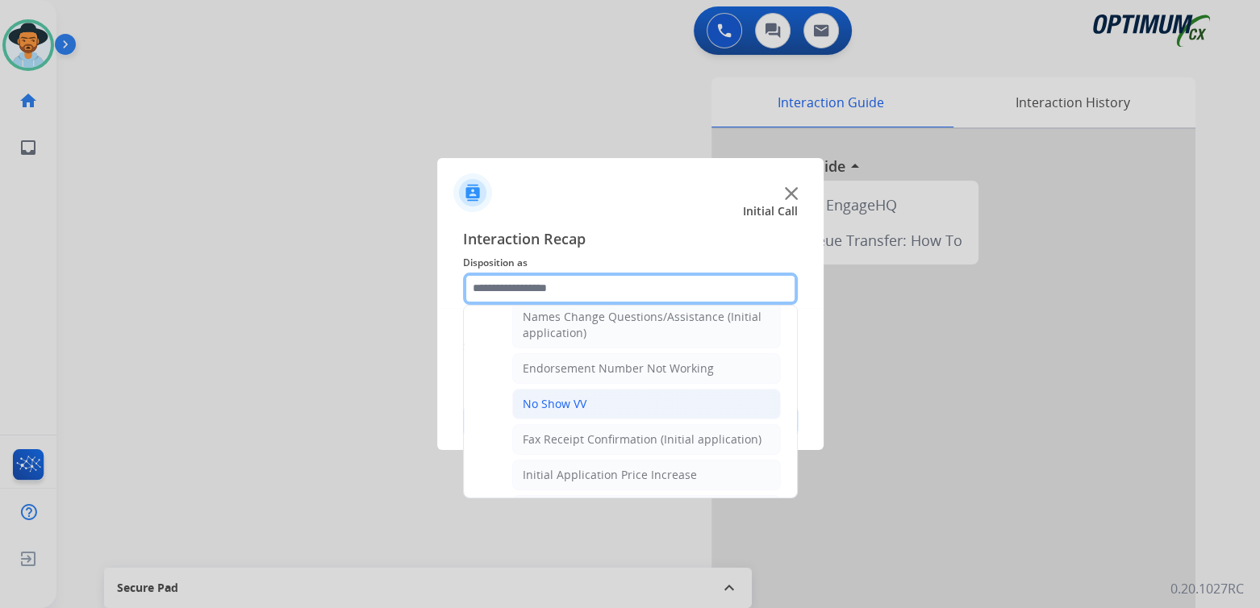
scroll to position [414, 0]
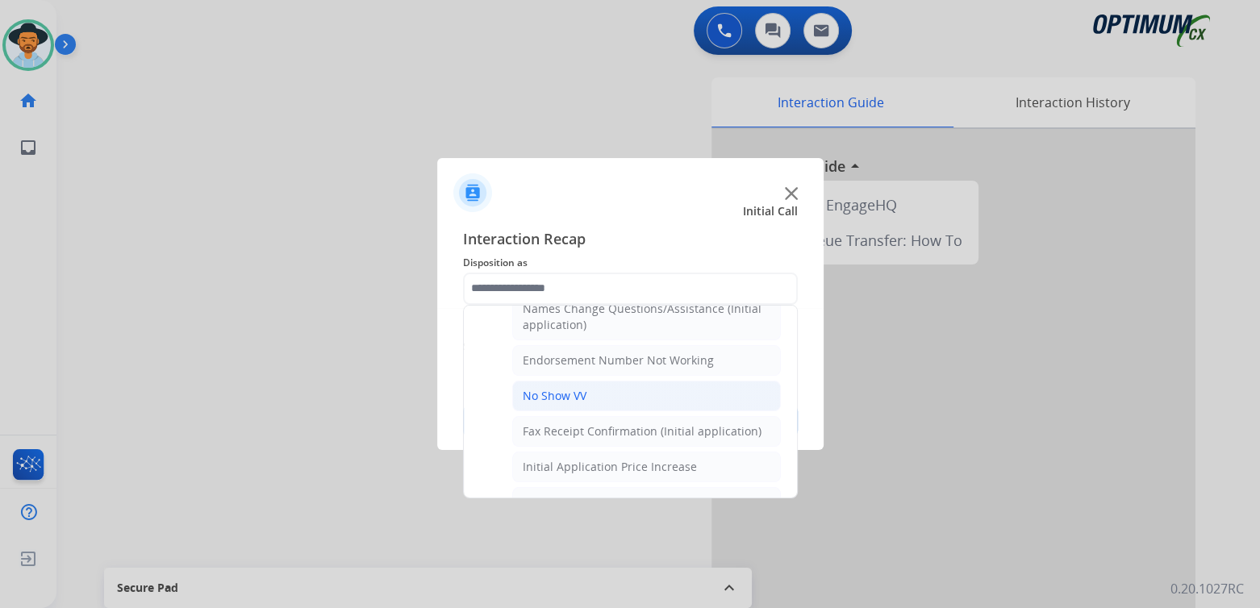
click at [542, 402] on li "No Show VV" at bounding box center [646, 396] width 269 height 31
type input "**********"
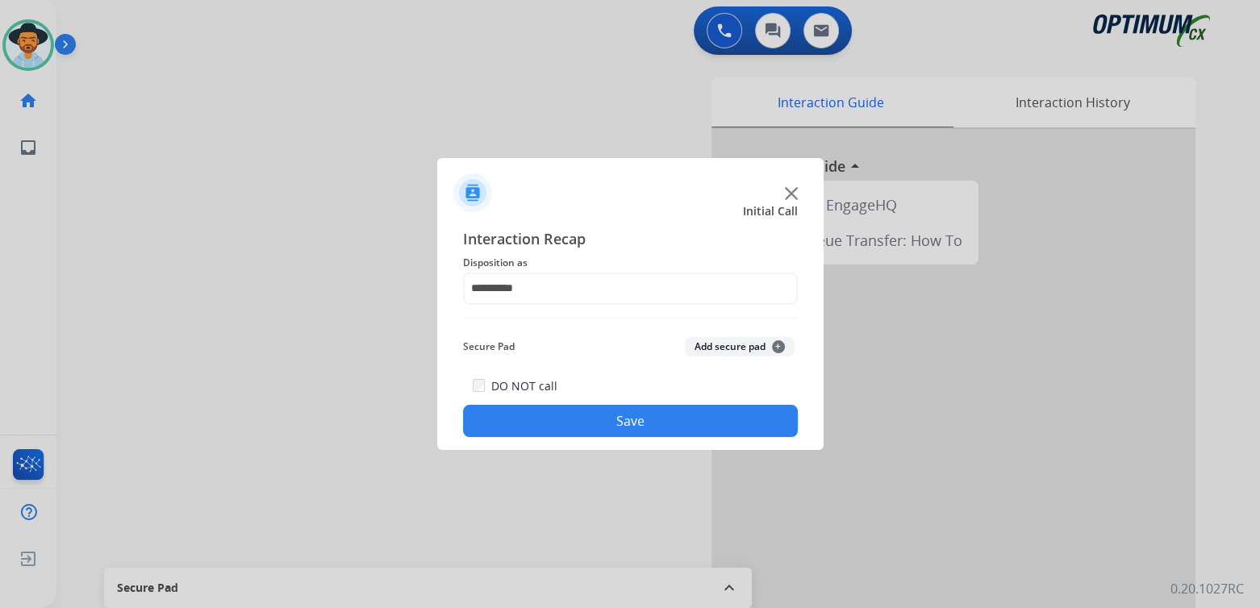
click at [626, 431] on button "Save" at bounding box center [630, 421] width 335 height 32
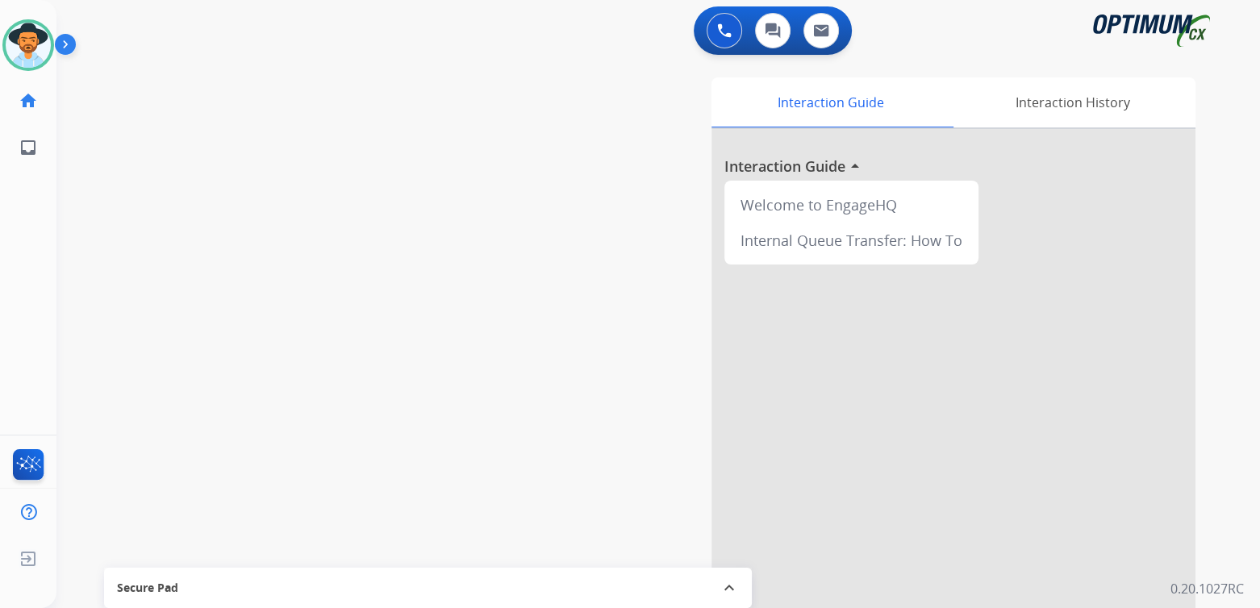
scroll to position [1, 0]
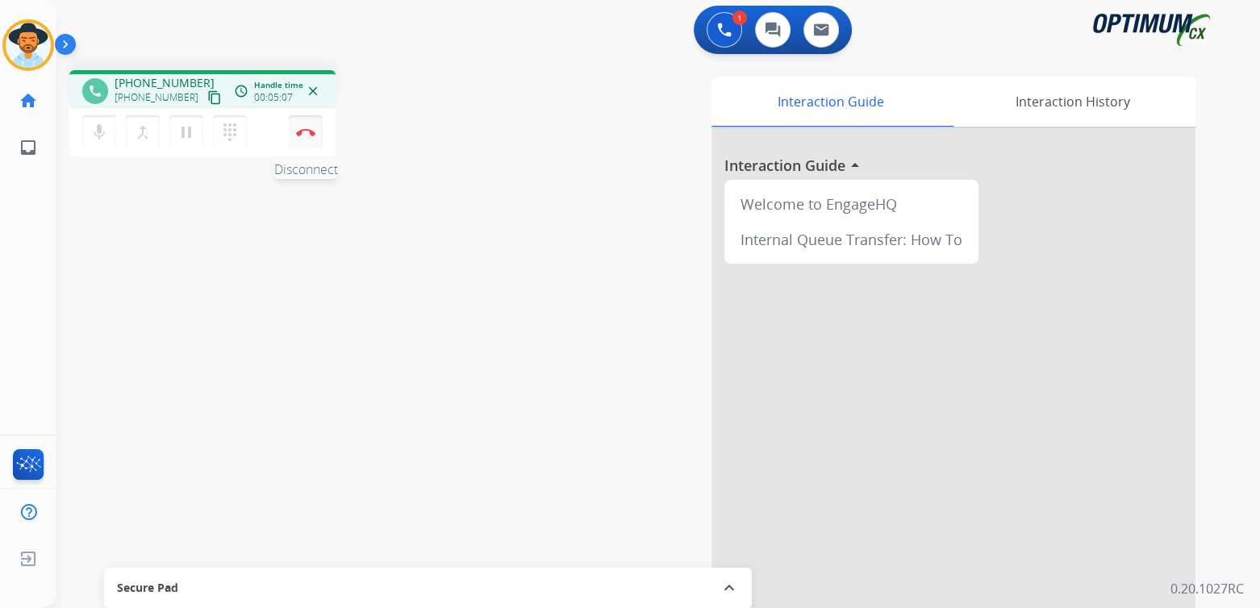
click at [307, 139] on button "Disconnect" at bounding box center [306, 132] width 34 height 34
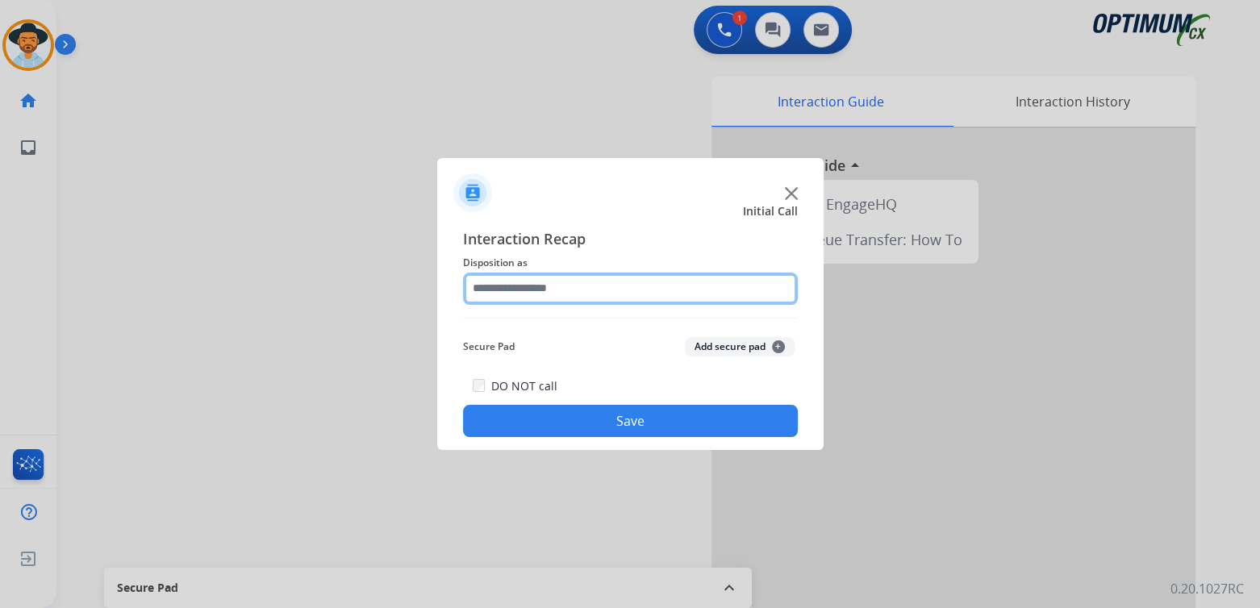
click at [538, 291] on input "text" at bounding box center [630, 289] width 335 height 32
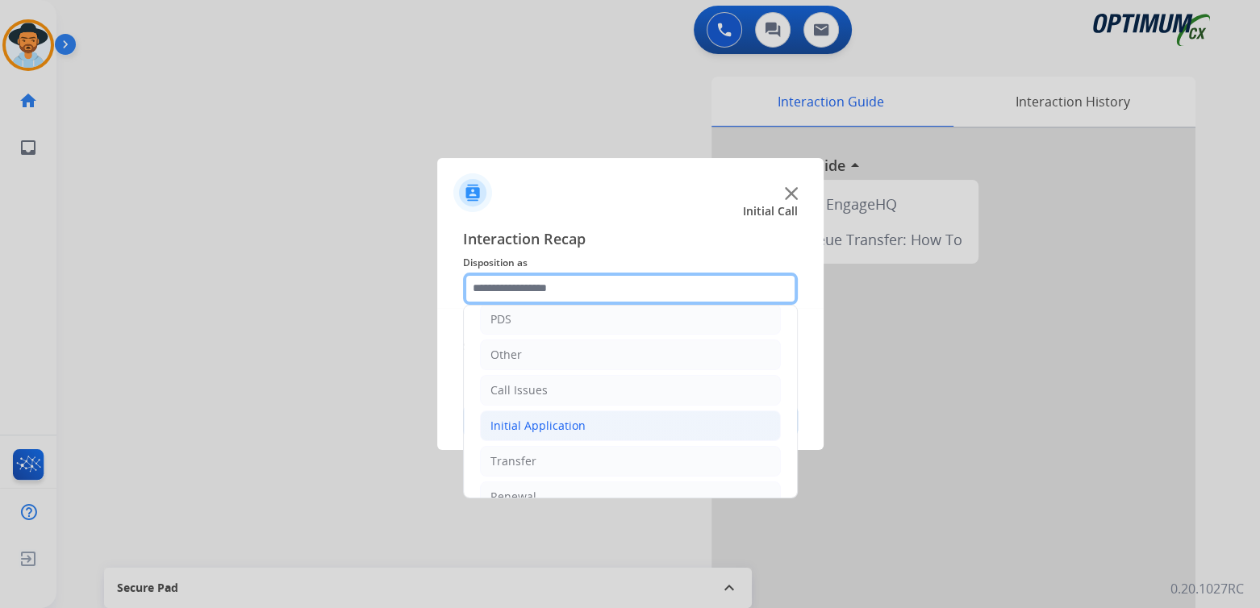
scroll to position [85, 0]
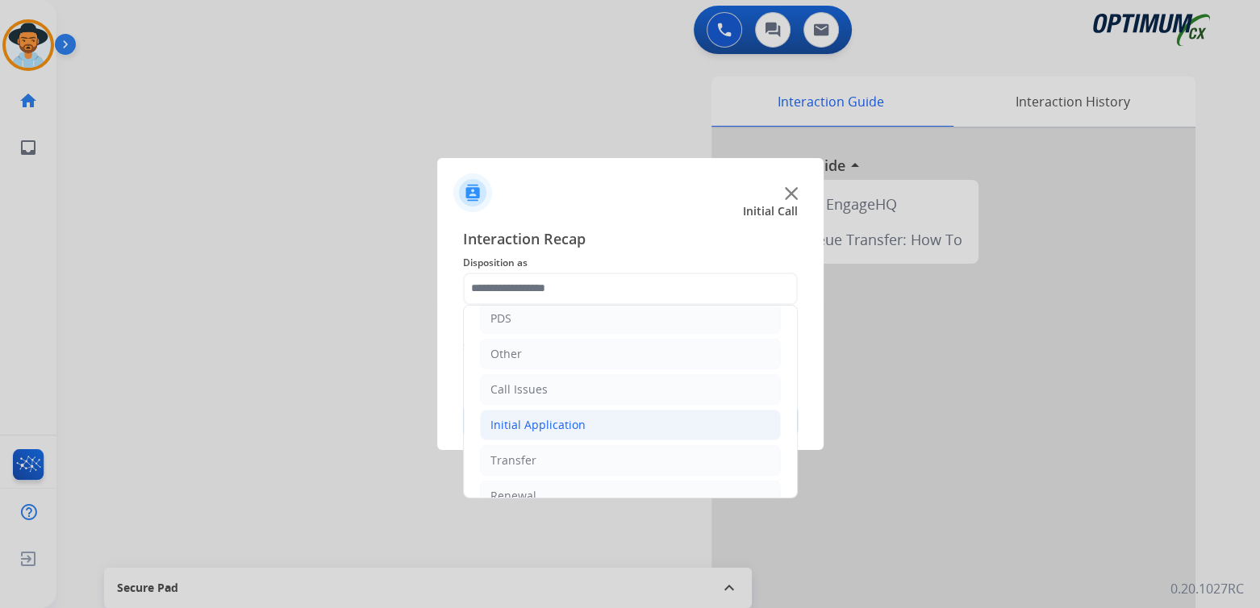
click at [593, 418] on li "Initial Application" at bounding box center [630, 425] width 301 height 31
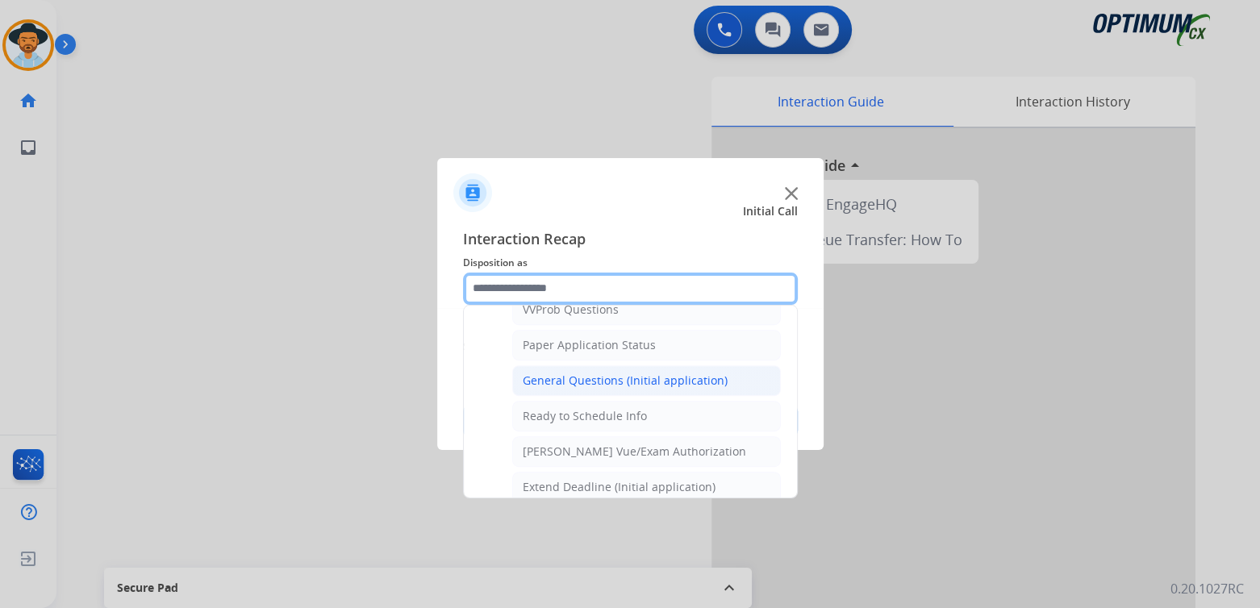
scroll to position [891, 0]
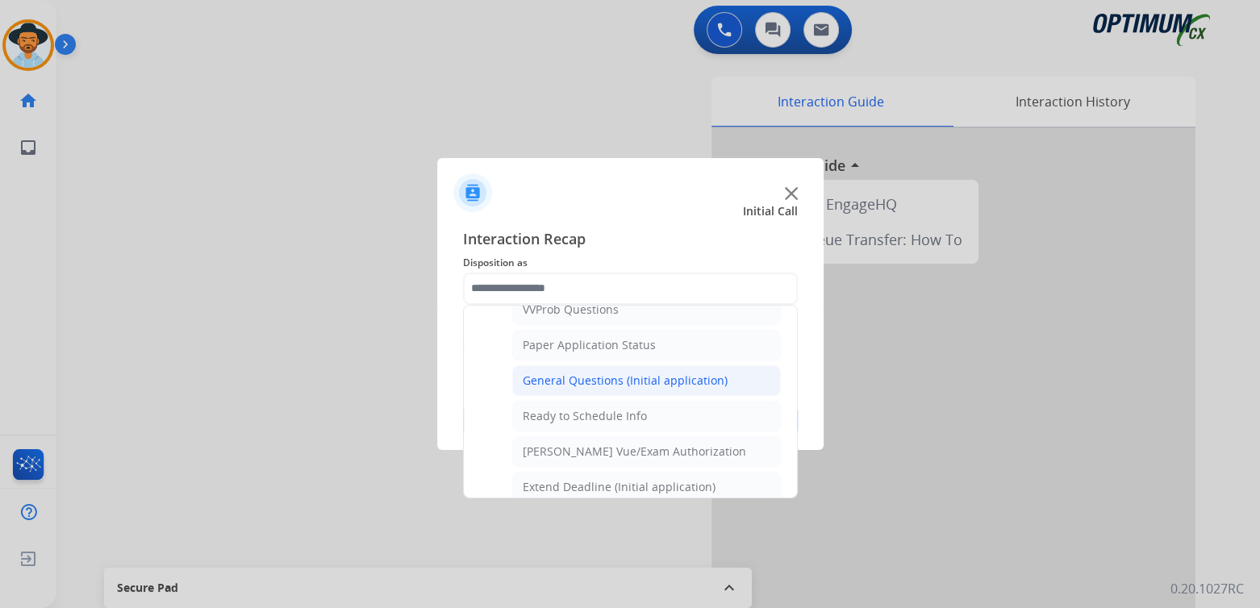
click at [595, 373] on div "General Questions (Initial application)" at bounding box center [625, 381] width 205 height 16
type input "**********"
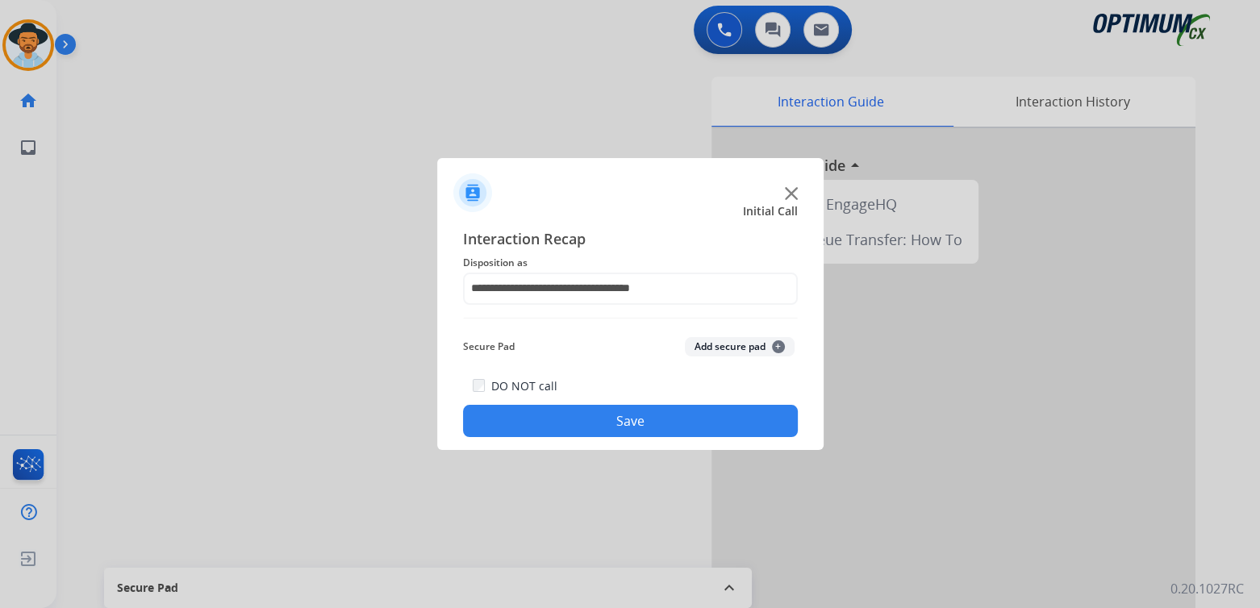
click at [695, 424] on button "Save" at bounding box center [630, 421] width 335 height 32
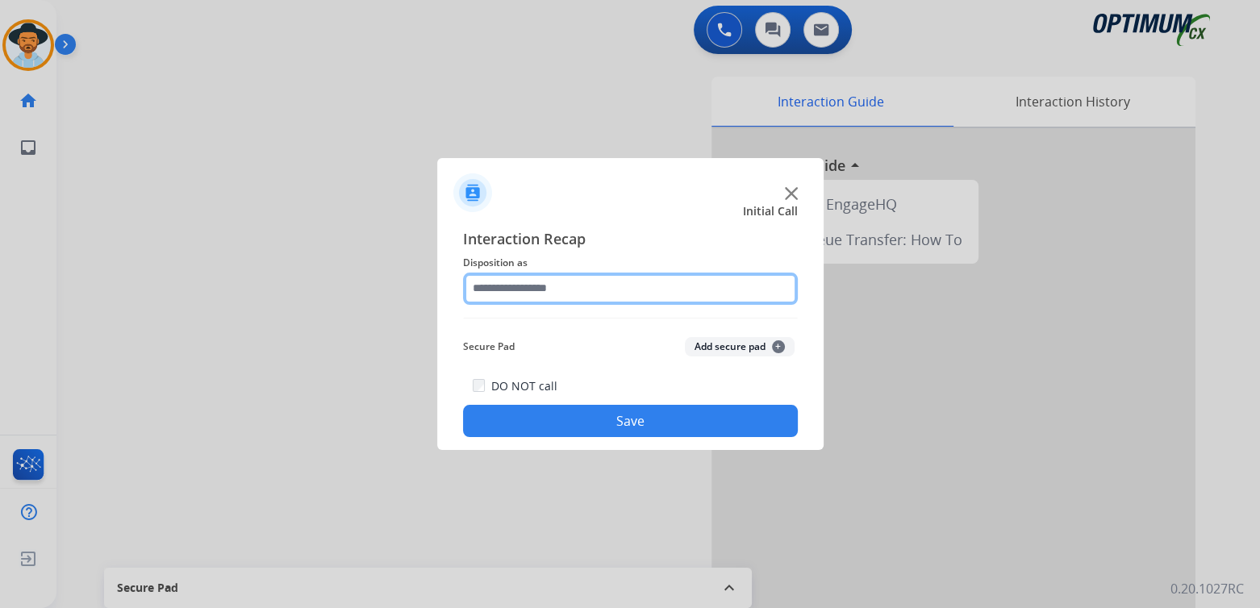
click at [554, 297] on input "text" at bounding box center [630, 289] width 335 height 32
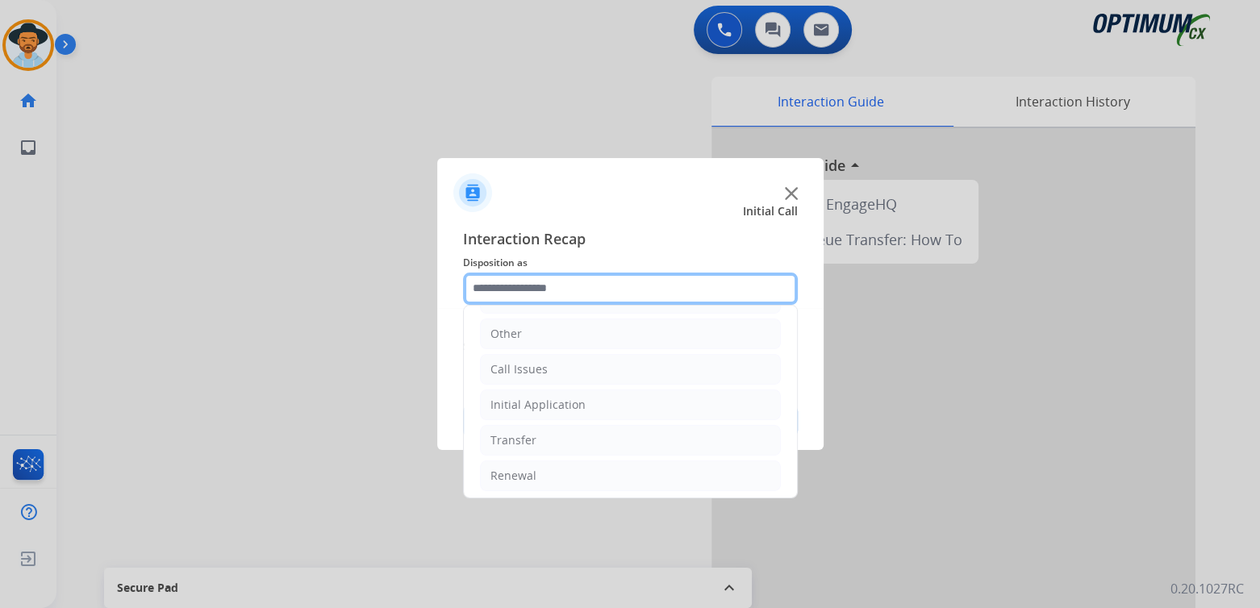
scroll to position [107, 0]
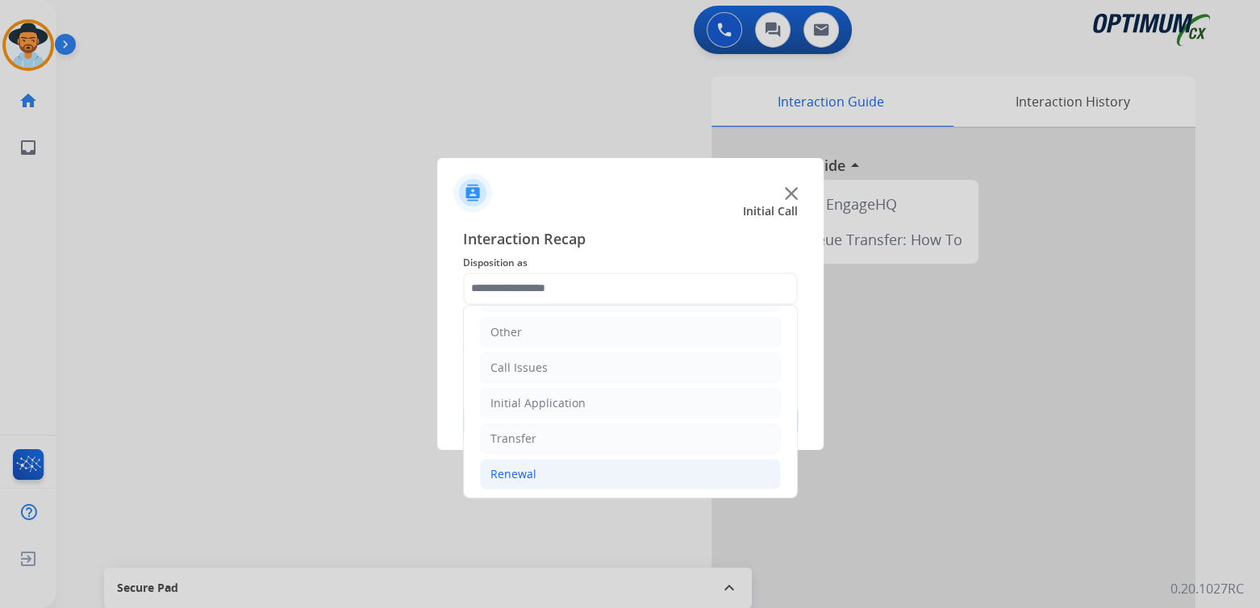
click at [544, 474] on li "Renewal" at bounding box center [630, 474] width 301 height 31
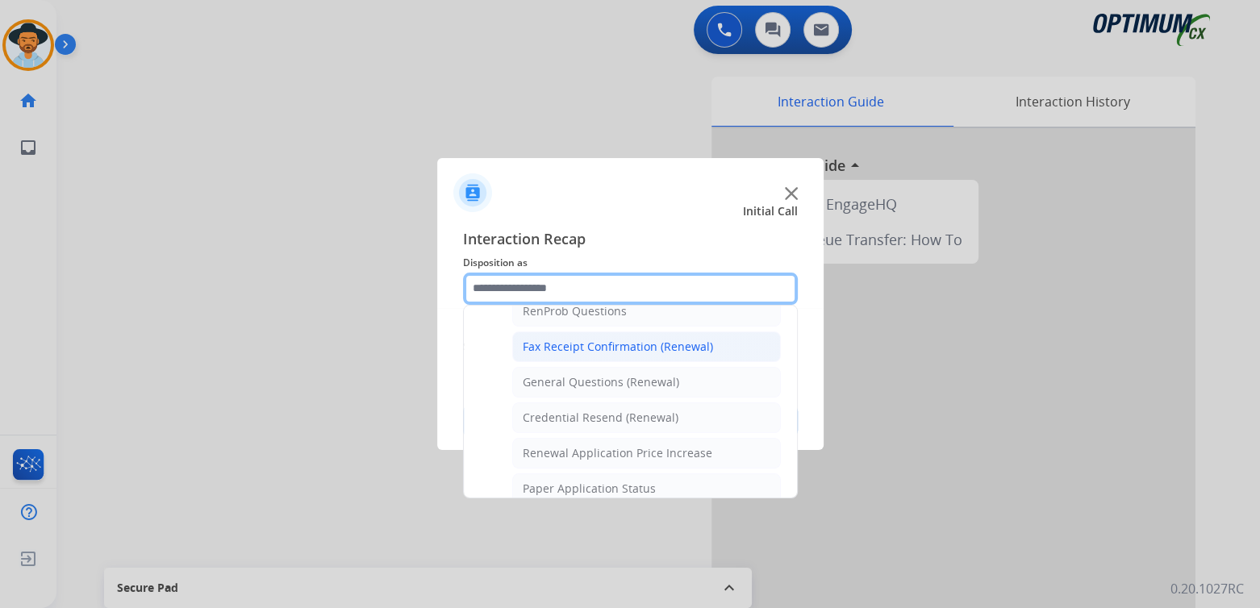
scroll to position [428, 0]
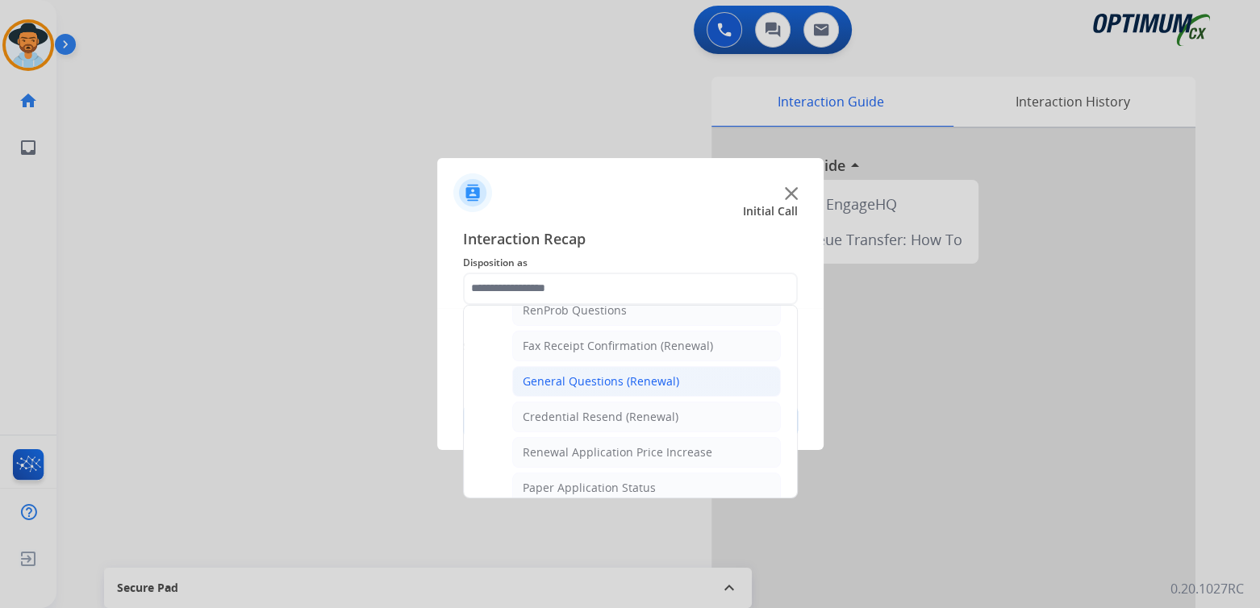
click at [571, 378] on div "General Questions (Renewal)" at bounding box center [601, 382] width 157 height 16
type input "**********"
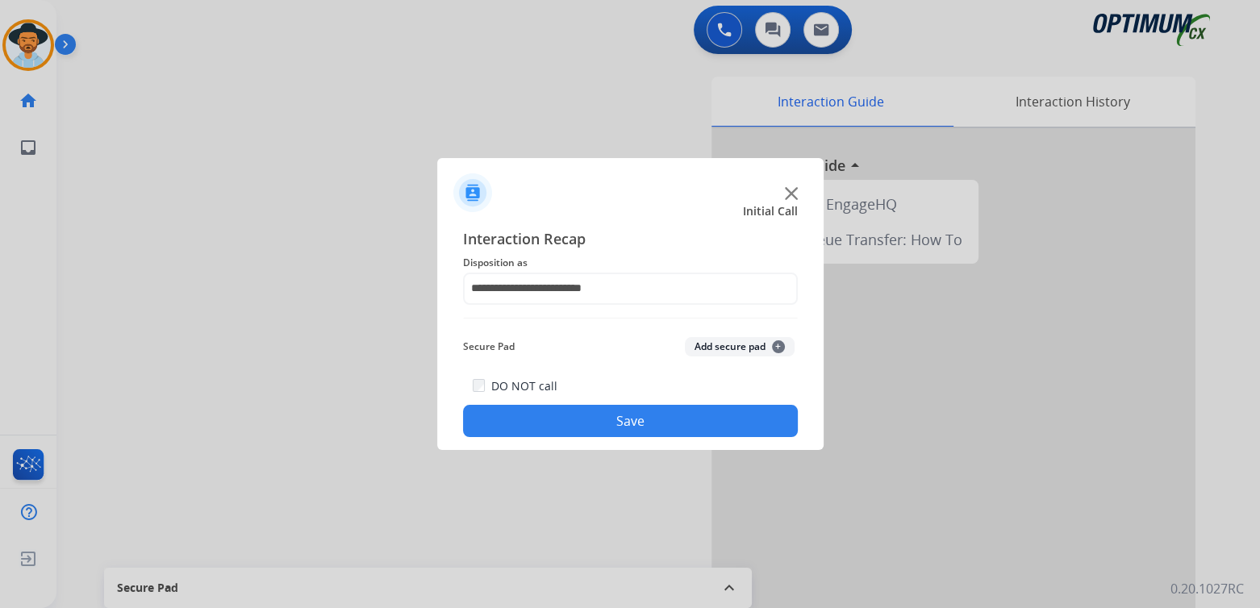
click at [651, 420] on button "Save" at bounding box center [630, 421] width 335 height 32
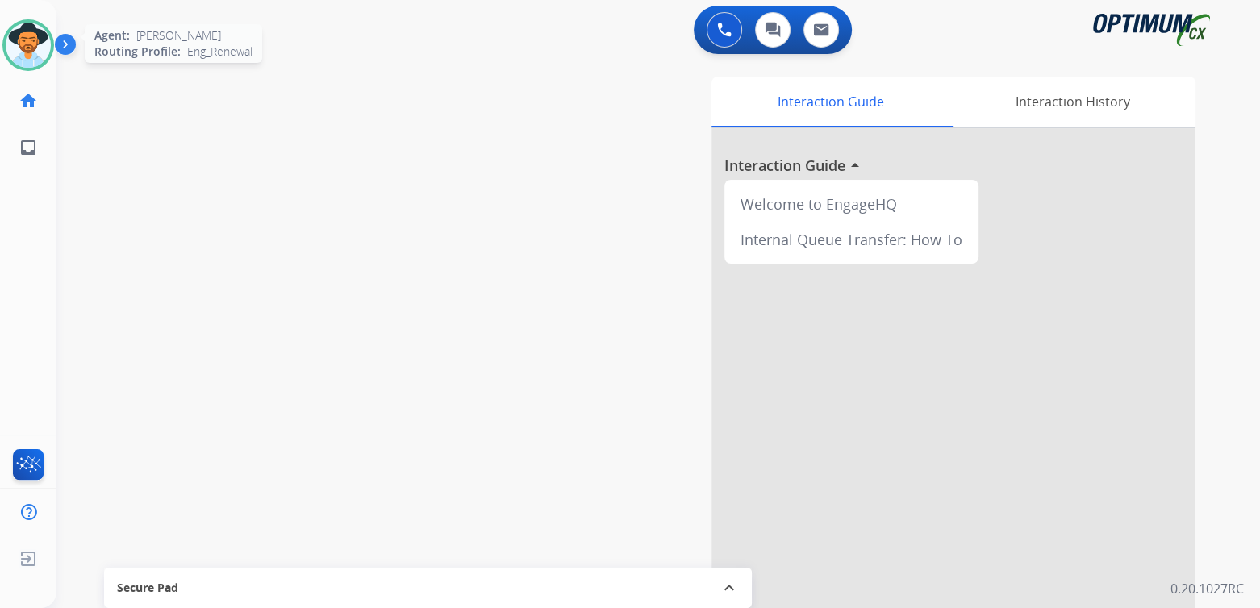
drag, startPoint x: 35, startPoint y: 49, endPoint x: 77, endPoint y: 56, distance: 42.5
click at [35, 49] on img at bounding box center [28, 45] width 45 height 45
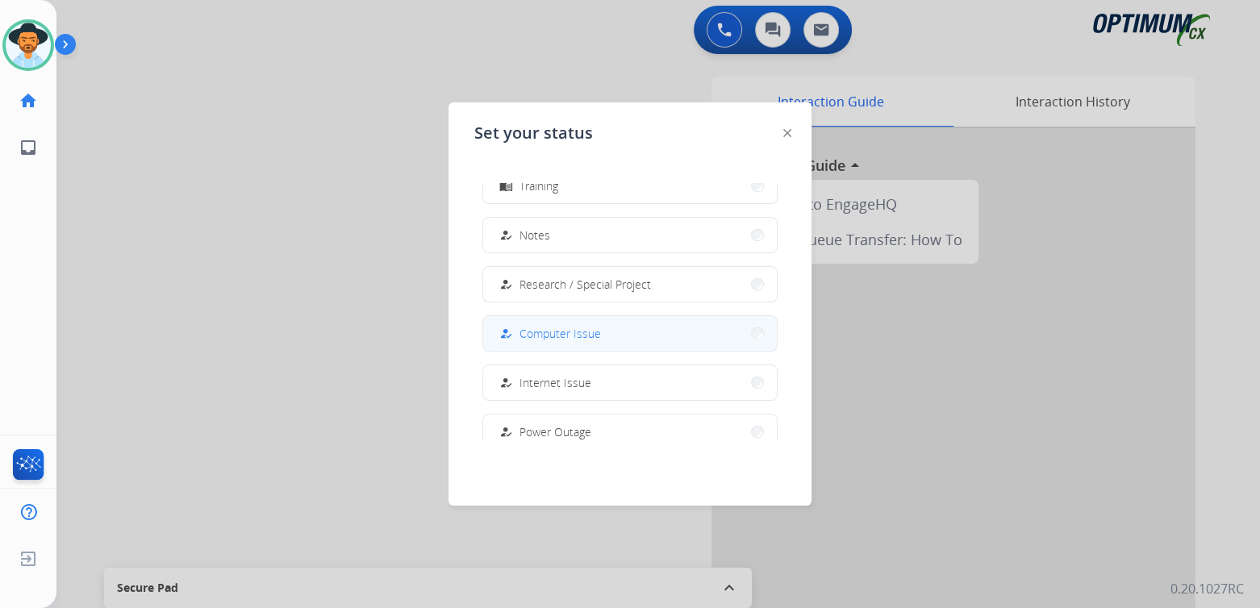
scroll to position [402, 0]
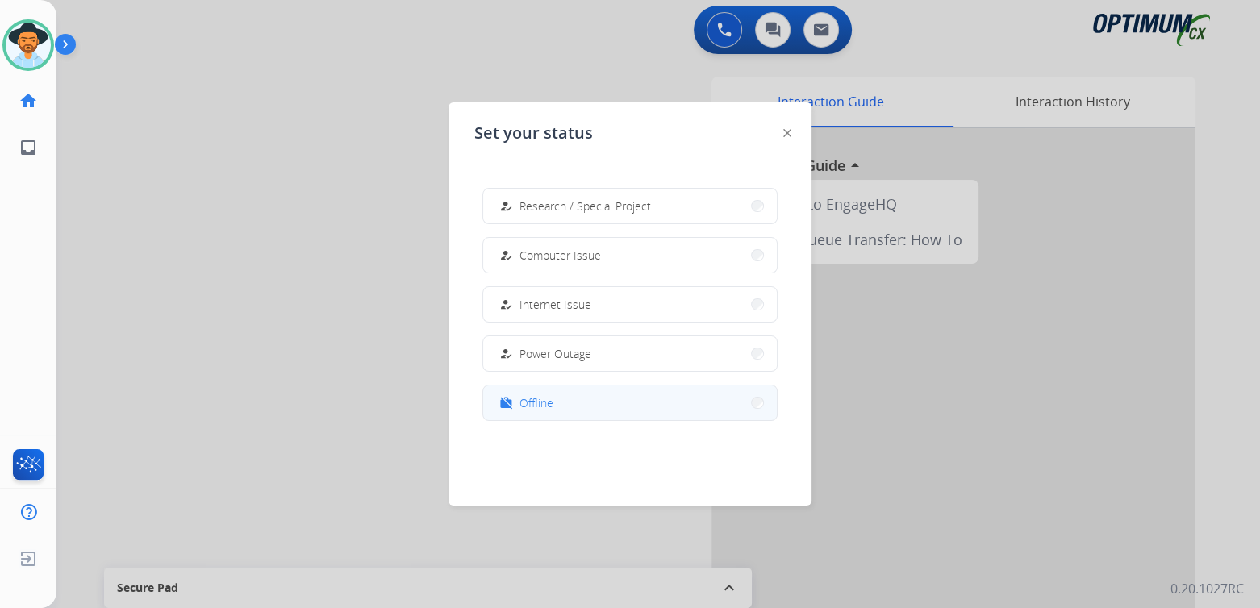
click at [577, 407] on button "work_off Offline" at bounding box center [630, 403] width 294 height 35
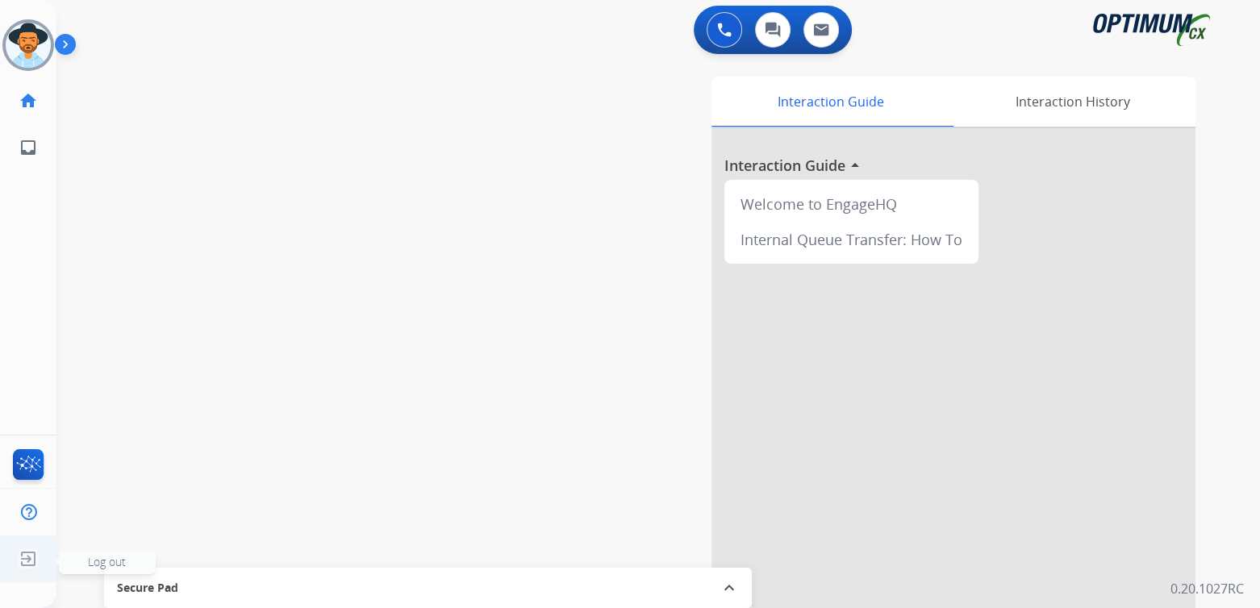
click at [21, 570] on img at bounding box center [28, 559] width 29 height 31
